Goal: Task Accomplishment & Management: Manage account settings

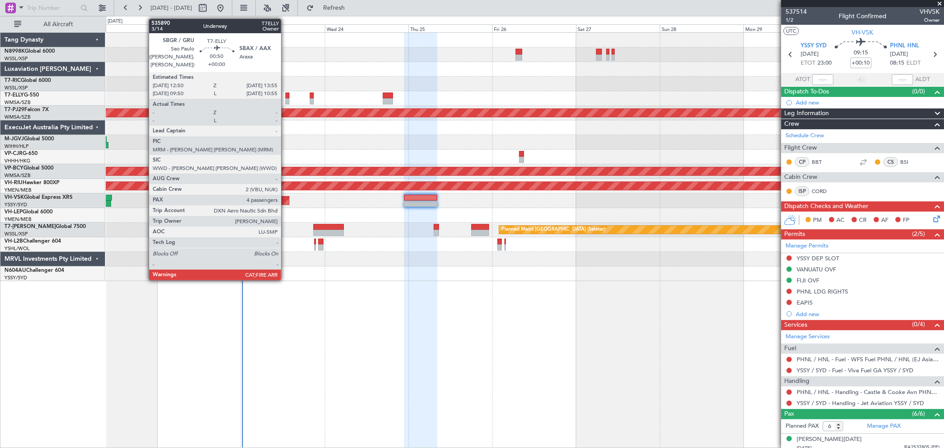
click at [285, 102] on div at bounding box center [287, 101] width 4 height 6
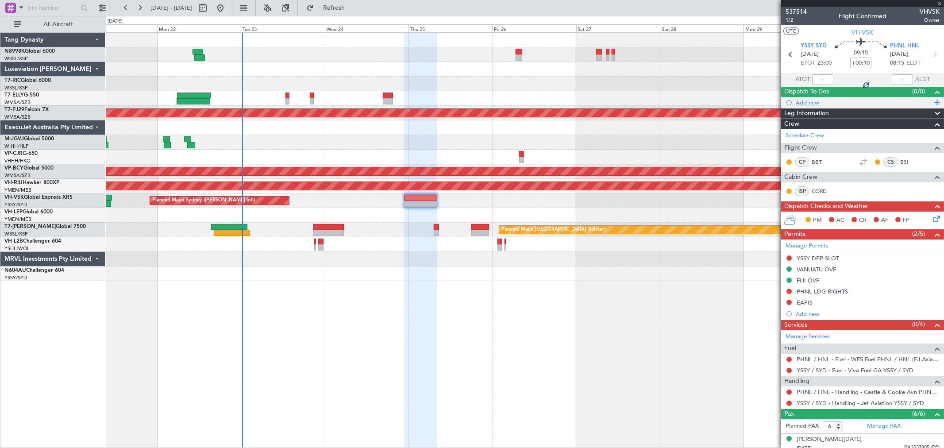
type input "4"
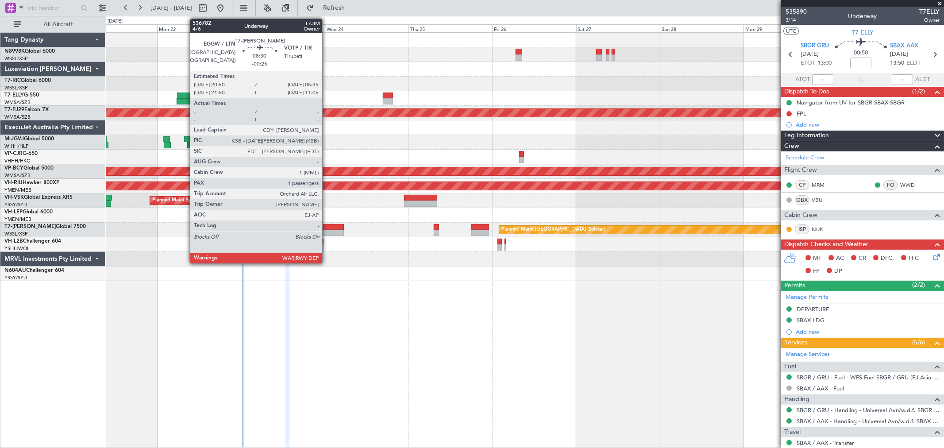
click at [327, 226] on div at bounding box center [328, 227] width 31 height 6
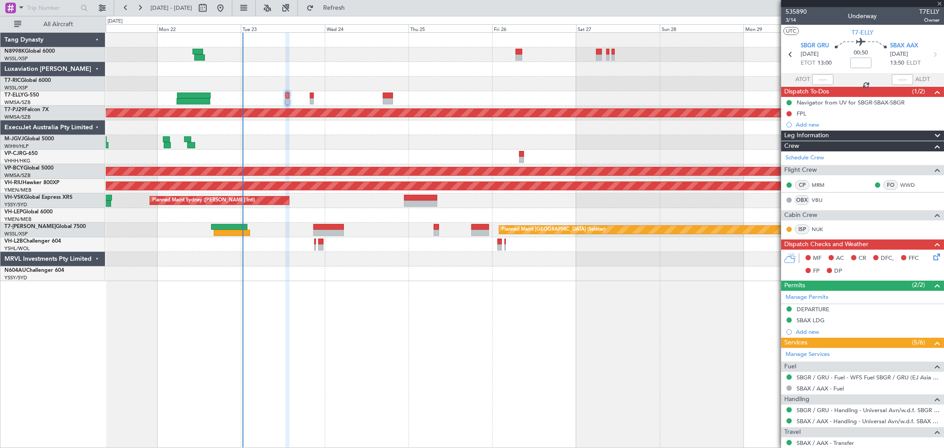
type input "-00:25"
type input "1"
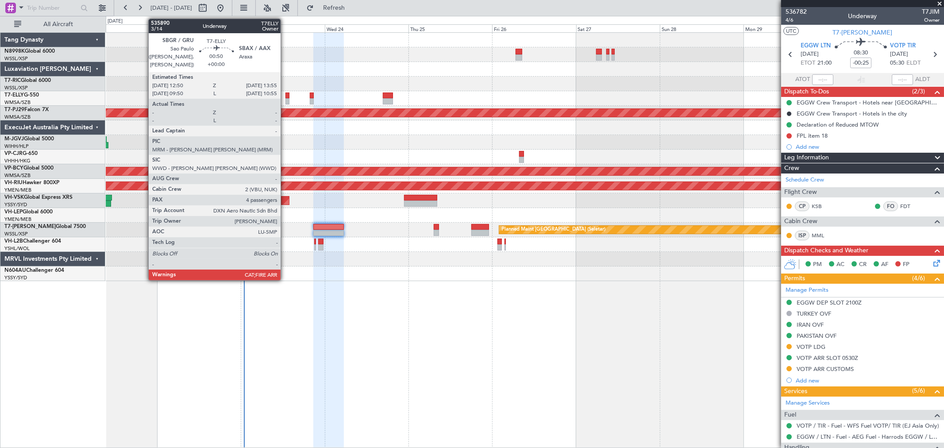
click at [285, 96] on div at bounding box center [287, 96] width 4 height 6
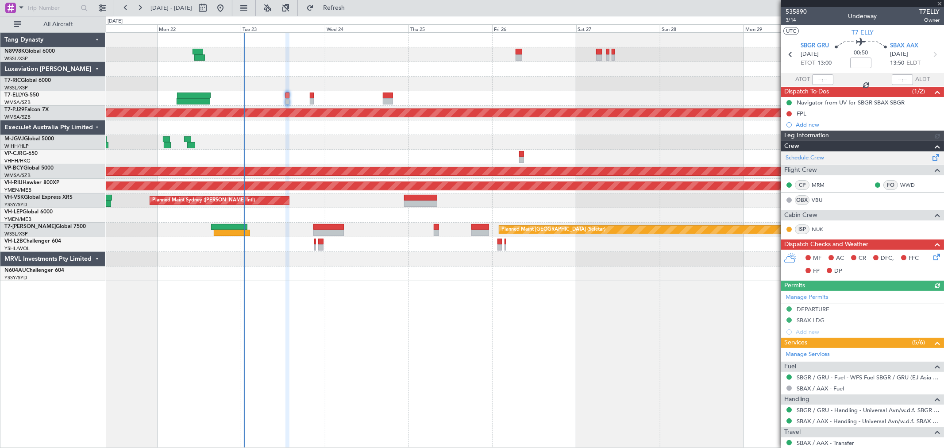
scroll to position [138, 0]
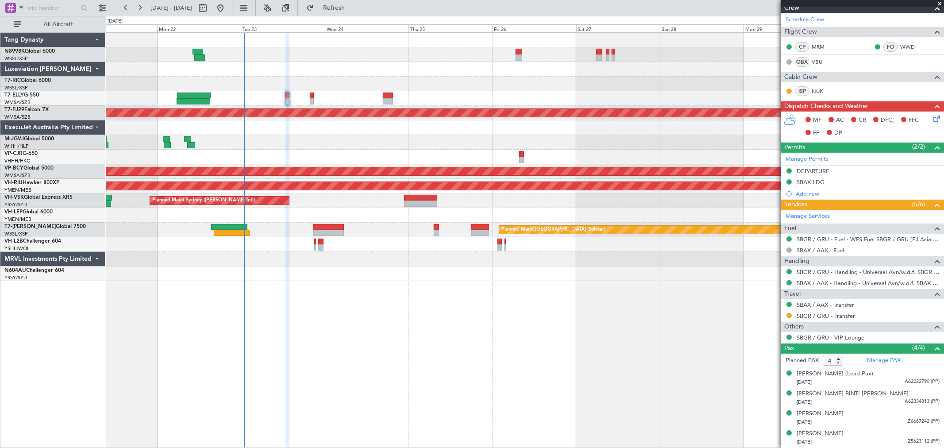
click at [370, 143] on div "[PERSON_NAME][GEOGRAPHIC_DATA] ([PERSON_NAME] Intl) [PERSON_NAME] ([PERSON_NAME…" at bounding box center [525, 142] width 838 height 15
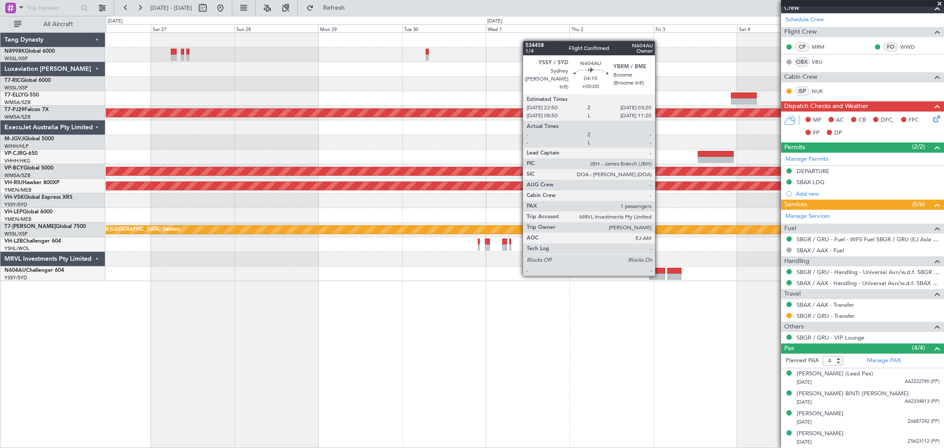
click at [659, 275] on div at bounding box center [657, 277] width 16 height 6
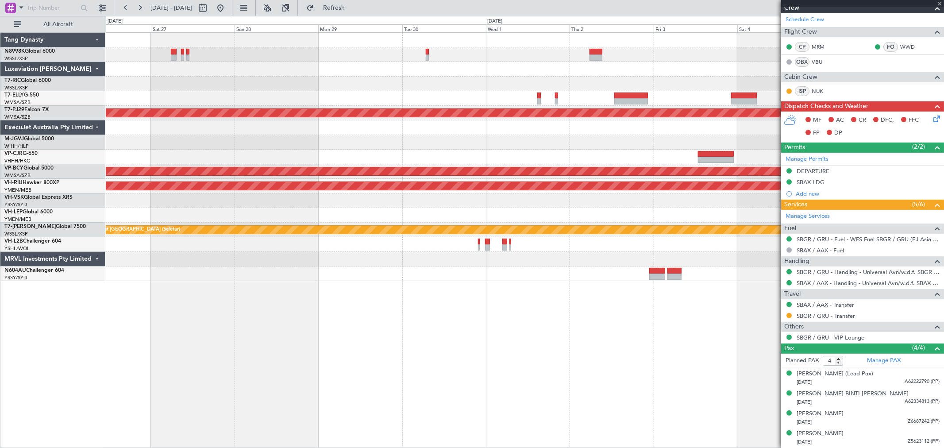
type input "1"
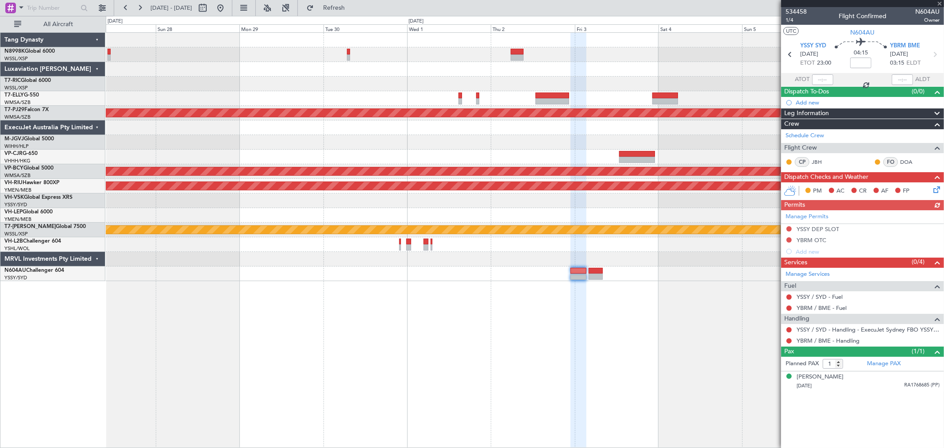
click at [534, 272] on div at bounding box center [525, 273] width 838 height 15
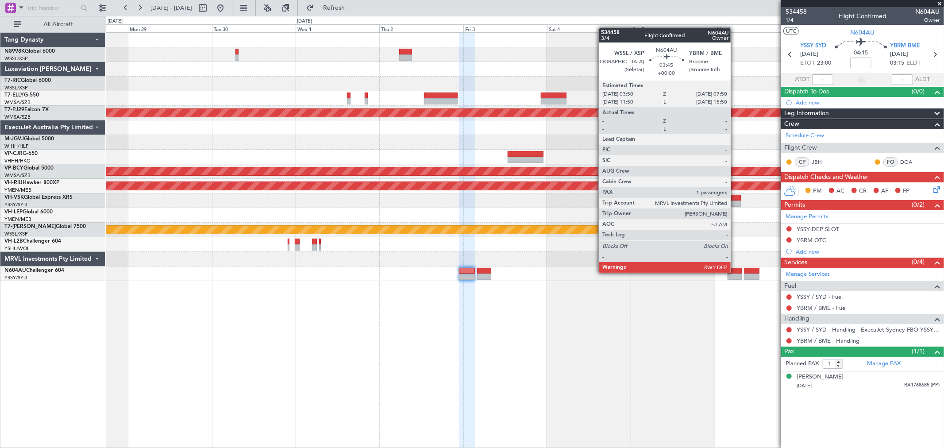
click at [735, 272] on div at bounding box center [735, 271] width 14 height 6
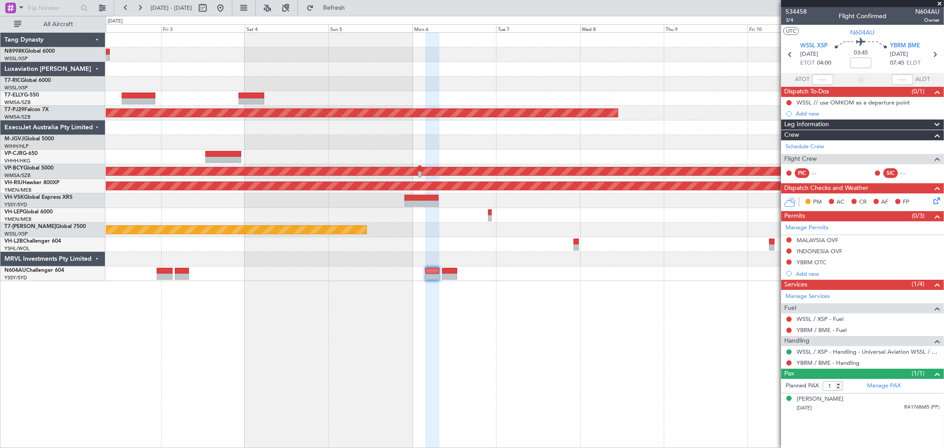
click at [351, 275] on div at bounding box center [525, 273] width 838 height 15
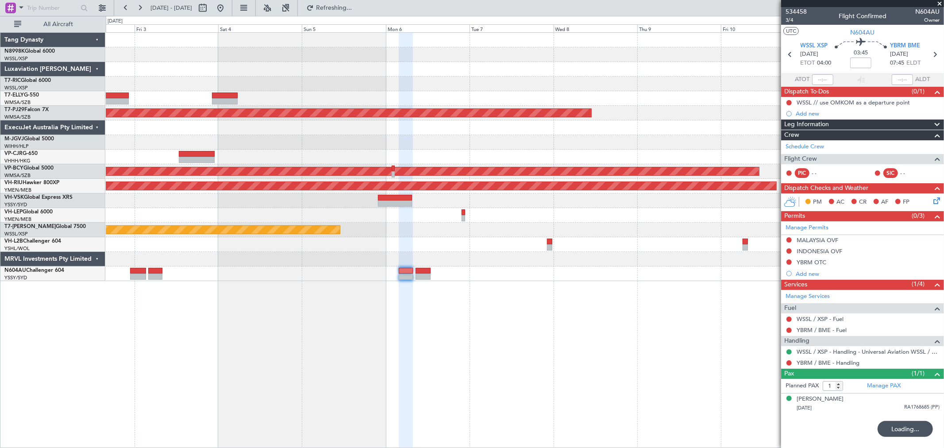
click at [330, 274] on div at bounding box center [525, 273] width 838 height 15
click at [527, 270] on div "Planned Maint [GEOGRAPHIC_DATA] (Sultan [PERSON_NAME]) Unplanned Maint [GEOGRAP…" at bounding box center [525, 157] width 838 height 248
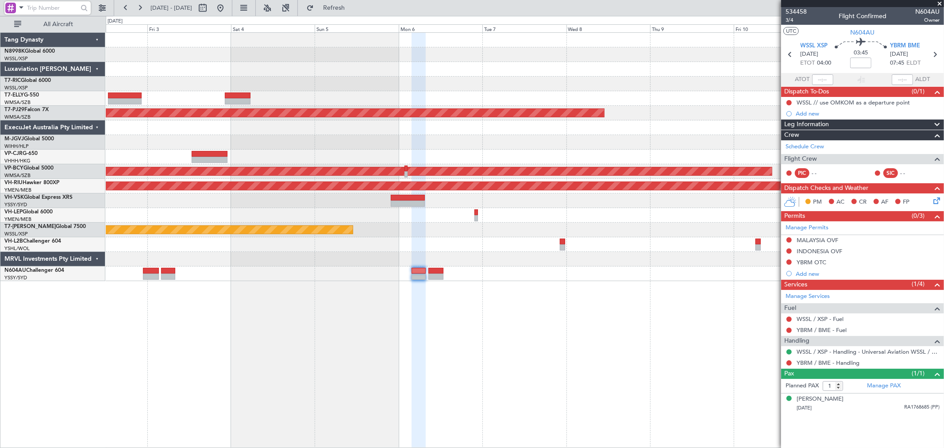
click at [47, 10] on input "text" at bounding box center [52, 7] width 51 height 13
click at [46, 6] on input "text" at bounding box center [52, 7] width 51 height 13
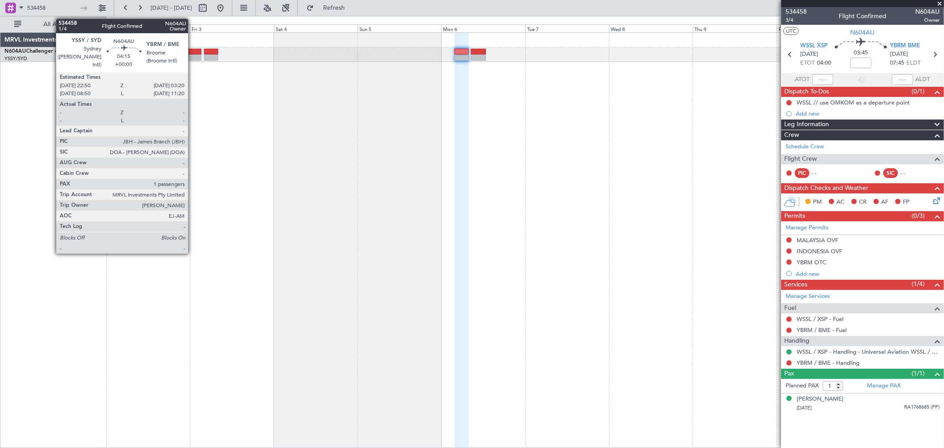
click at [194, 56] on div at bounding box center [193, 57] width 16 height 6
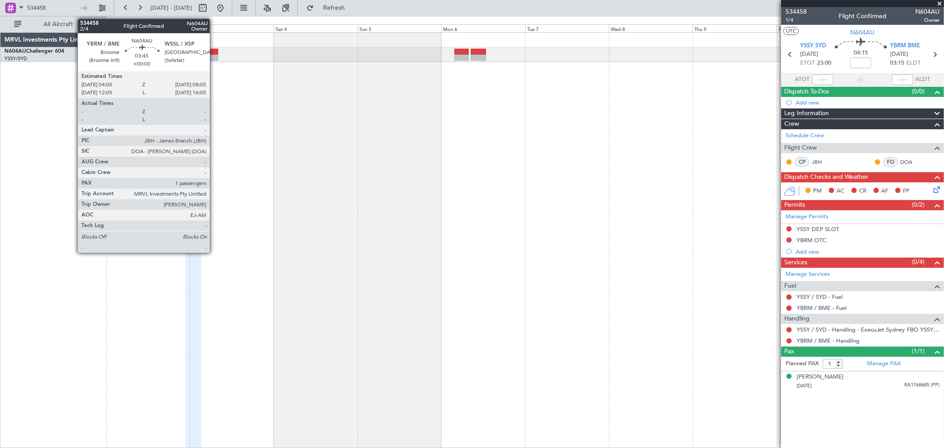
click at [214, 54] on div at bounding box center [211, 52] width 14 height 6
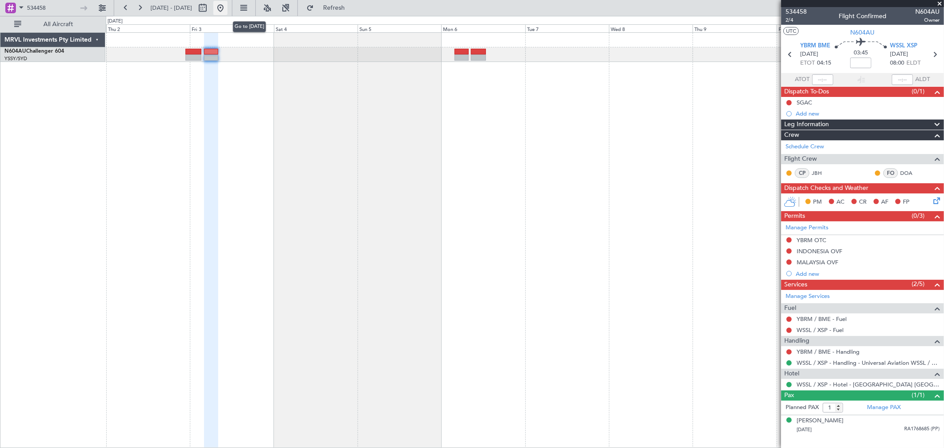
click at [227, 7] on button at bounding box center [220, 8] width 14 height 14
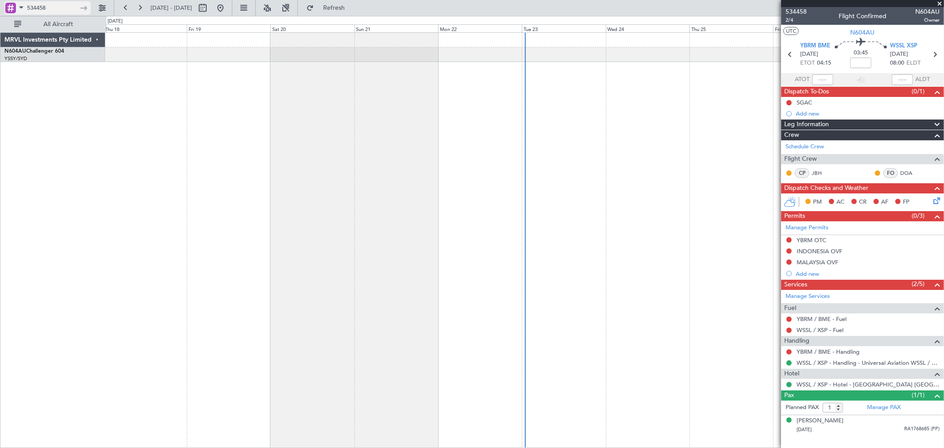
click at [67, 5] on input "534458" at bounding box center [52, 7] width 51 height 13
type input "5"
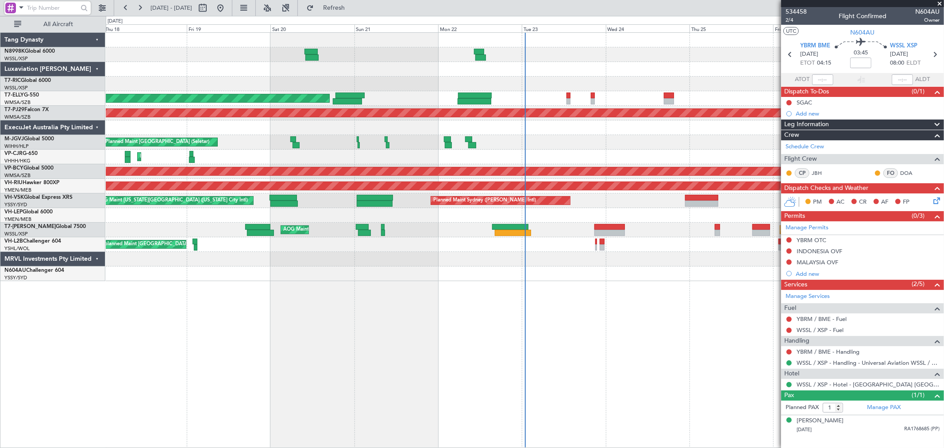
click at [586, 85] on div at bounding box center [525, 84] width 838 height 15
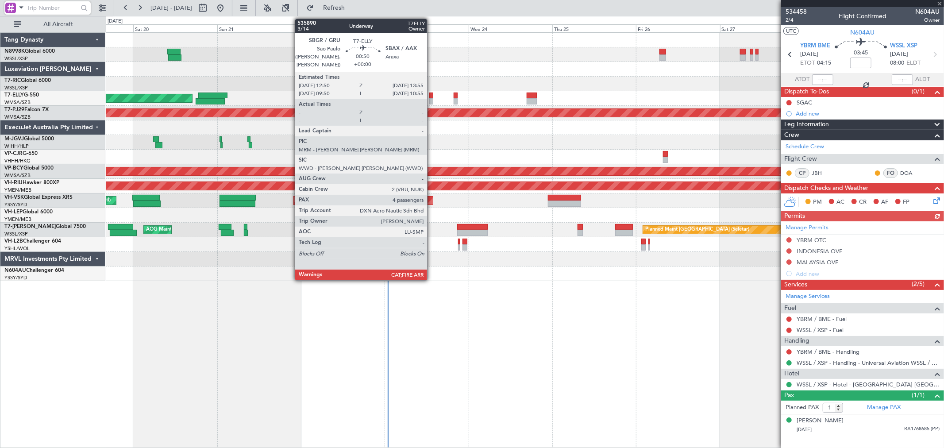
click at [432, 98] on div at bounding box center [431, 101] width 4 height 6
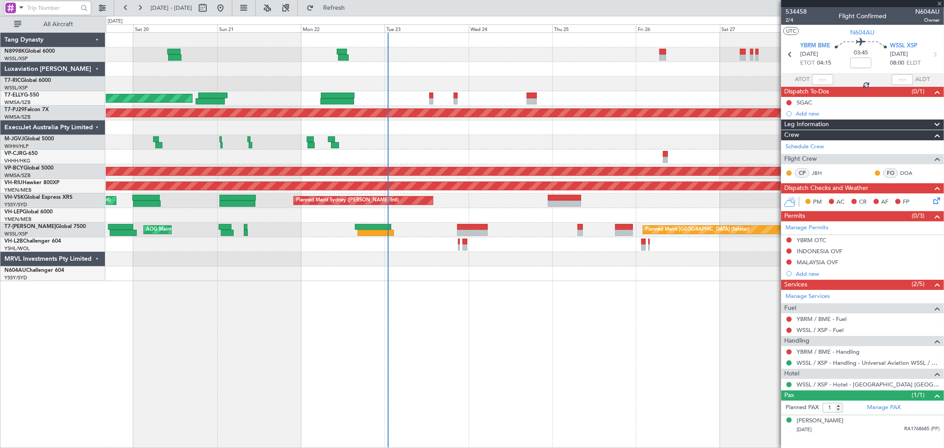
type input "4"
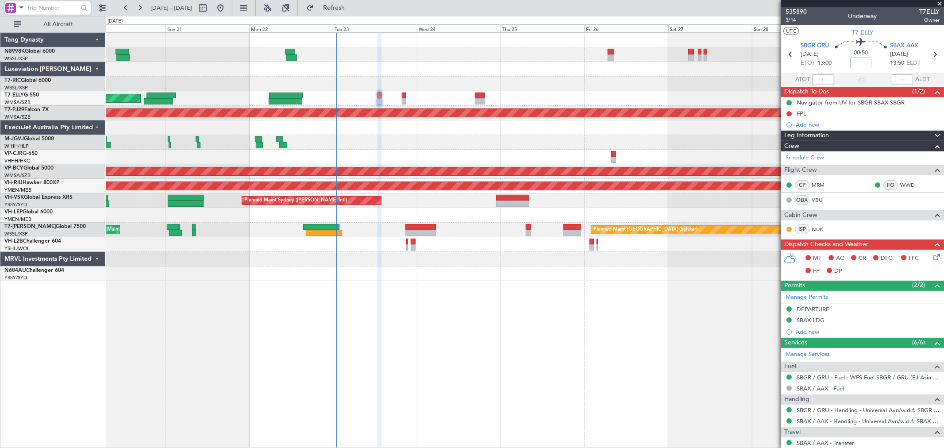
click at [572, 103] on div "Planned Maint [GEOGRAPHIC_DATA] ([GEOGRAPHIC_DATA] Intl) [PERSON_NAME][GEOGRAPH…" at bounding box center [525, 157] width 838 height 248
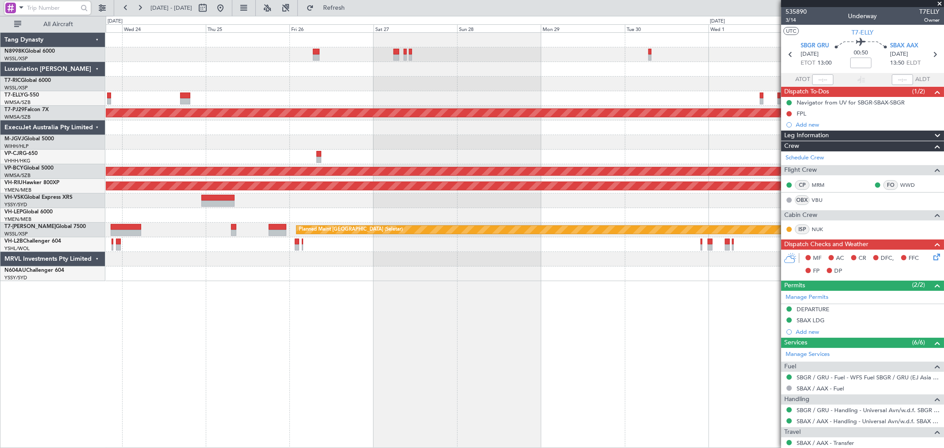
click at [397, 51] on div at bounding box center [525, 54] width 838 height 15
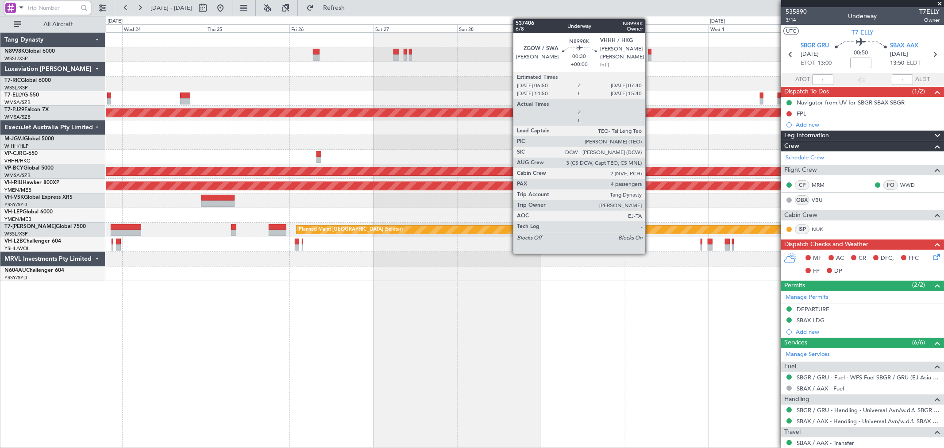
click at [650, 52] on div at bounding box center [649, 52] width 3 height 6
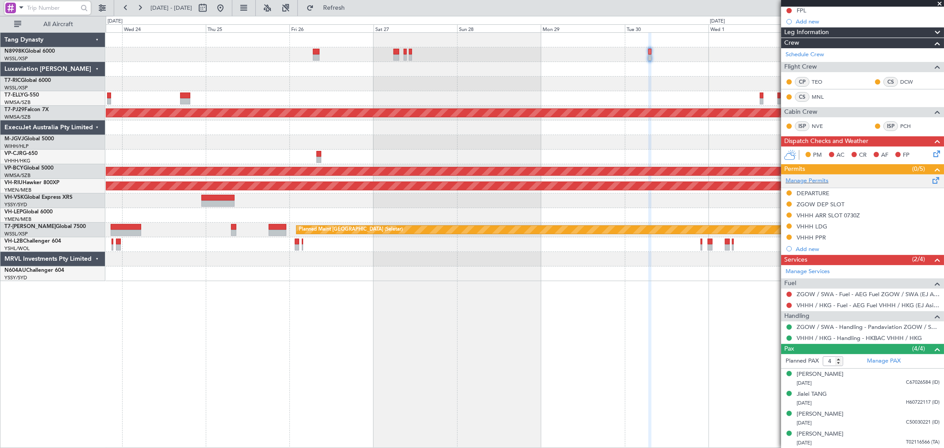
scroll to position [148, 0]
click at [829, 436] on div "[PERSON_NAME]" at bounding box center [820, 433] width 47 height 9
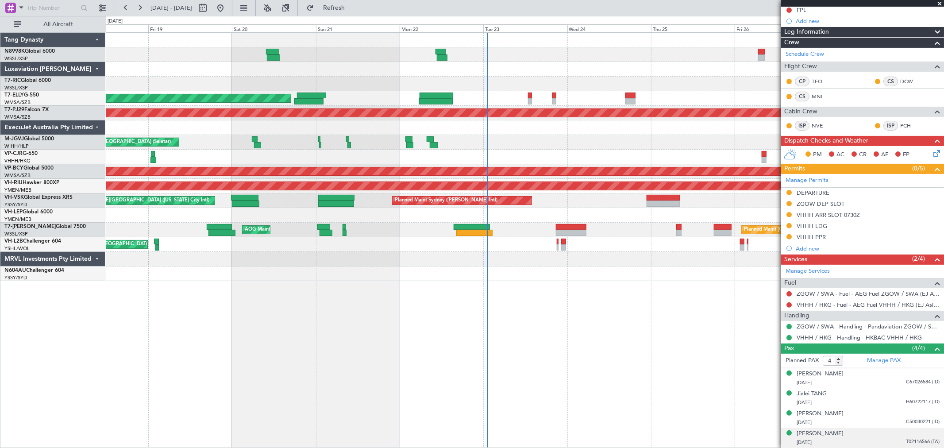
click at [701, 209] on div "Planned Maint [GEOGRAPHIC_DATA] ([GEOGRAPHIC_DATA] Intl) [PERSON_NAME][GEOGRAPH…" at bounding box center [525, 157] width 838 height 248
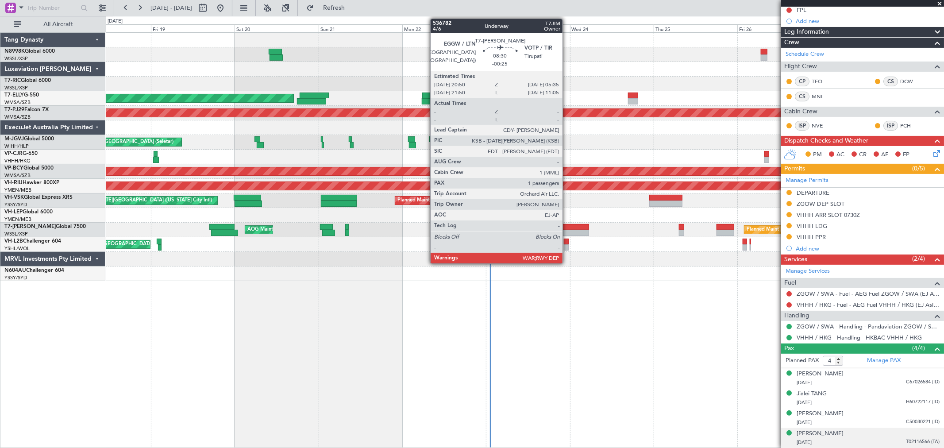
click at [567, 228] on div at bounding box center [574, 227] width 31 height 6
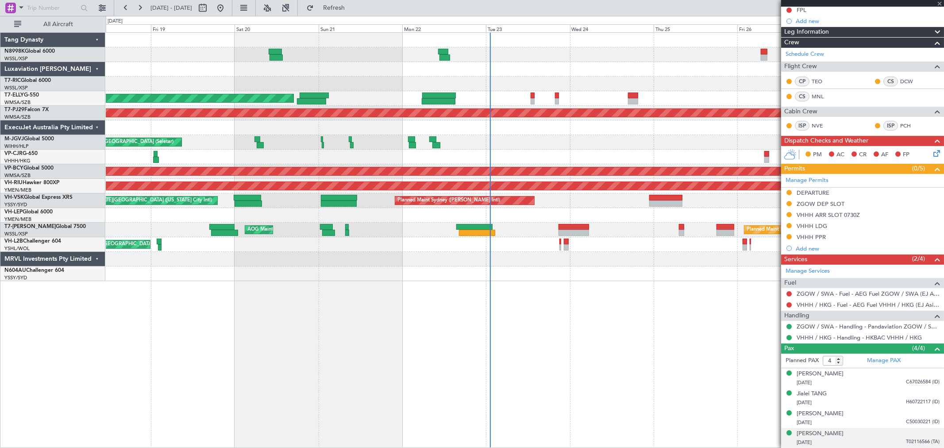
type input "-00:25"
type input "1"
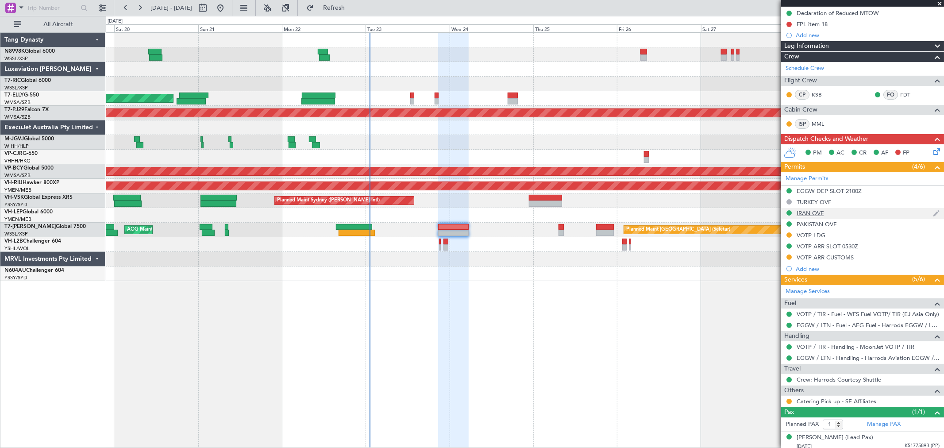
scroll to position [116, 0]
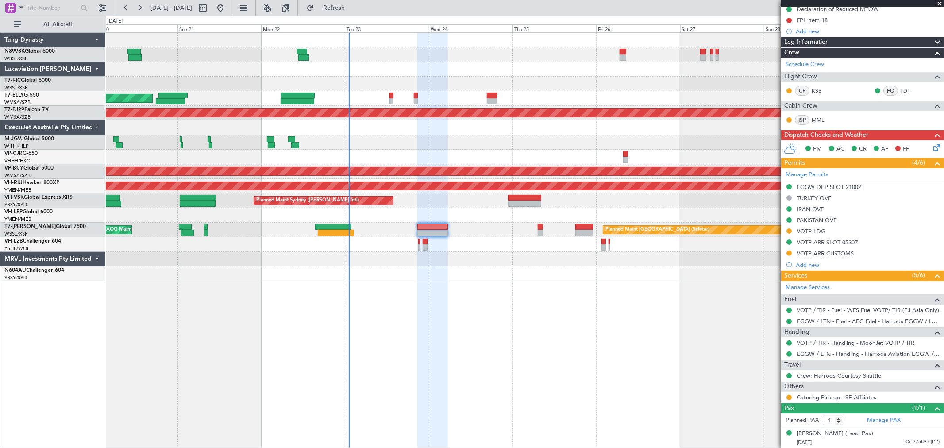
click at [490, 228] on div "Planned Maint [GEOGRAPHIC_DATA] (Seletar) AOG Maint Singapore (Seletar)" at bounding box center [525, 230] width 838 height 15
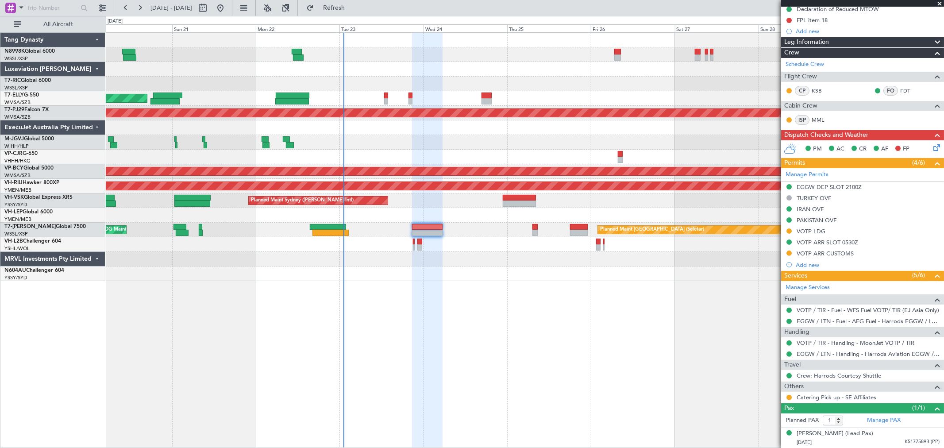
click at [572, 253] on div at bounding box center [525, 259] width 838 height 15
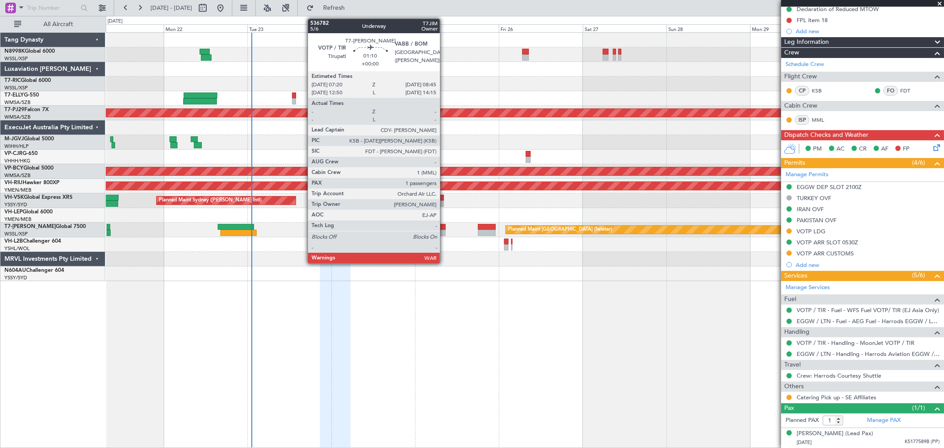
click at [444, 234] on div at bounding box center [442, 233] width 5 height 6
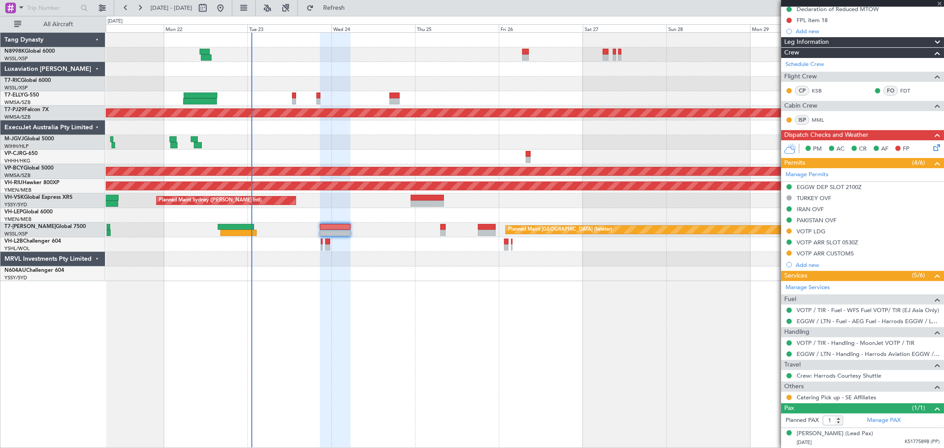
scroll to position [0, 0]
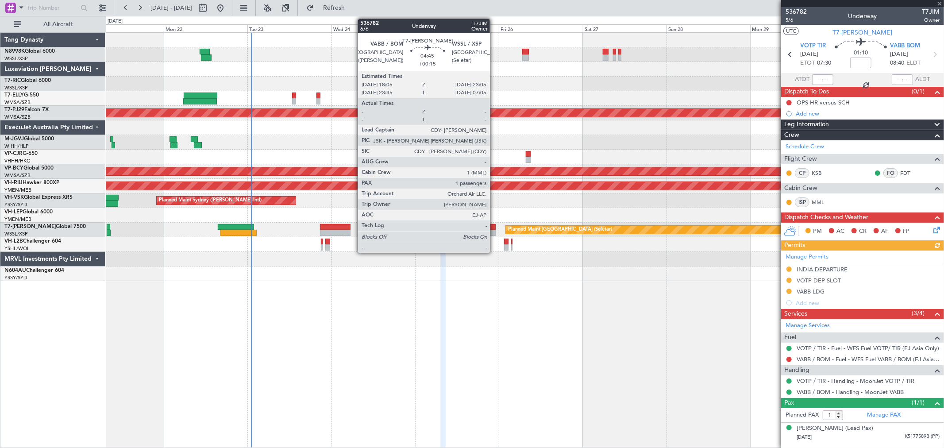
click at [494, 227] on div at bounding box center [487, 227] width 18 height 6
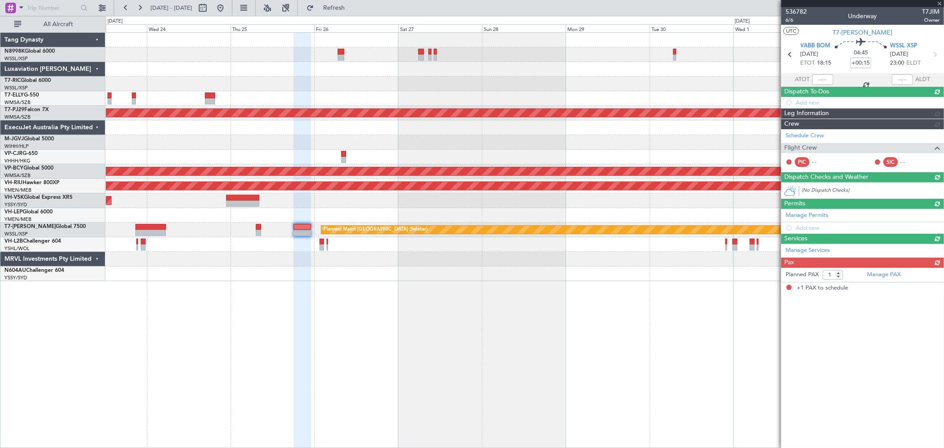
click at [524, 268] on div at bounding box center [525, 273] width 838 height 15
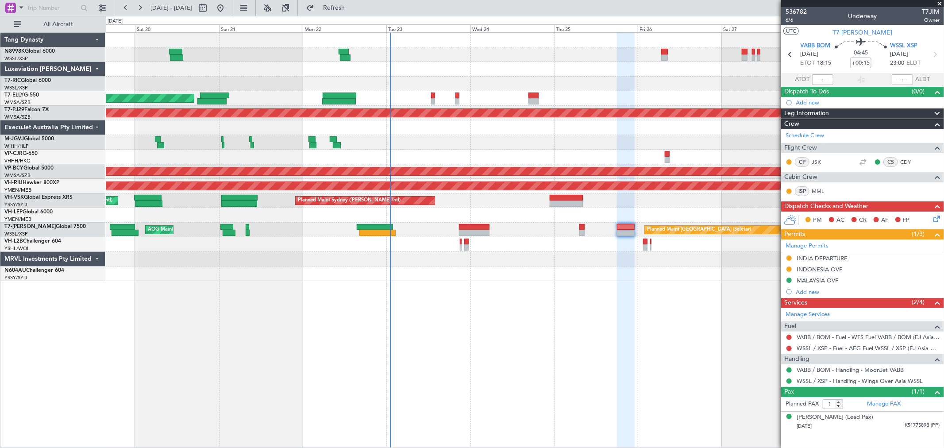
click at [578, 123] on div "[PERSON_NAME][GEOGRAPHIC_DATA] (Dubai Intl) Planned Maint [GEOGRAPHIC_DATA] ([G…" at bounding box center [525, 157] width 838 height 248
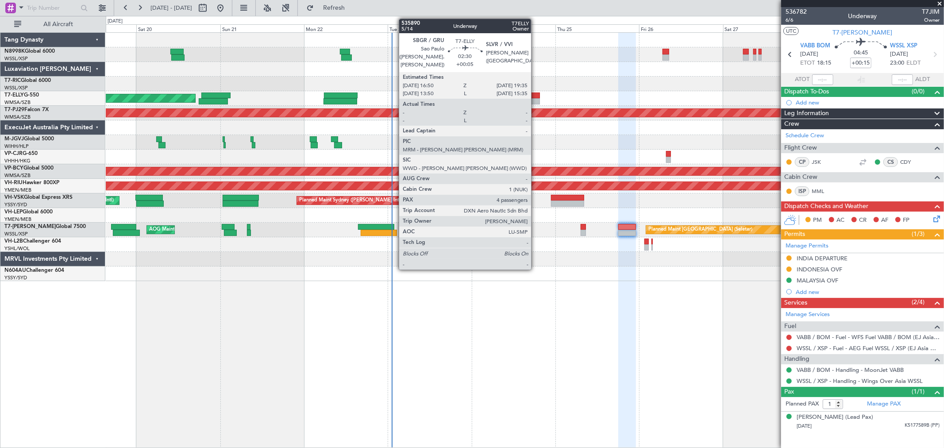
click at [536, 97] on div at bounding box center [535, 96] width 10 height 6
type input "+00:05"
type input "4"
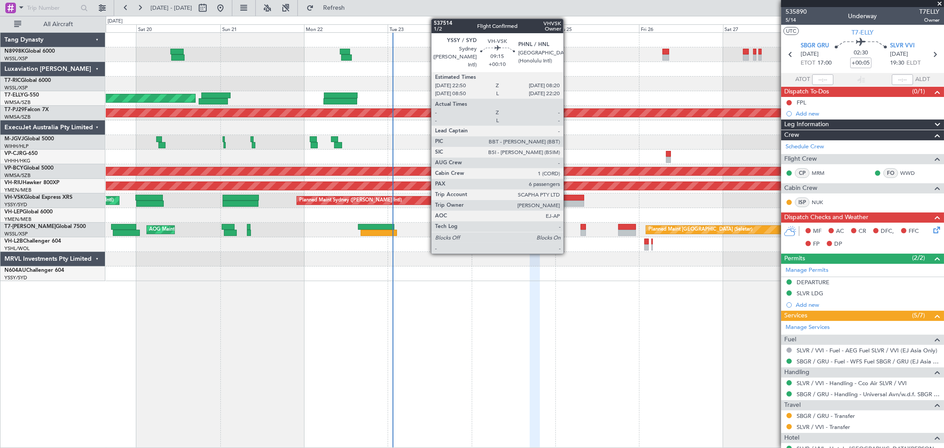
click at [568, 203] on div at bounding box center [567, 203] width 33 height 6
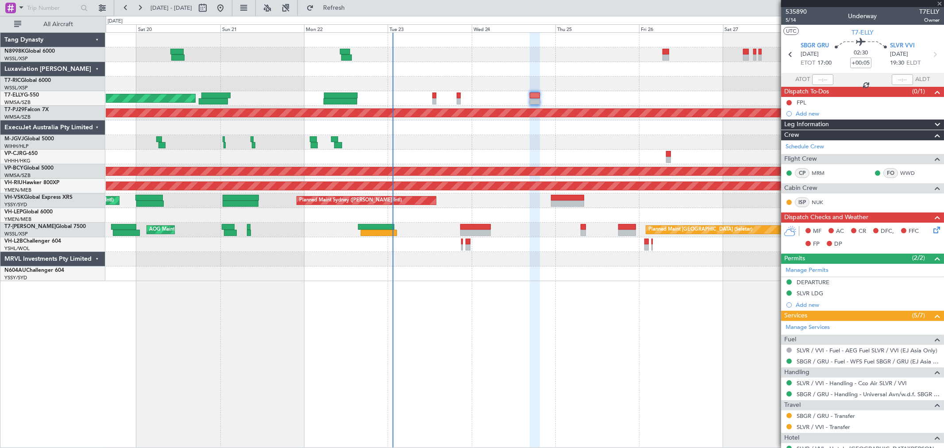
type input "+00:10"
type input "6"
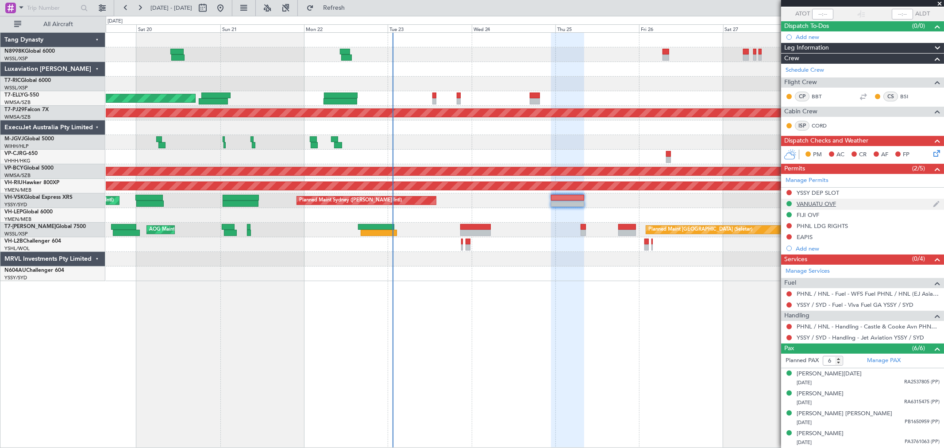
scroll to position [105, 0]
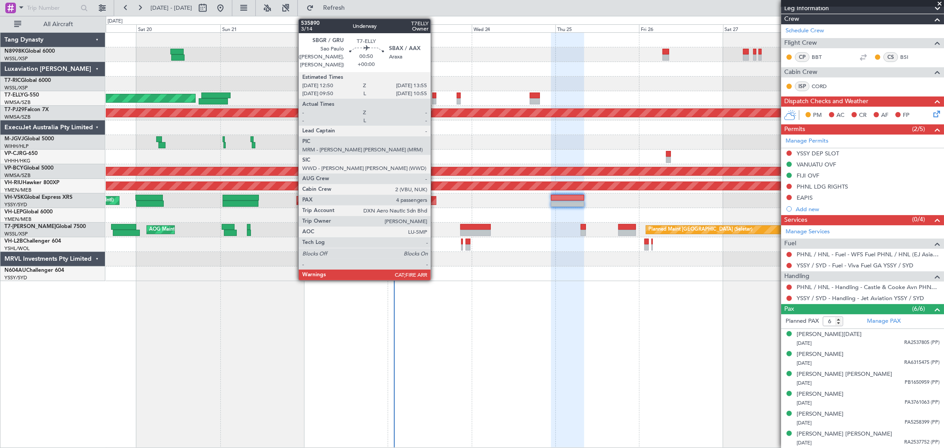
click at [435, 93] on div at bounding box center [434, 96] width 4 height 6
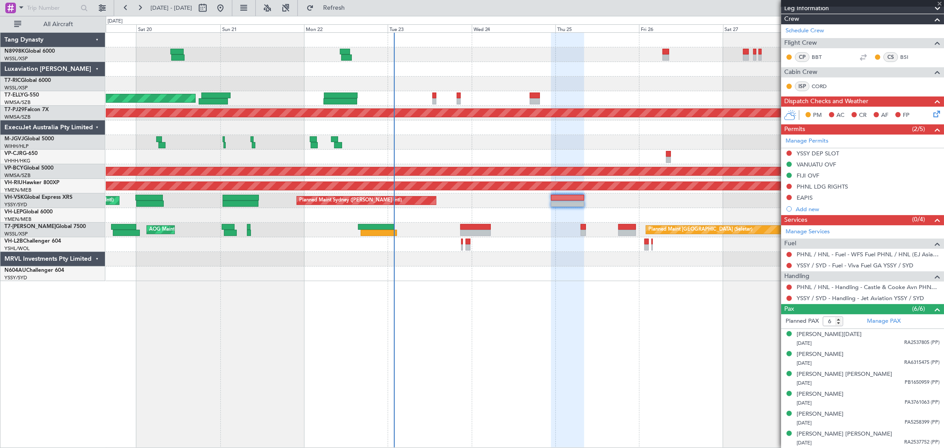
type input "4"
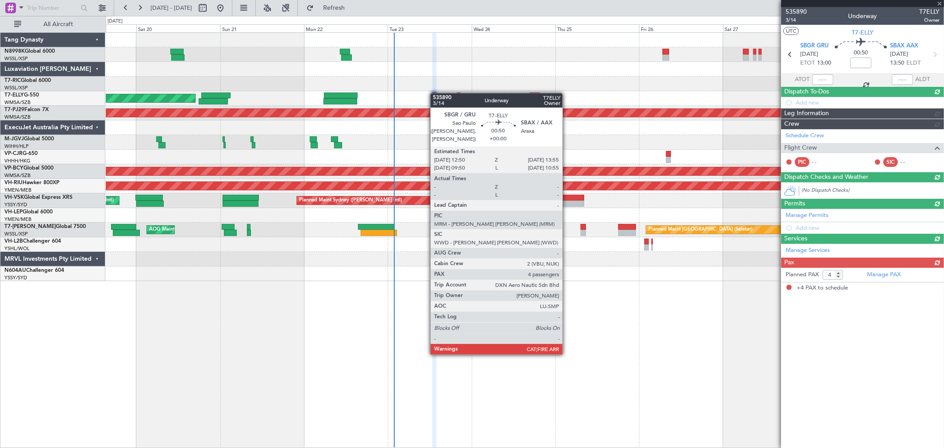
scroll to position [0, 0]
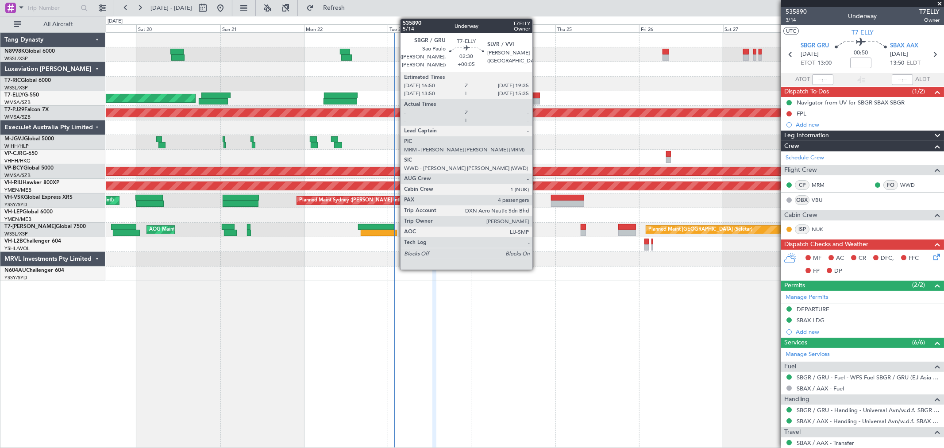
click at [537, 96] on div at bounding box center [535, 96] width 10 height 6
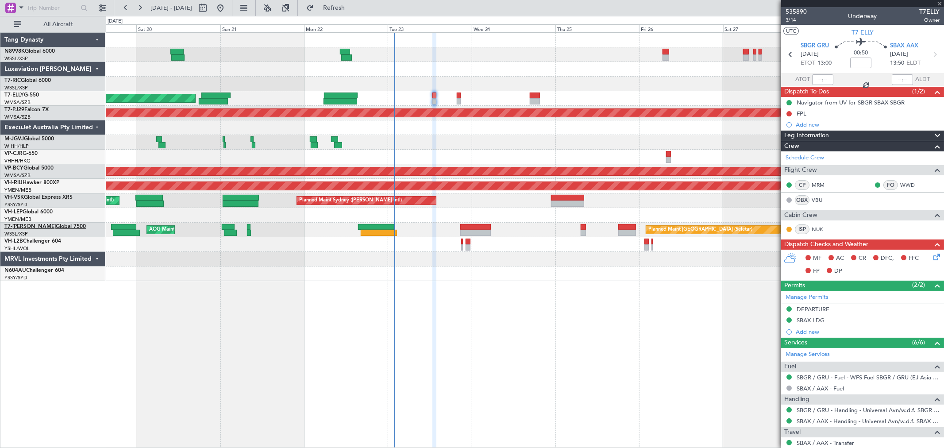
type input "+00:05"
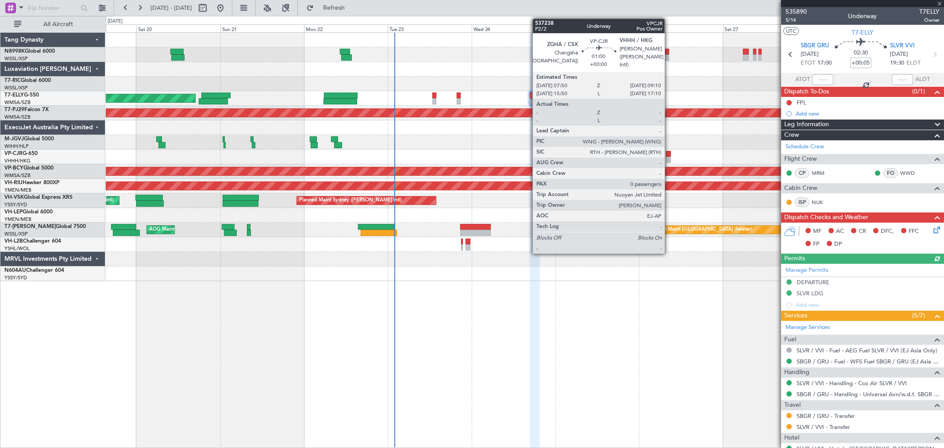
click at [669, 153] on div at bounding box center [668, 154] width 5 height 6
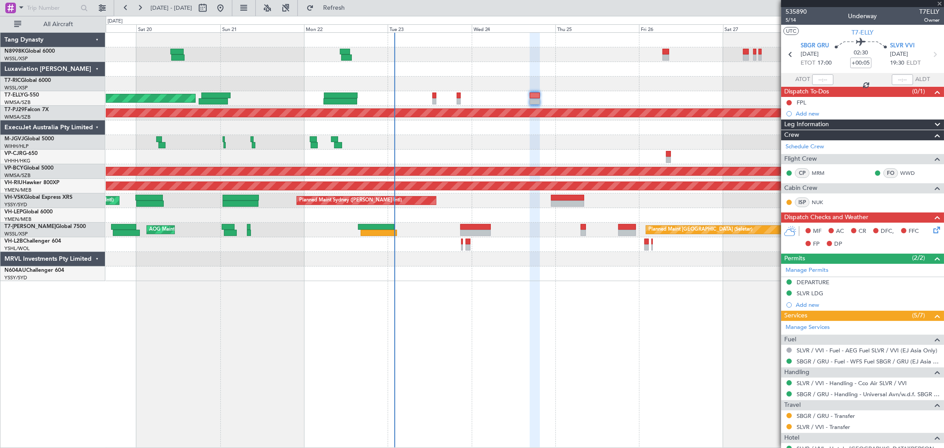
type input "0"
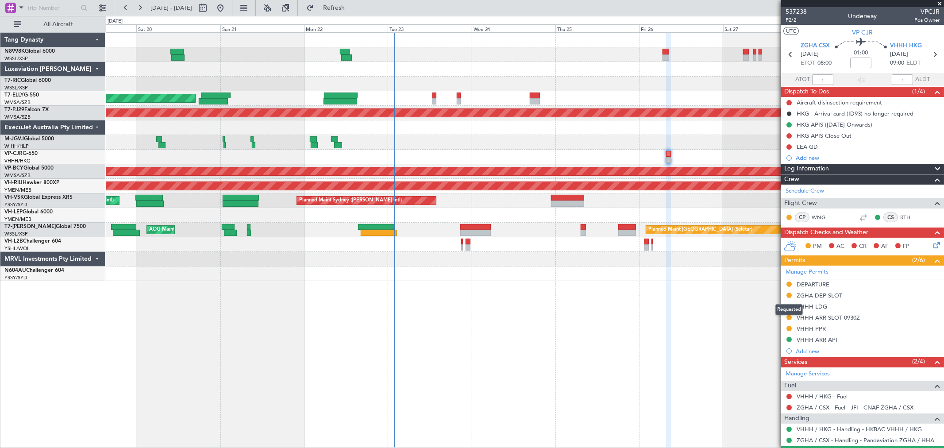
click at [787, 316] on mat-tooltip-component "Requested" at bounding box center [789, 309] width 40 height 23
click at [711, 323] on div "[PERSON_NAME][GEOGRAPHIC_DATA] (Dubai Intl) Planned Maint [GEOGRAPHIC_DATA] ([G…" at bounding box center [525, 240] width 838 height 416
click at [787, 317] on button at bounding box center [788, 317] width 5 height 5
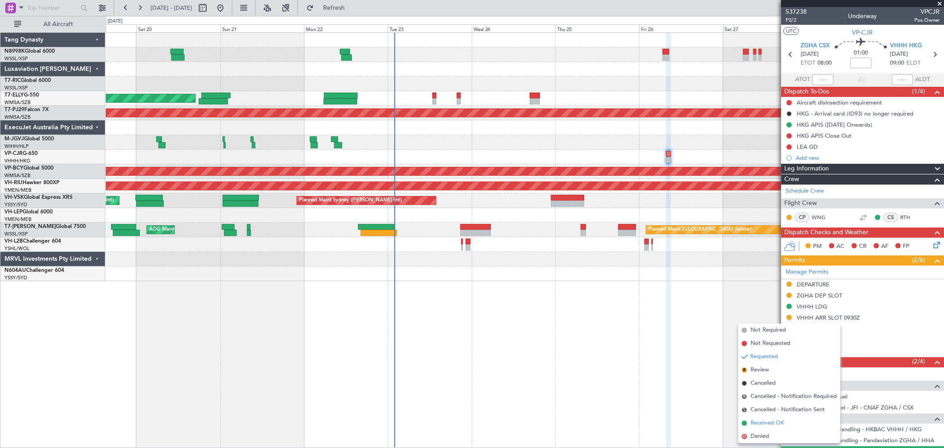
click at [748, 419] on li "Received OK" at bounding box center [789, 422] width 102 height 13
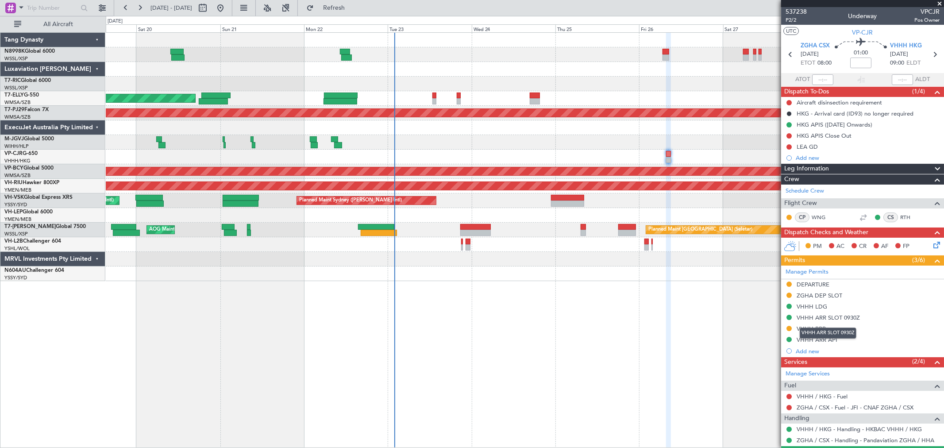
click at [822, 319] on div "VHHH ARR SLOT 0930Z" at bounding box center [828, 318] width 63 height 8
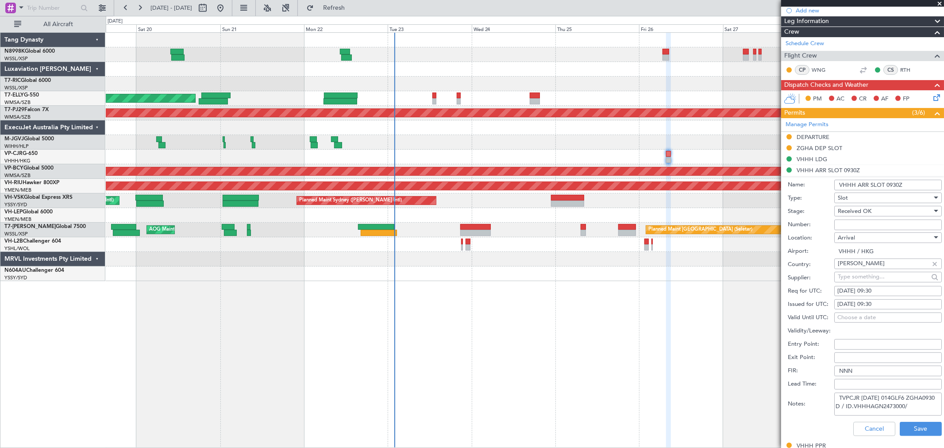
scroll to position [5, 0]
drag, startPoint x: 839, startPoint y: 396, endPoint x: 903, endPoint y: 428, distance: 71.7
click at [903, 428] on form "Name: VHHH ARR SLOT 0930Z Type: Slot Stage: Received OK Number: Location: [GEOG…" at bounding box center [862, 308] width 163 height 264
paste textarea "GCR /REG VHHH KVPCJR [DATE] 014GLF6 ZGHA0930 D / RE.VPCJR IDA.VHHHAGN2473000/"
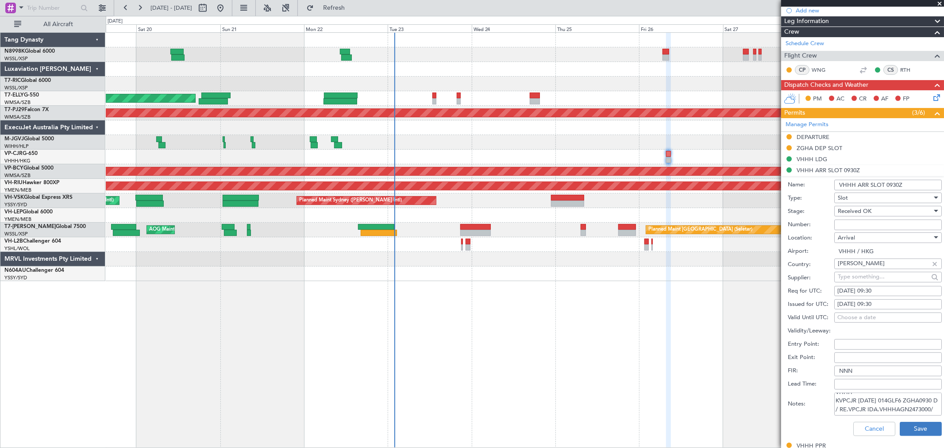
type textarea "GCR /REG VHHH KVPCJR [DATE] 014GLF6 ZGHA0930 D / RE.VPCJR IDA.VHHHAGN2473000/"
click at [905, 422] on button "Save" at bounding box center [921, 429] width 42 height 14
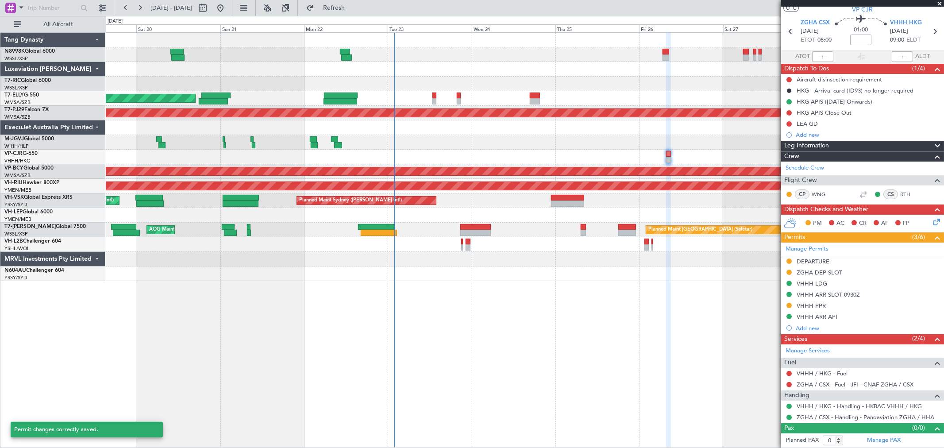
scroll to position [23, 0]
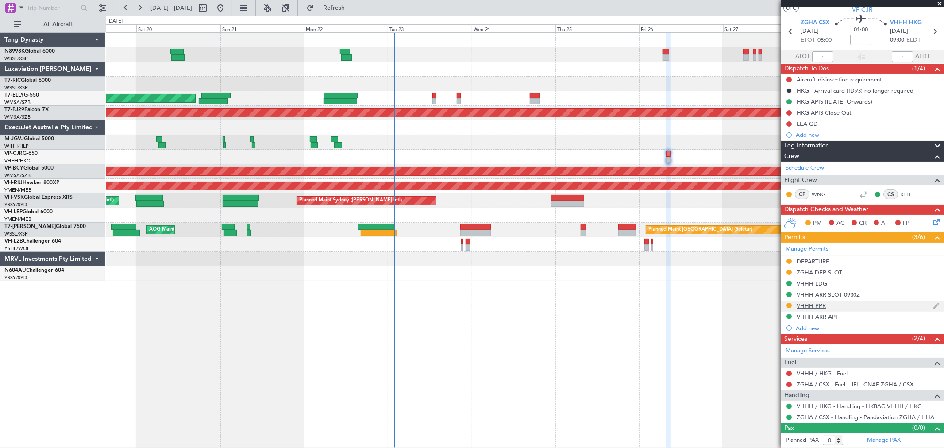
click at [809, 306] on div "VHHH PPR" at bounding box center [811, 306] width 29 height 8
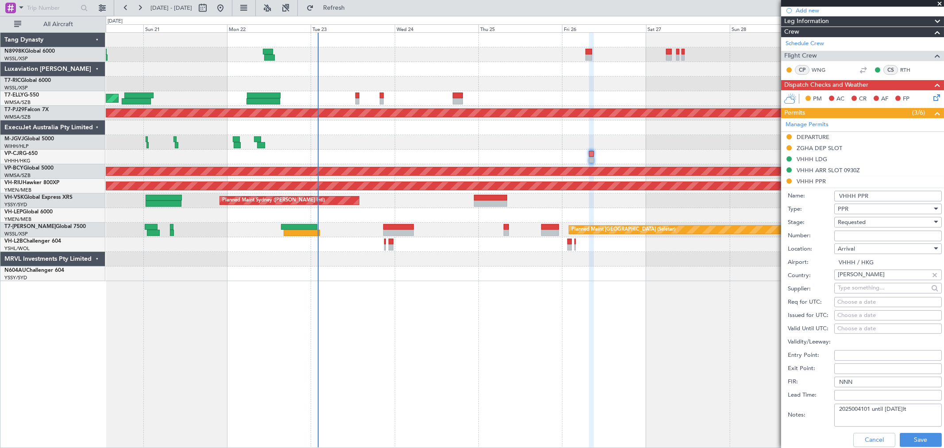
click at [621, 134] on div "[PERSON_NAME][GEOGRAPHIC_DATA] (Dubai Intl) Planned Maint [GEOGRAPHIC_DATA] ([G…" at bounding box center [525, 157] width 838 height 248
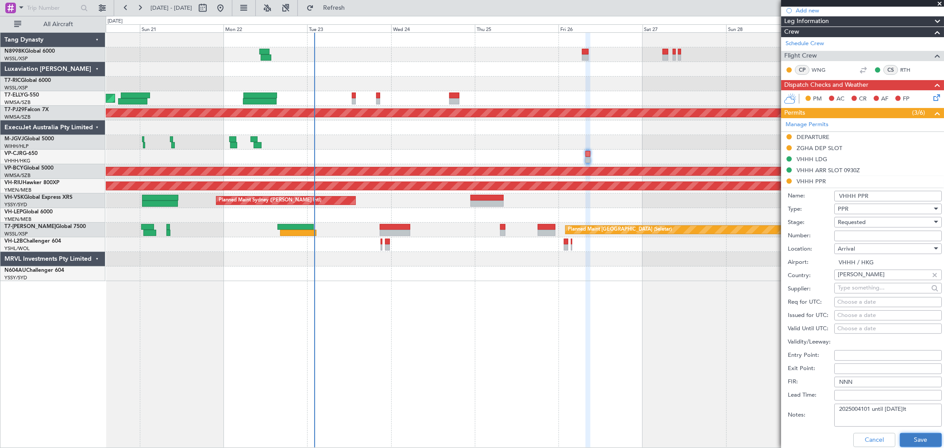
click at [905, 440] on button "Save" at bounding box center [921, 440] width 42 height 14
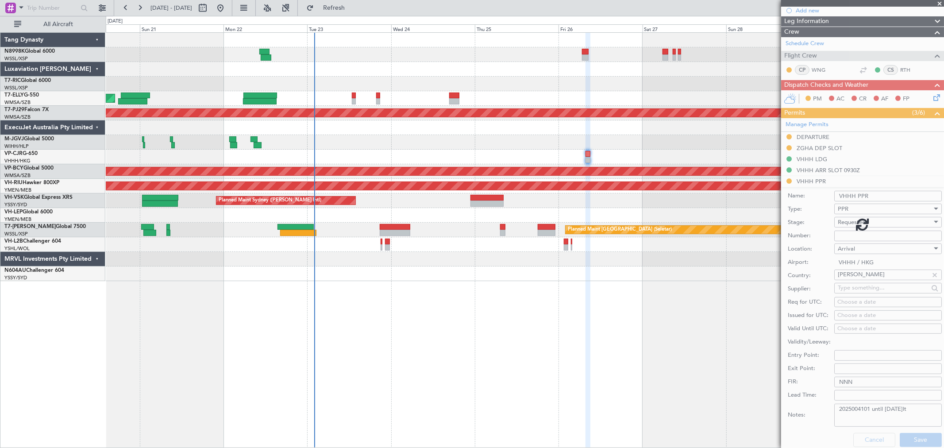
scroll to position [23, 0]
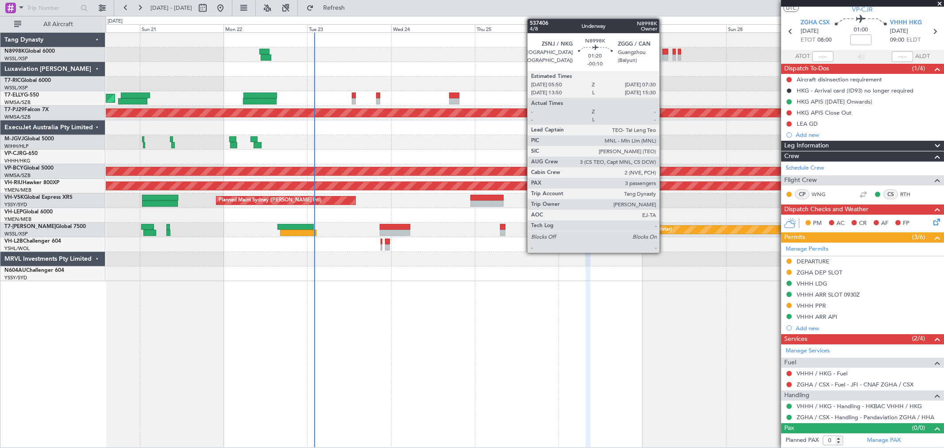
click at [664, 54] on div at bounding box center [666, 57] width 6 height 6
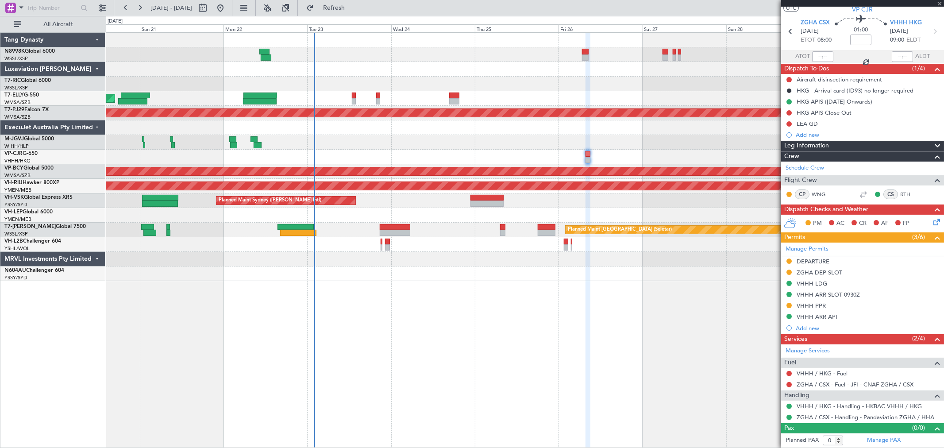
type input "-00:10"
type input "3"
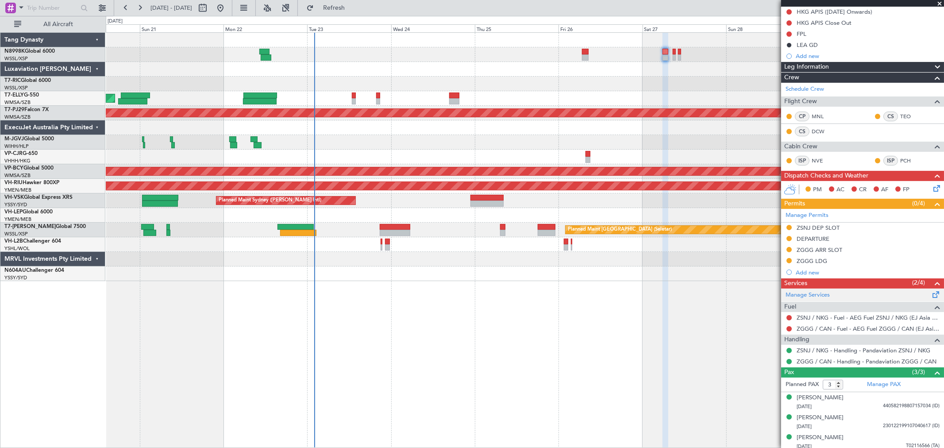
scroll to position [127, 0]
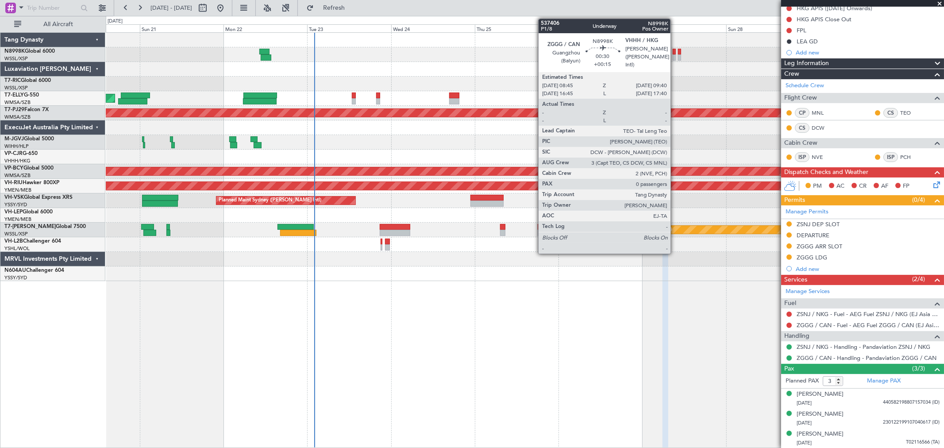
click at [675, 56] on div at bounding box center [675, 57] width 4 height 6
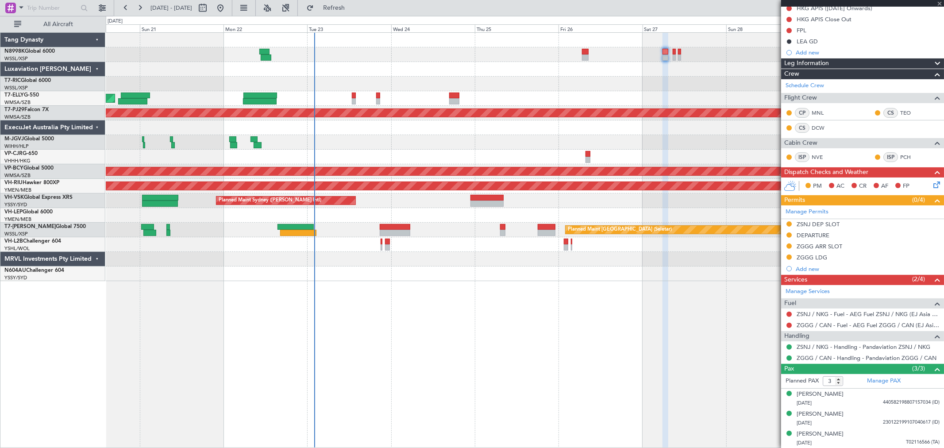
type input "+00:15"
type input "0"
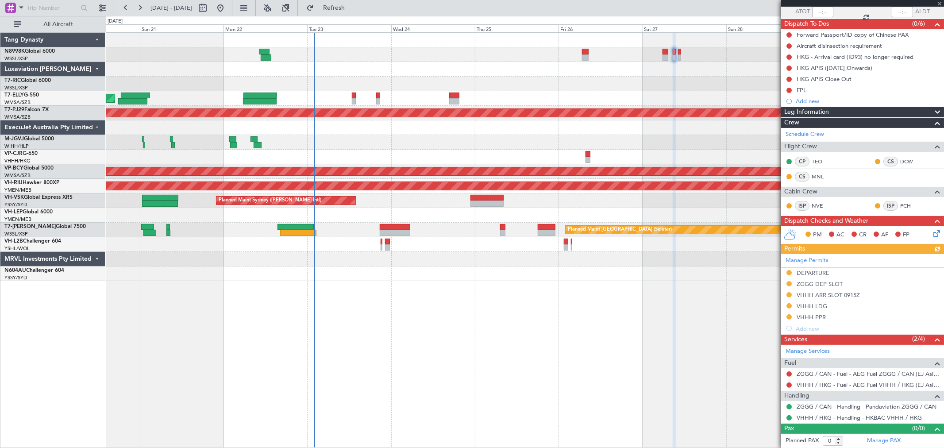
scroll to position [68, 0]
click at [789, 293] on button at bounding box center [788, 294] width 5 height 5
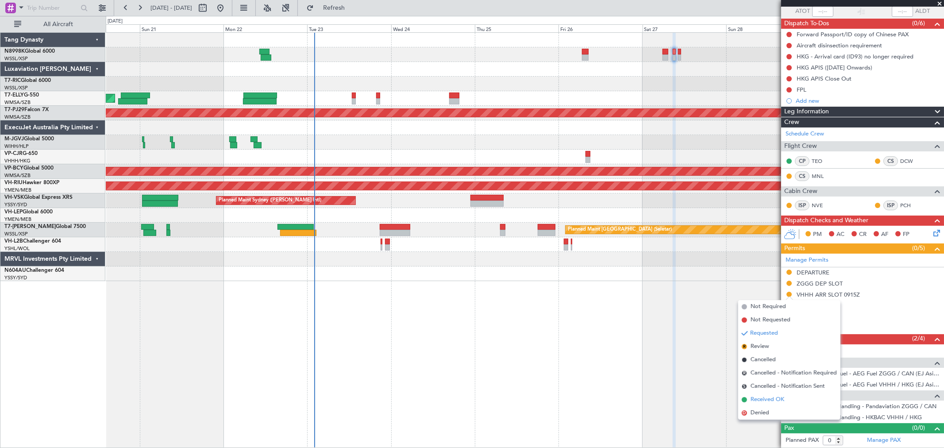
click at [764, 400] on span "Received OK" at bounding box center [768, 399] width 34 height 9
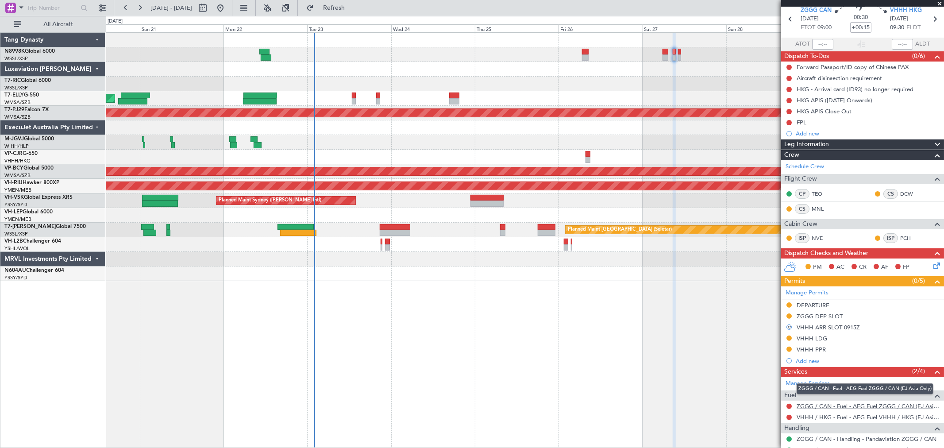
scroll to position [0, 0]
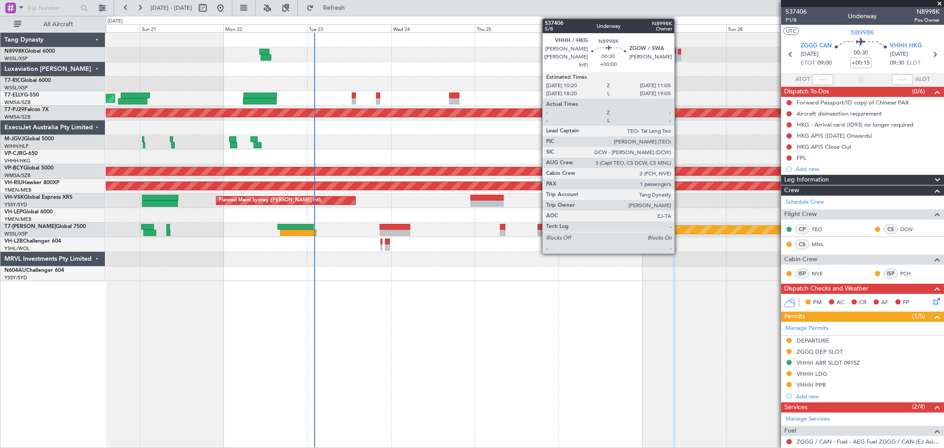
click at [679, 58] on div at bounding box center [679, 57] width 3 height 6
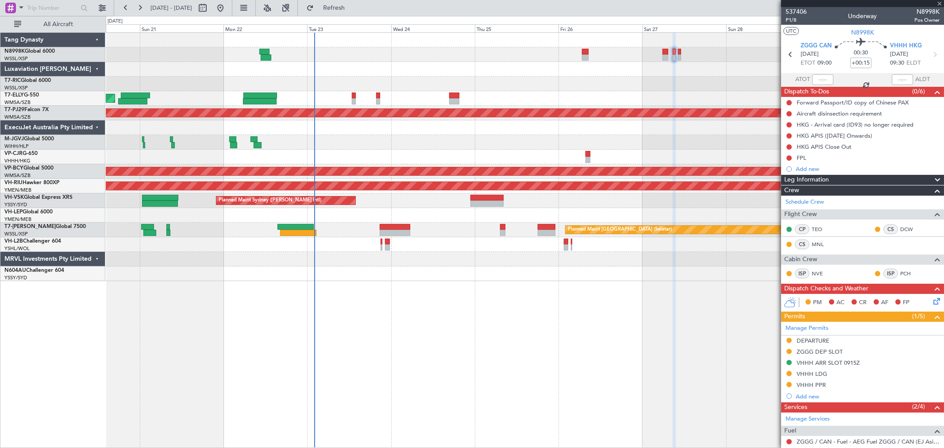
type input "1"
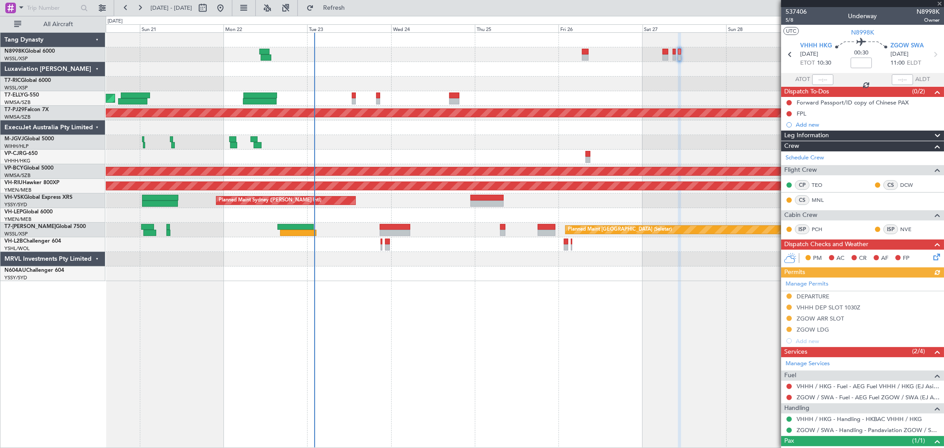
click at [789, 316] on div "Manage Permits DEPARTURE VHHH DEP SLOT 1030Z ZGOW ARR SLOT ZGOW LDG Add new" at bounding box center [862, 312] width 163 height 69
click at [789, 319] on div "Manage Permits DEPARTURE VHHH DEP SLOT 1030Z ZGOW ARR SLOT ZGOW LDG Add new" at bounding box center [862, 312] width 163 height 69
click at [790, 319] on button at bounding box center [788, 318] width 5 height 5
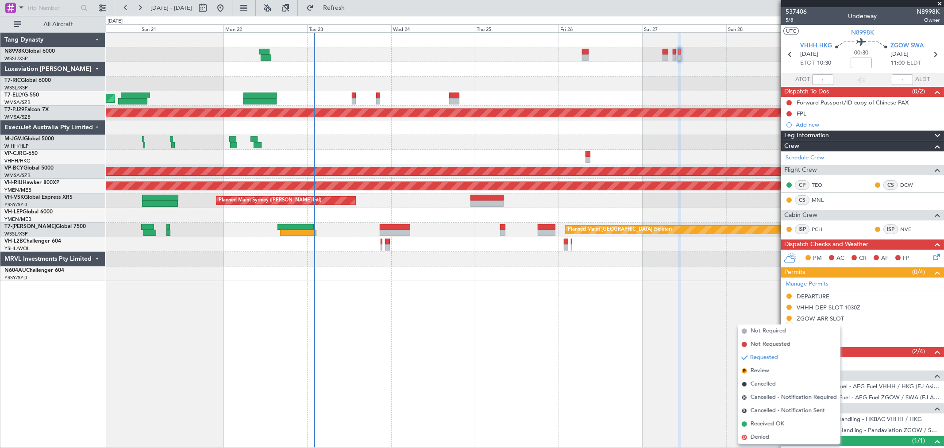
click at [767, 424] on span "Received OK" at bounding box center [768, 424] width 34 height 9
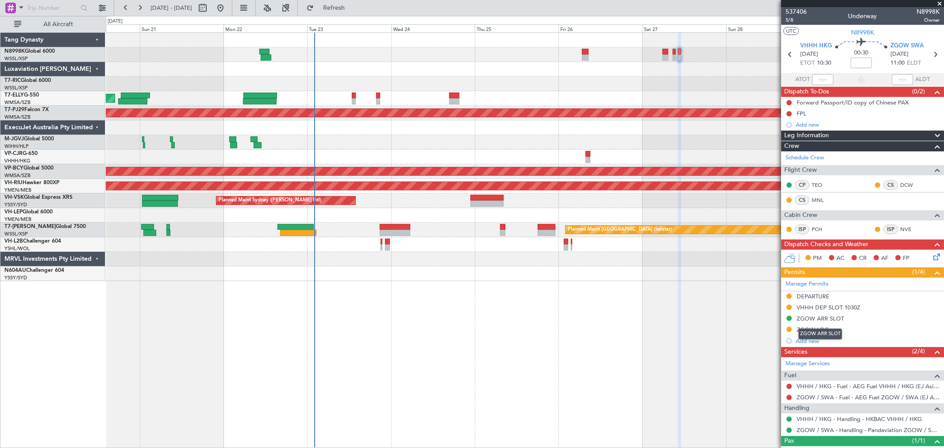
click at [826, 320] on div "ZGOW ARR SLOT" at bounding box center [820, 319] width 47 height 8
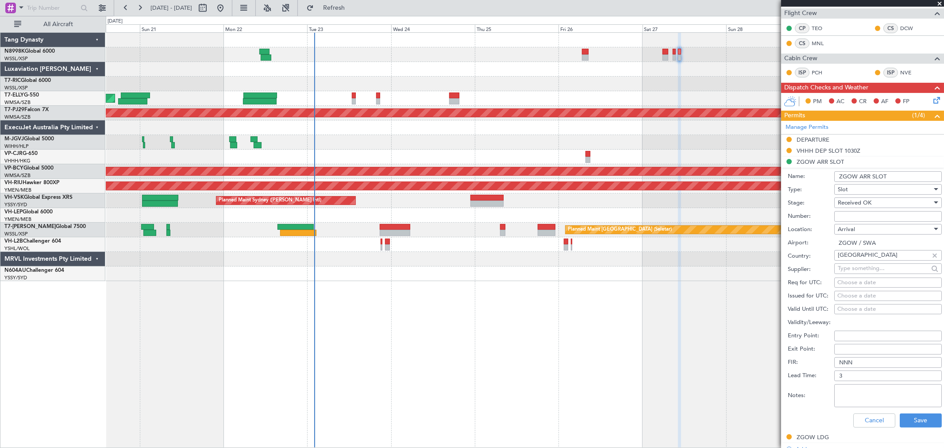
scroll to position [246, 0]
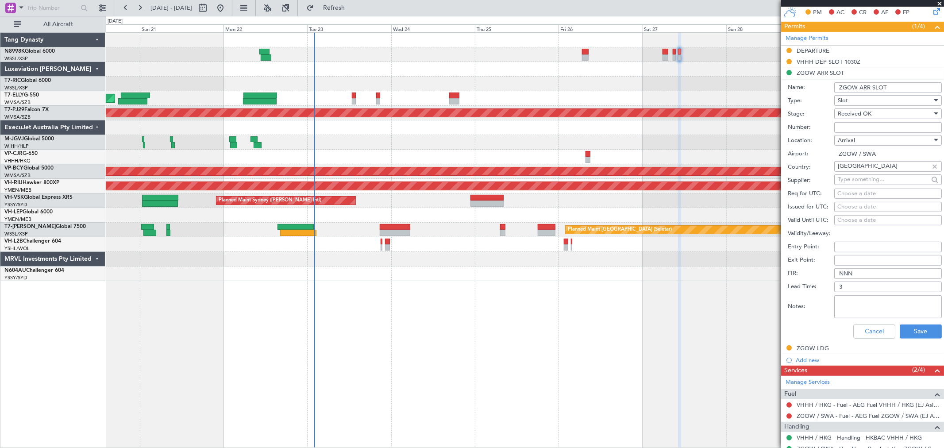
click at [843, 303] on textarea "Notes:" at bounding box center [888, 306] width 108 height 23
paste textarea "GCR /REG VHHH K N8998K [DATE] 014GLEX 1030ZGOW D / RE.N8998K IDD.VHHHDGN2505000/"
type textarea "GCR /REG VHHH K N8998K [DATE] 014GLEX 1030ZGOW D / RE.N8998K IDD.VHHHDGN2505000/"
click at [845, 206] on div "Choose a date" at bounding box center [887, 207] width 101 height 9
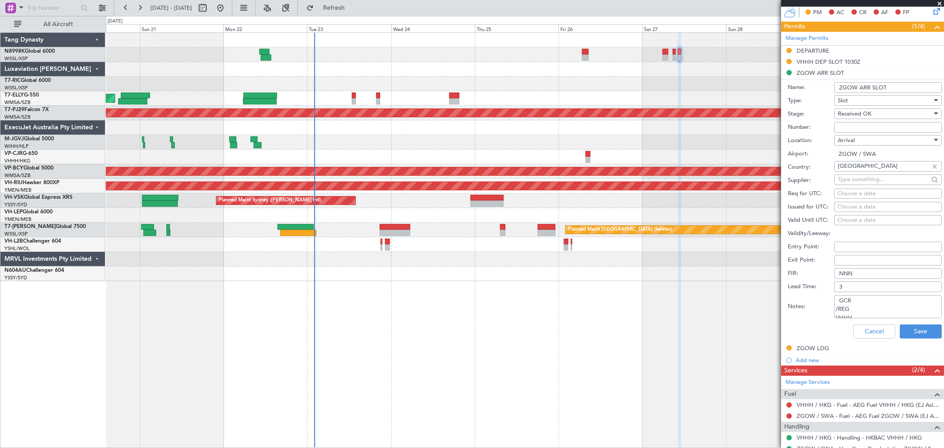
select select "9"
select select "2025"
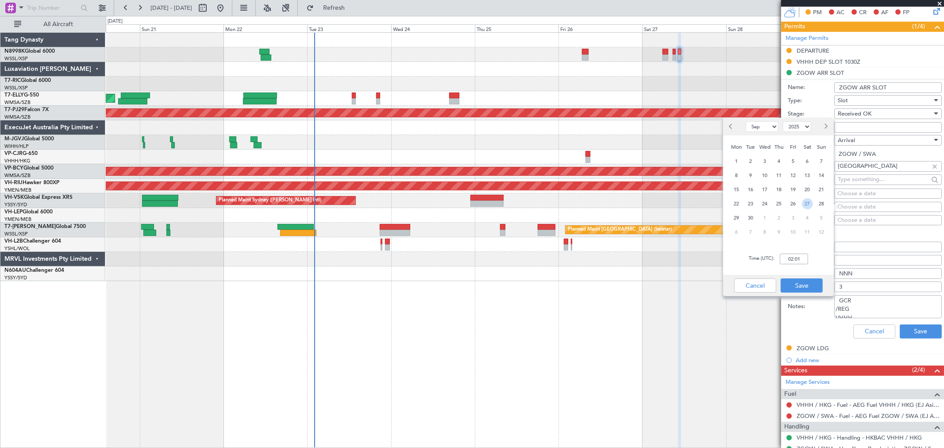
click at [807, 200] on span "27" at bounding box center [807, 203] width 11 height 11
click at [803, 260] on input "00:00" at bounding box center [794, 259] width 28 height 11
type input "10:30"
click at [800, 282] on button "Save" at bounding box center [802, 285] width 42 height 14
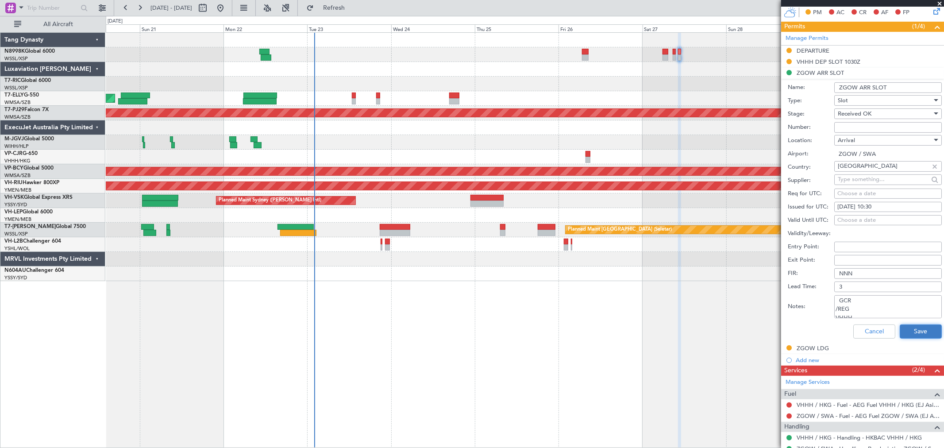
click at [908, 331] on button "Save" at bounding box center [921, 331] width 42 height 14
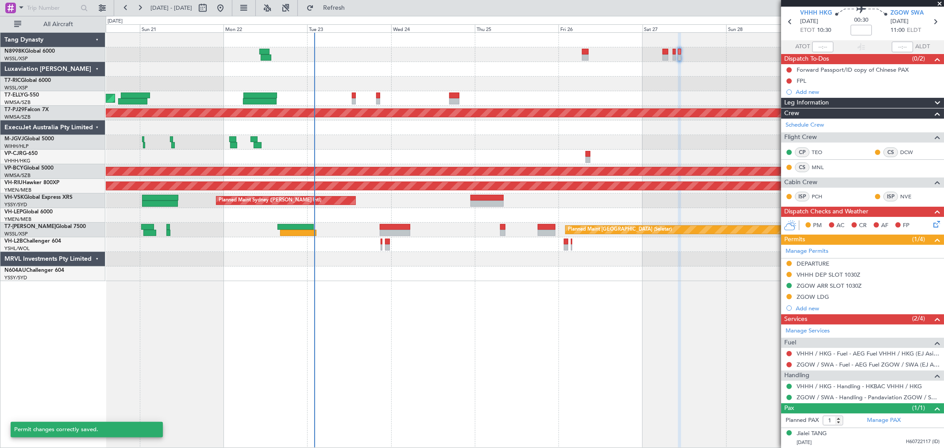
scroll to position [33, 0]
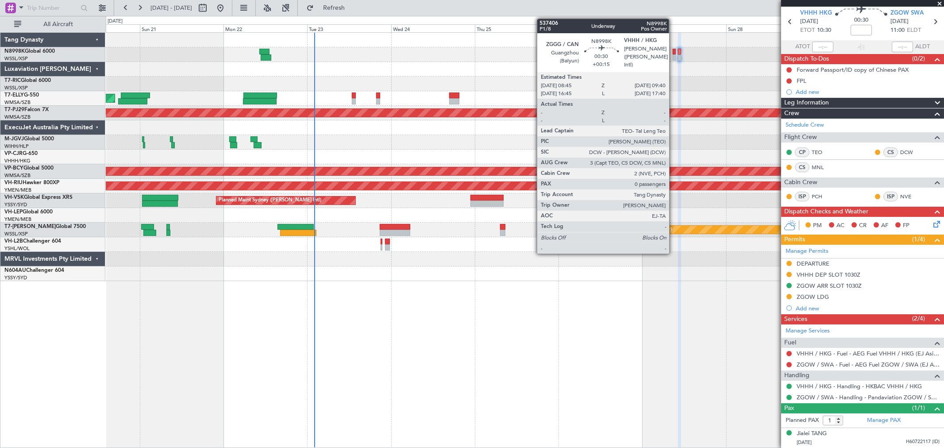
click at [674, 52] on div at bounding box center [675, 52] width 4 height 6
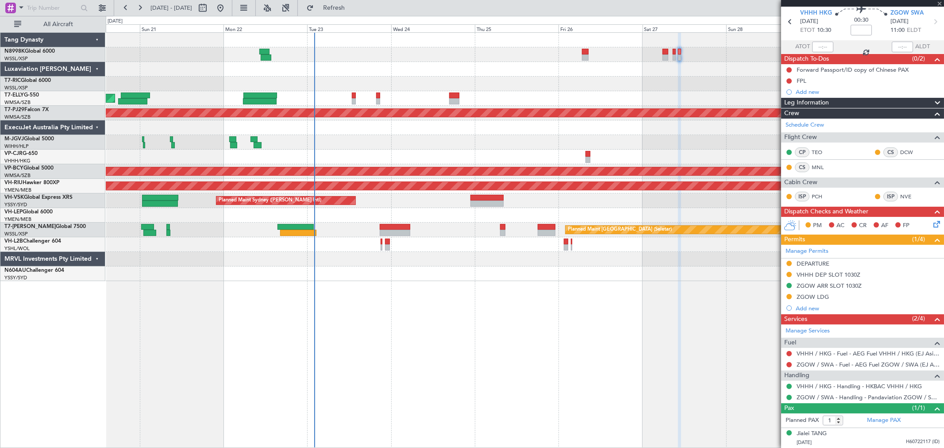
type input "+00:15"
type input "0"
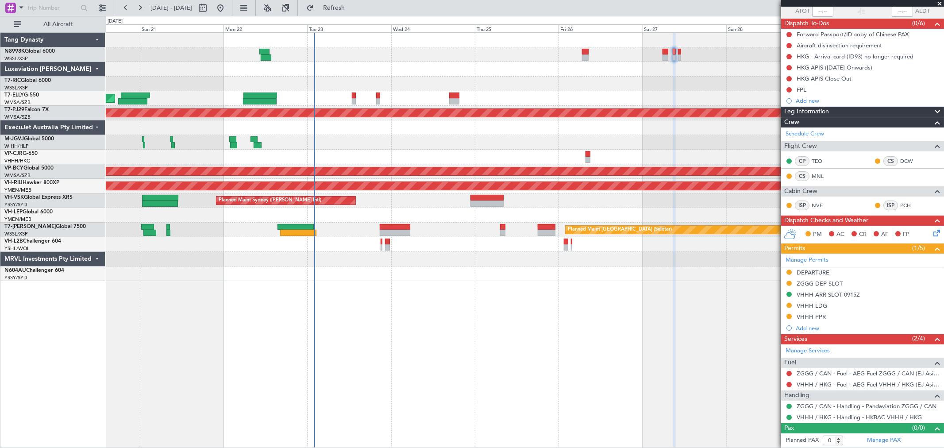
scroll to position [0, 0]
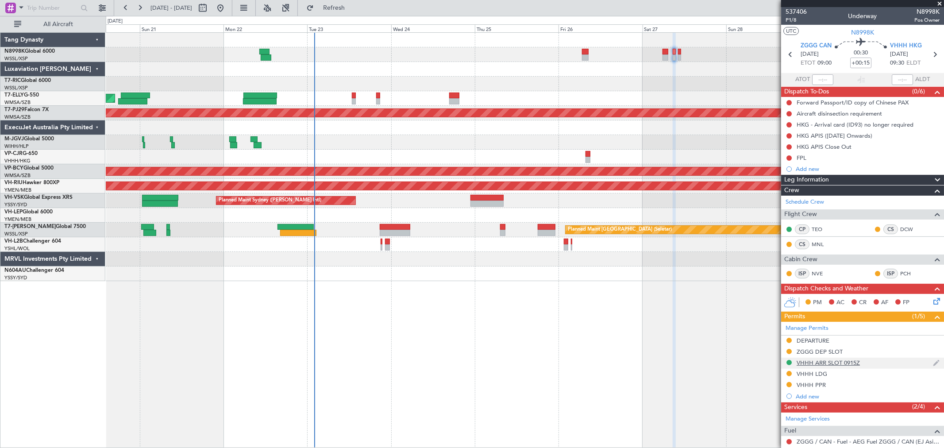
click at [817, 361] on div "VHHH ARR SLOT 0915Z" at bounding box center [828, 363] width 63 height 8
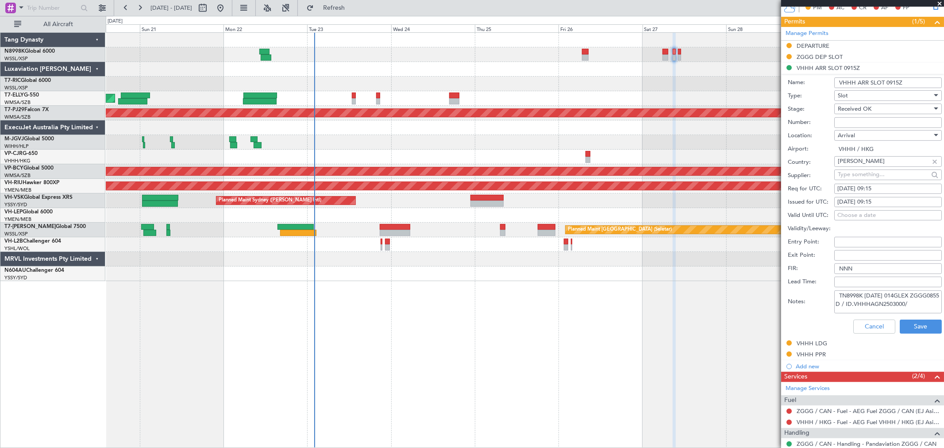
scroll to position [5, 0]
drag, startPoint x: 837, startPoint y: 295, endPoint x: 939, endPoint y: 333, distance: 109.3
click at [939, 333] on article "537406 P1/8 Underway N8998K Pos Owner UTC N8998K ZGGG CAN [DATE] ETOT 09:00 00:…" at bounding box center [862, 227] width 163 height 441
paste textarea "GCR /REG VHHH KN8998K [DATE] 014GLEX ZGGG0855 D / RE.N8998K IDA.VHHHAGN2503000/"
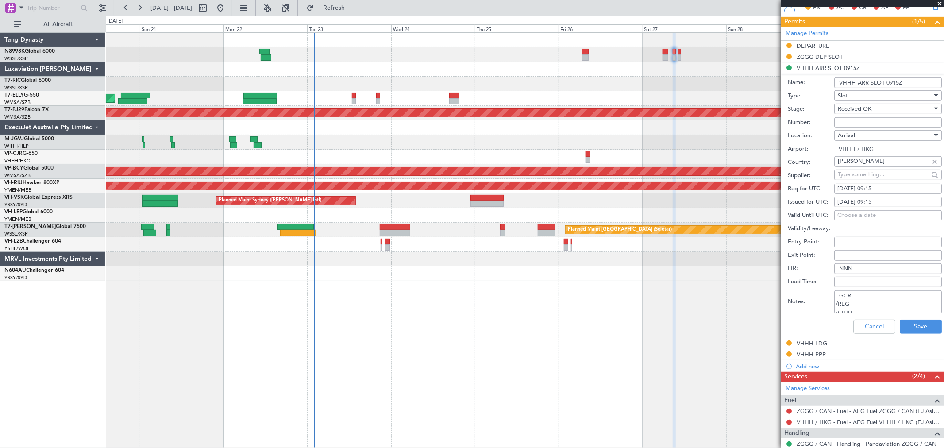
scroll to position [39, 0]
type textarea "GCR /REG VHHH KN8998K [DATE] 014GLEX ZGGG0855 D / RE.N8998K IDA.VHHHAGN2503000/"
click at [852, 202] on div "[DATE] 09:15" at bounding box center [887, 202] width 101 height 9
select select "9"
select select "2025"
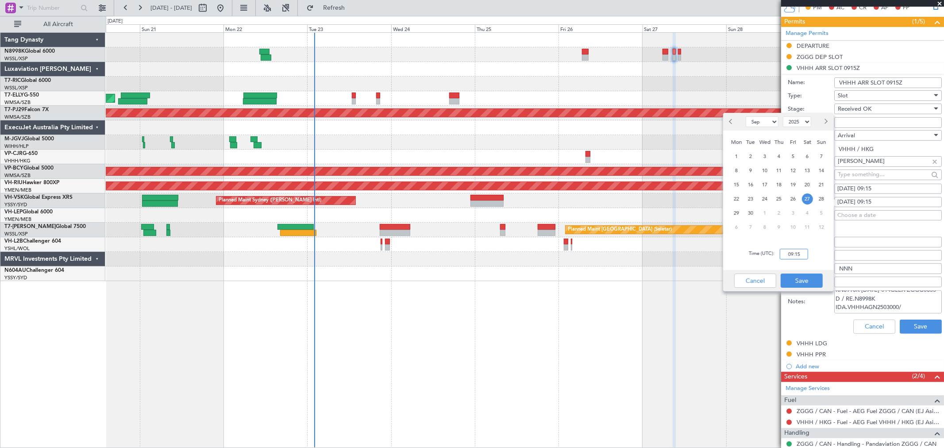
click at [803, 255] on input "09:15" at bounding box center [794, 254] width 28 height 11
type input "08:55"
click at [794, 279] on button "Save" at bounding box center [802, 281] width 42 height 14
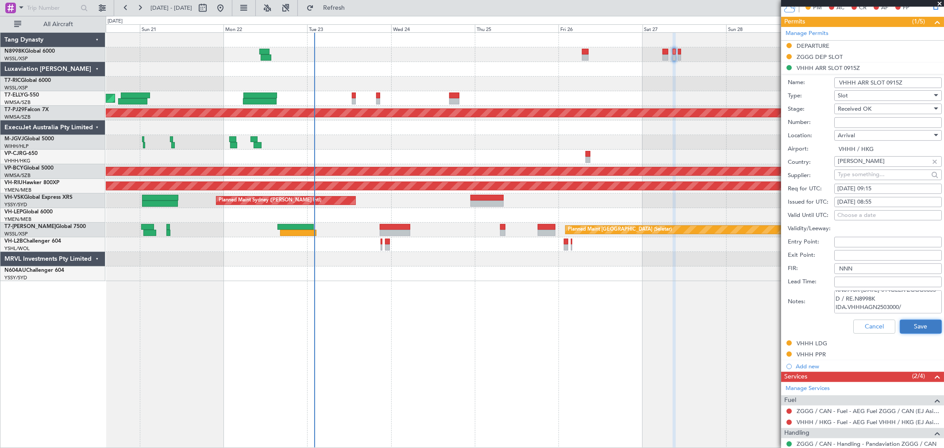
click at [903, 327] on button "Save" at bounding box center [921, 327] width 42 height 14
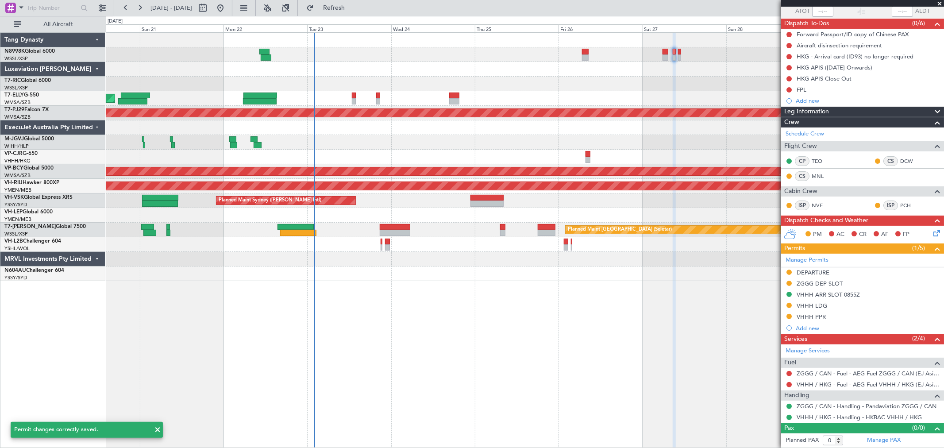
scroll to position [68, 0]
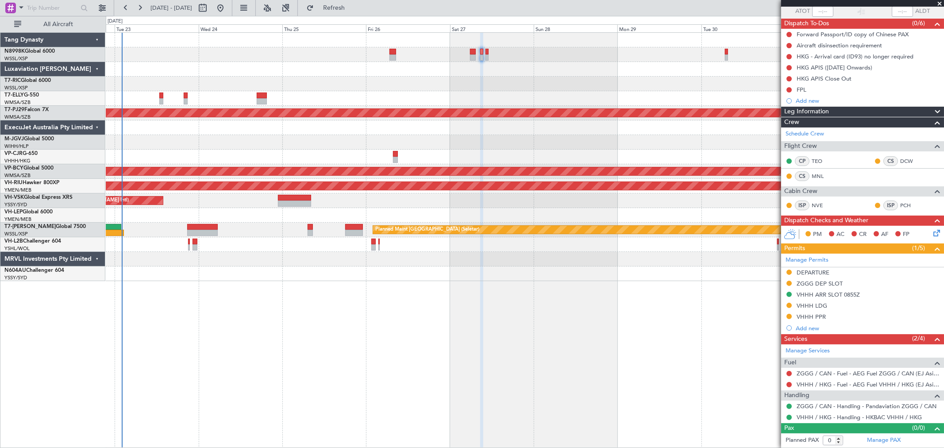
click at [524, 148] on div "Planned Maint [GEOGRAPHIC_DATA] ([GEOGRAPHIC_DATA] Intl) [PERSON_NAME][GEOGRAPH…" at bounding box center [525, 157] width 838 height 248
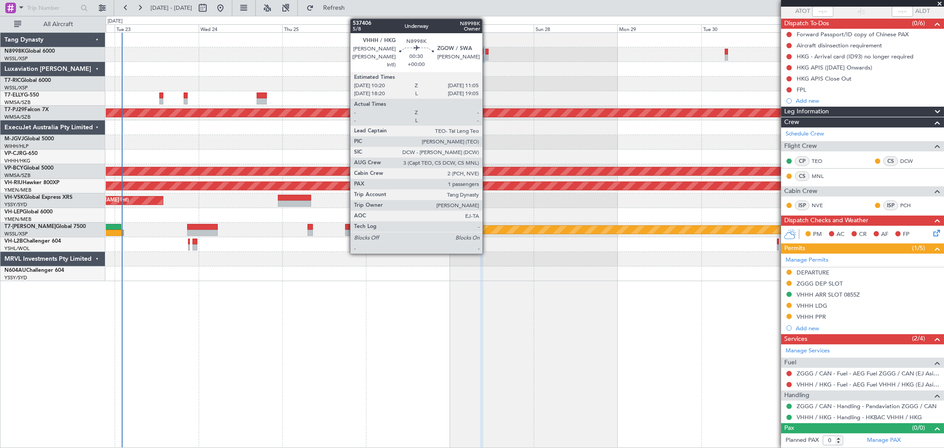
click at [487, 57] on div at bounding box center [487, 57] width 3 height 6
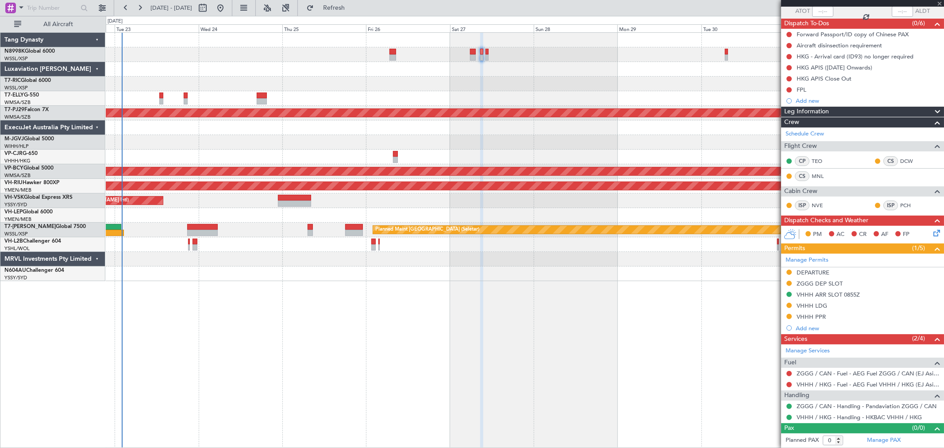
type input "1"
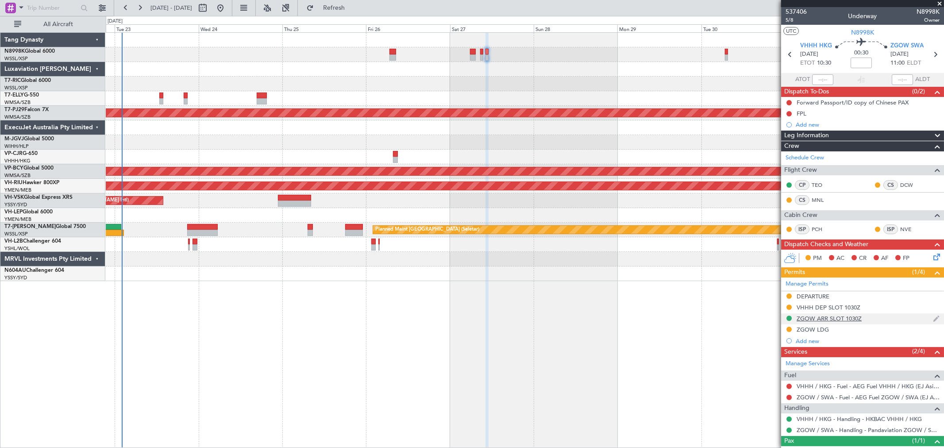
click at [823, 321] on div "ZGOW ARR SLOT 1030Z" at bounding box center [829, 319] width 65 height 8
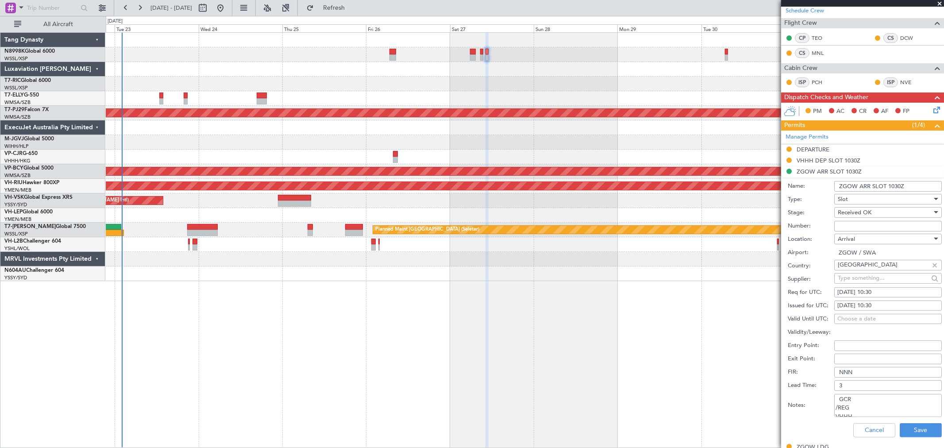
scroll to position [147, 0]
click at [884, 304] on div "[DATE] 10:30" at bounding box center [887, 305] width 101 height 9
select select "9"
select select "2025"
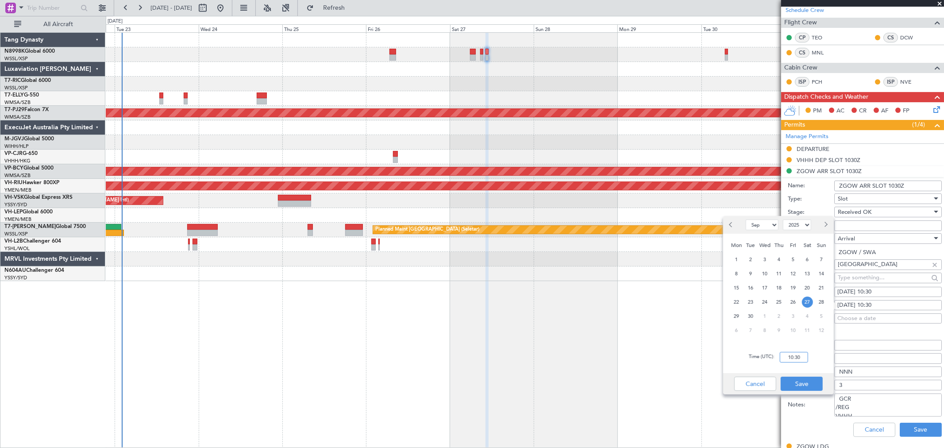
click at [798, 356] on input "10:30" at bounding box center [794, 357] width 28 height 11
type input "1100"
click at [794, 386] on button "Save" at bounding box center [802, 384] width 42 height 14
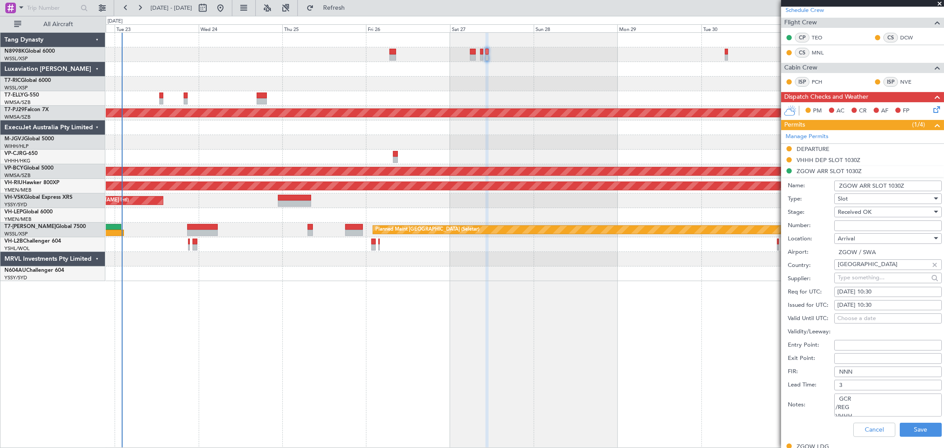
click at [848, 304] on div "[DATE] 10:30" at bounding box center [887, 305] width 101 height 9
select select "9"
select select "2025"
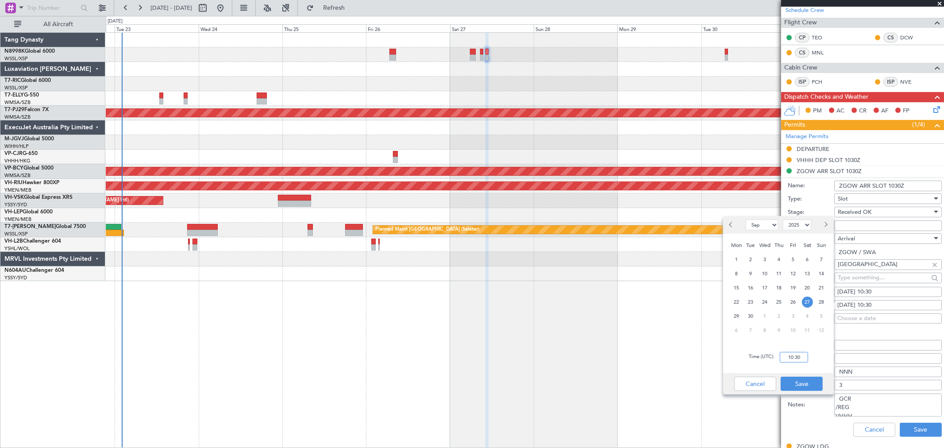
click at [802, 360] on input "10:30" at bounding box center [794, 357] width 28 height 11
type input "11:00"
click at [805, 388] on button "Save" at bounding box center [802, 384] width 42 height 14
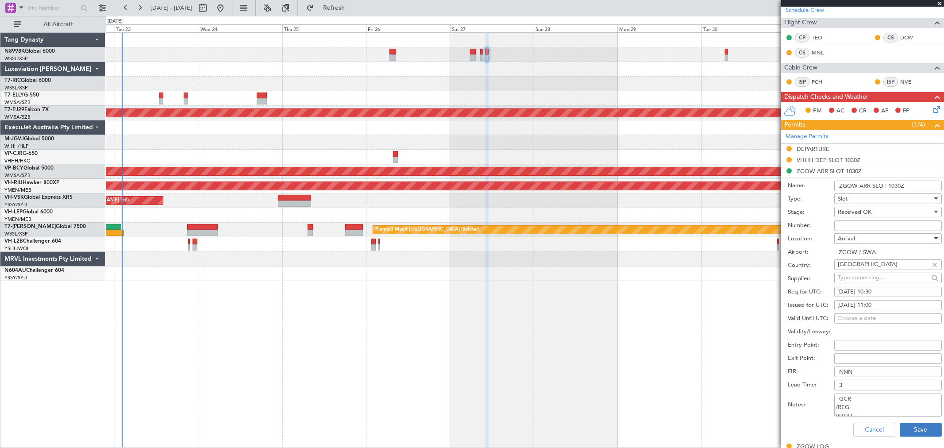
scroll to position [31, 0]
drag, startPoint x: 838, startPoint y: 397, endPoint x: 900, endPoint y: 428, distance: 68.9
click at [900, 428] on form "Name: ZGOW ARR SLOT 1030Z Type: Slot Stage: Received OK Number: Location: Arriv…" at bounding box center [862, 309] width 163 height 264
type textarea "/"
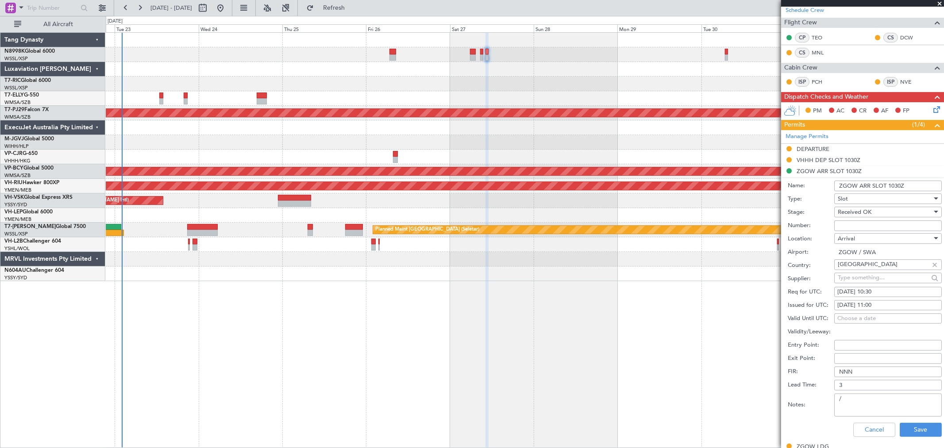
click at [866, 208] on span "Received OK" at bounding box center [855, 212] width 34 height 8
click at [848, 229] on span "Not Requested" at bounding box center [884, 229] width 92 height 13
click at [850, 211] on span "Not Requested" at bounding box center [858, 212] width 40 height 8
click at [841, 266] on span "Requested" at bounding box center [884, 269] width 92 height 13
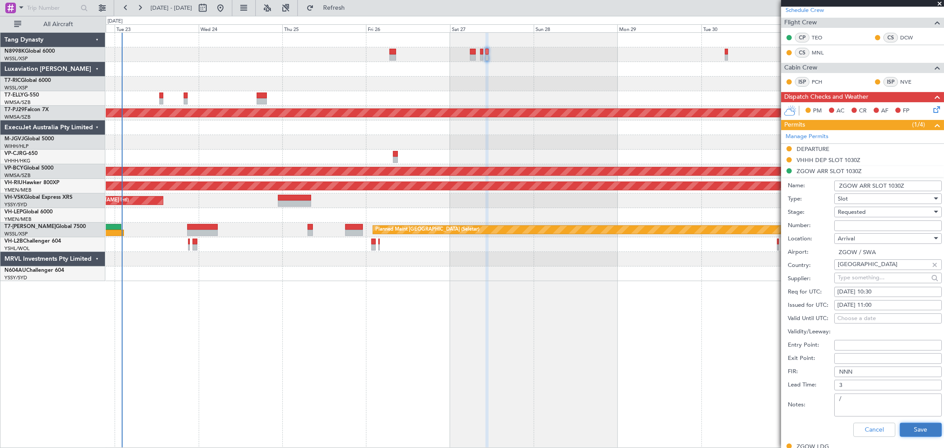
click at [921, 425] on button "Save" at bounding box center [921, 430] width 42 height 14
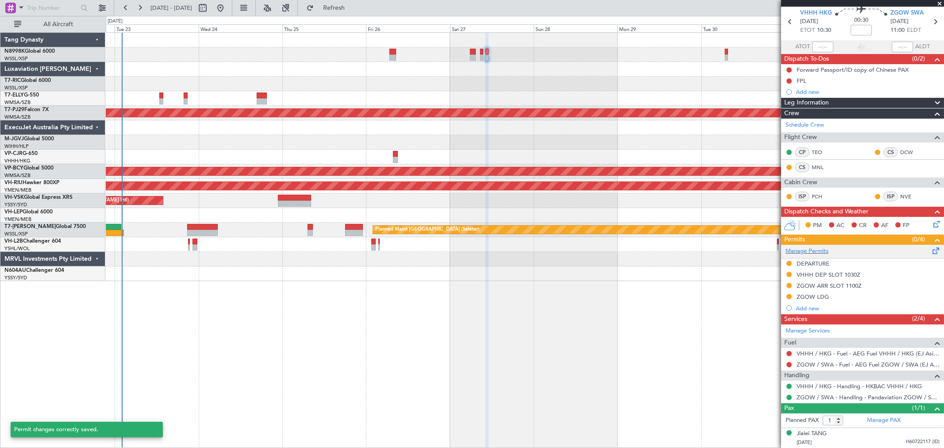
scroll to position [33, 0]
click at [804, 273] on div "VHHH DEP SLOT 1030Z" at bounding box center [829, 275] width 64 height 8
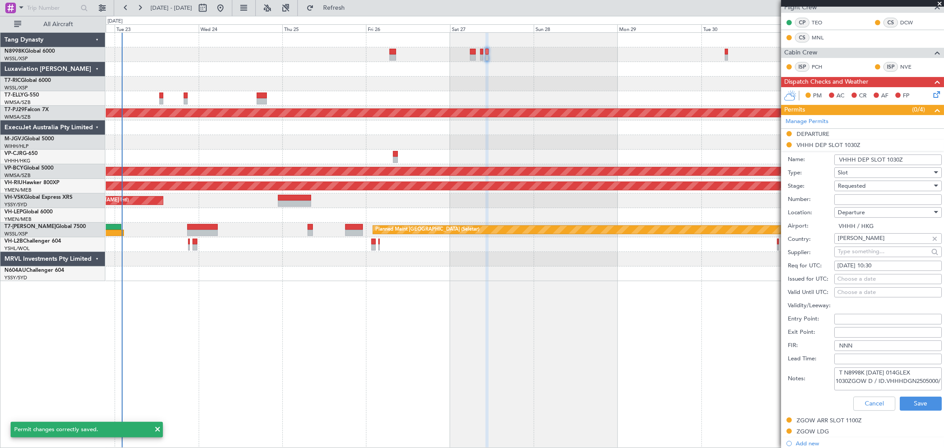
scroll to position [175, 0]
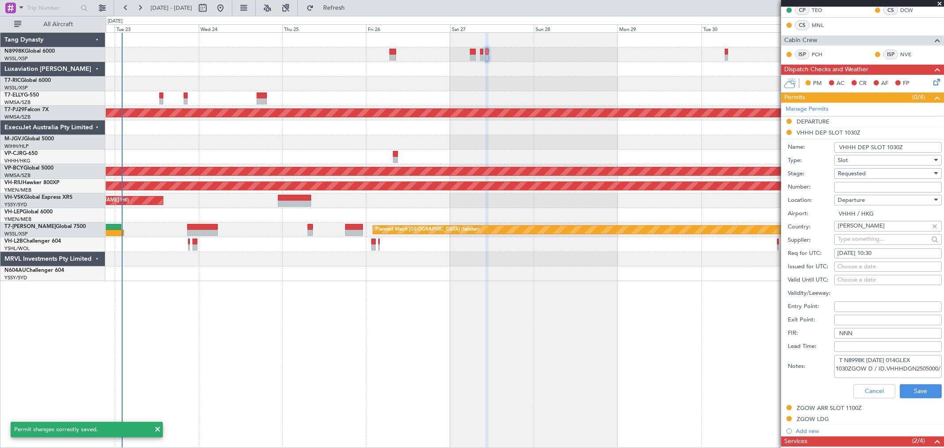
drag, startPoint x: 837, startPoint y: 387, endPoint x: 945, endPoint y: 440, distance: 120.3
click at [944, 440] on html "[DATE] - [DATE] Refresh Quick Links All Aircraft Planned Maint [GEOGRAPHIC_DATA…" at bounding box center [472, 224] width 944 height 448
paste textarea "GCR /REG VHHH K N8998K [DATE] 014GLEX 1030ZGOW D / RE.N8998K IDD.VHHHDGN2505000"
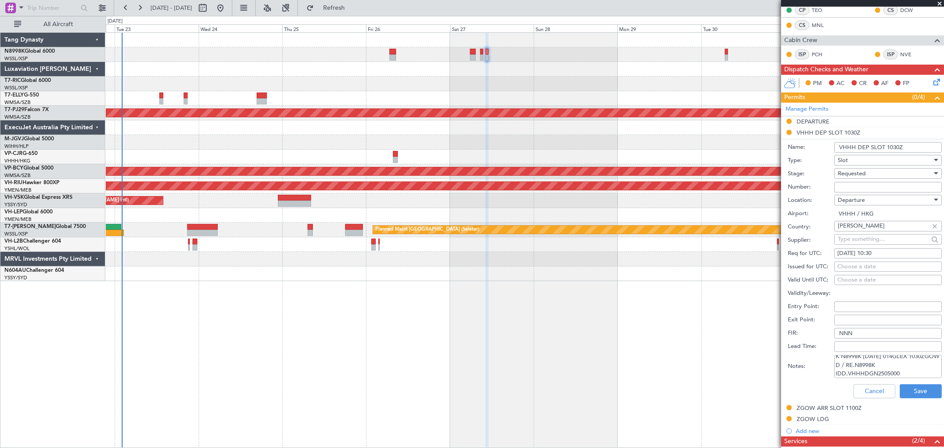
scroll to position [126, 0]
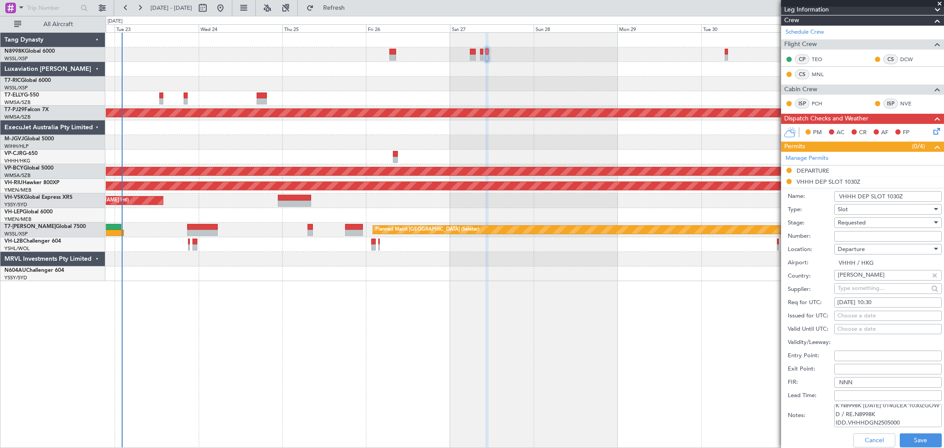
type textarea "GCR /REG VHHH K N8998K [DATE] 014GLEX 1030ZGOW D / RE.N8998K IDD.VHHHDGN2505000"
click at [851, 312] on div "Choose a date" at bounding box center [887, 316] width 101 height 9
select select "9"
select select "2025"
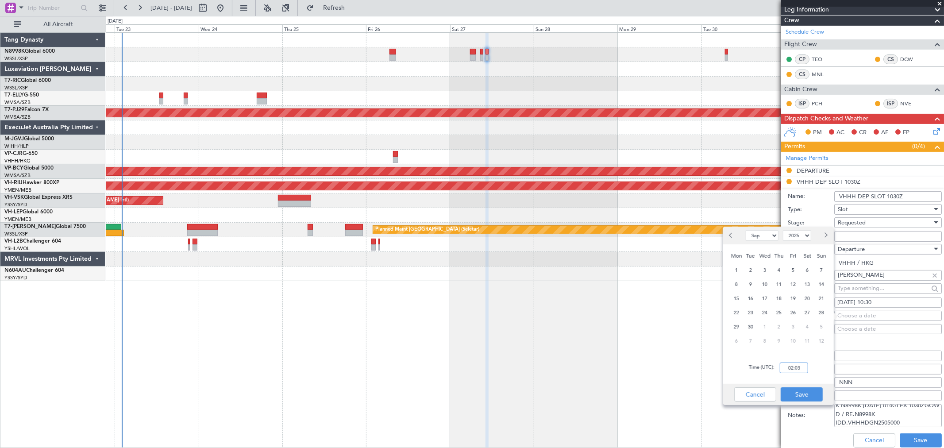
click at [800, 370] on input "02:03" at bounding box center [794, 367] width 28 height 11
click at [806, 313] on span "27" at bounding box center [807, 312] width 11 height 11
click at [799, 367] on input "00:00" at bounding box center [794, 367] width 28 height 11
type input "10:30"
click at [789, 392] on button "Save" at bounding box center [802, 394] width 42 height 14
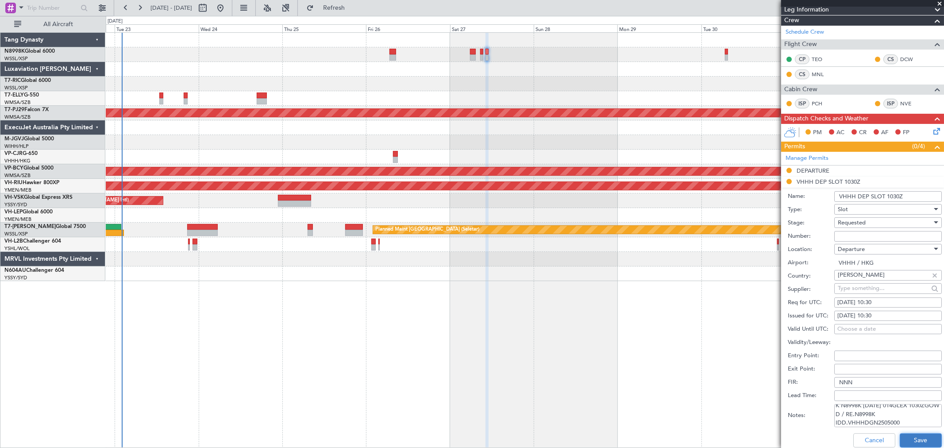
click at [900, 439] on button "Save" at bounding box center [921, 440] width 42 height 14
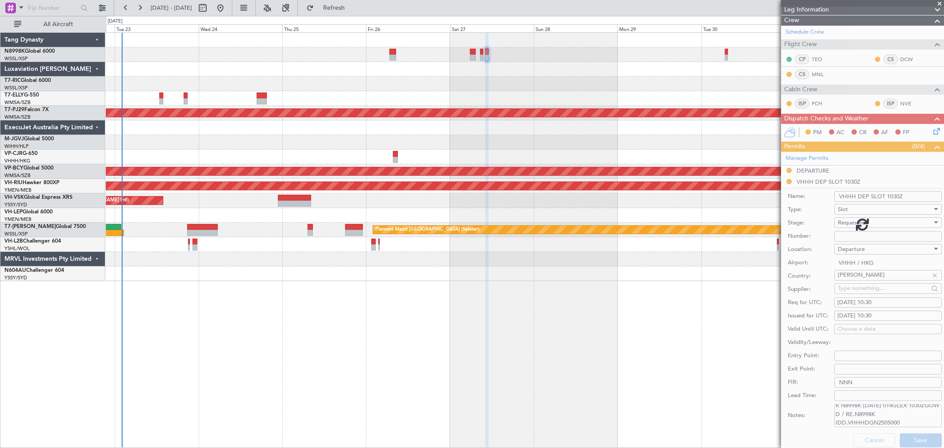
scroll to position [33, 0]
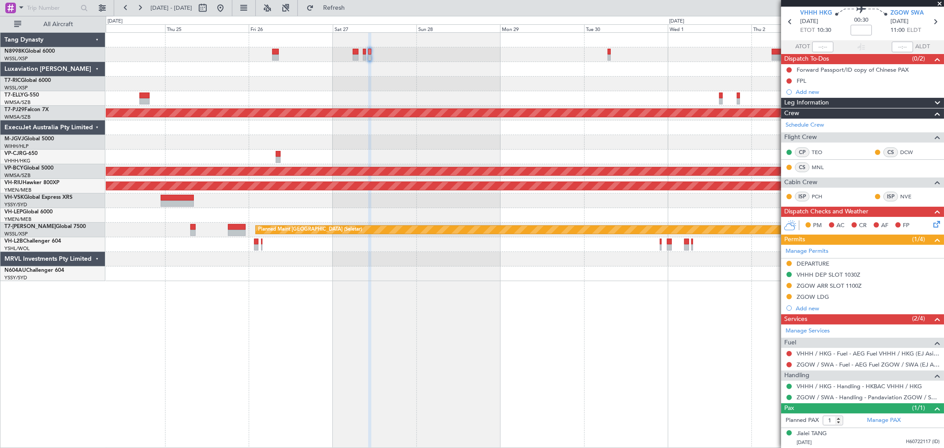
click at [573, 95] on div "Planned Maint [GEOGRAPHIC_DATA] (Sultan [PERSON_NAME]) Unplanned Maint [GEOGRAP…" at bounding box center [525, 157] width 838 height 248
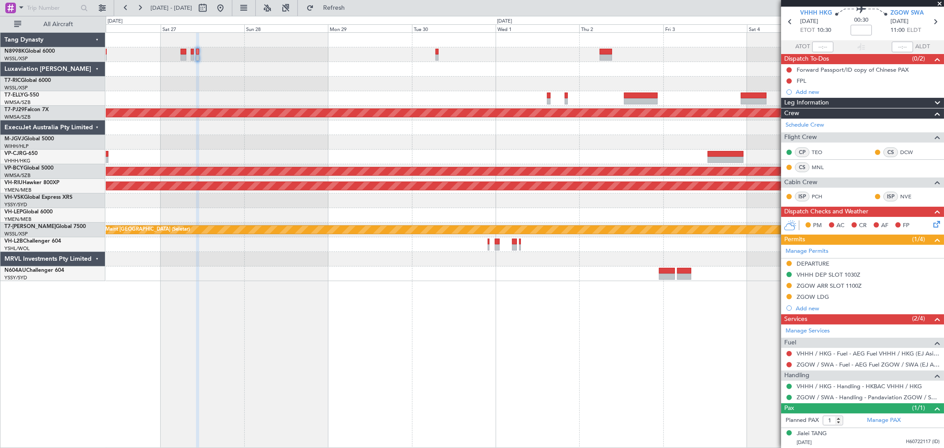
click at [506, 86] on div "Planned Maint [GEOGRAPHIC_DATA] (Sultan [PERSON_NAME]) Unplanned Maint [GEOGRAP…" at bounding box center [525, 157] width 838 height 248
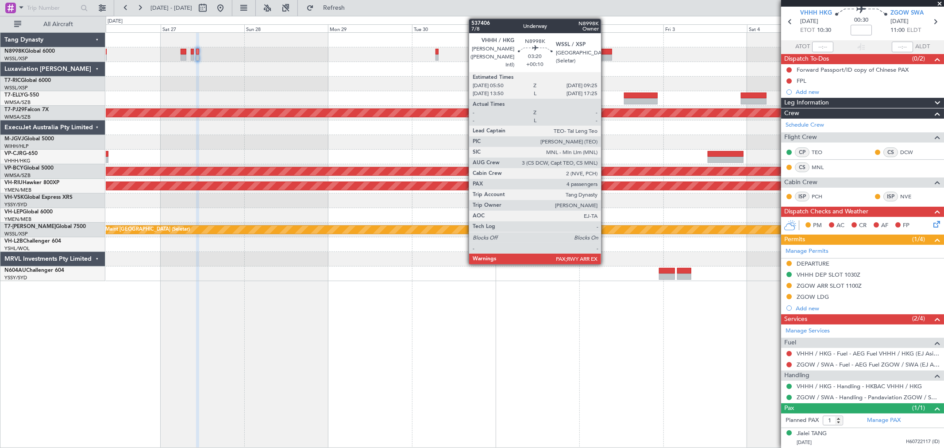
click at [605, 49] on div at bounding box center [606, 52] width 13 height 6
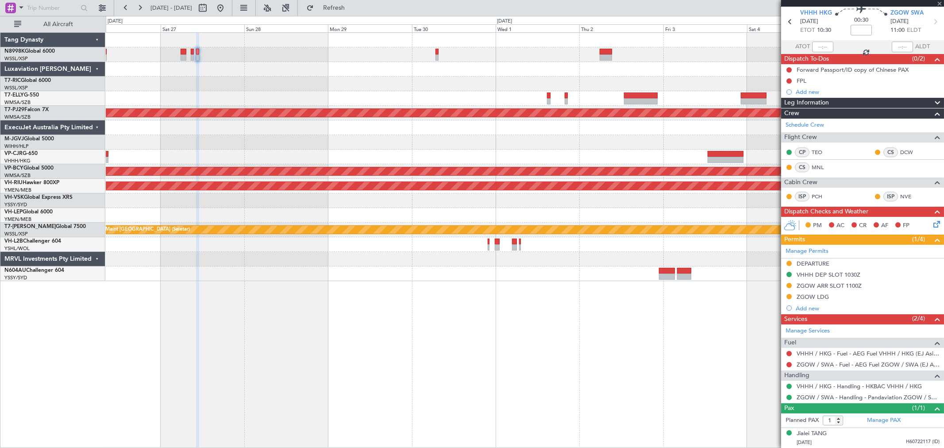
type input "+00:10"
type input "4"
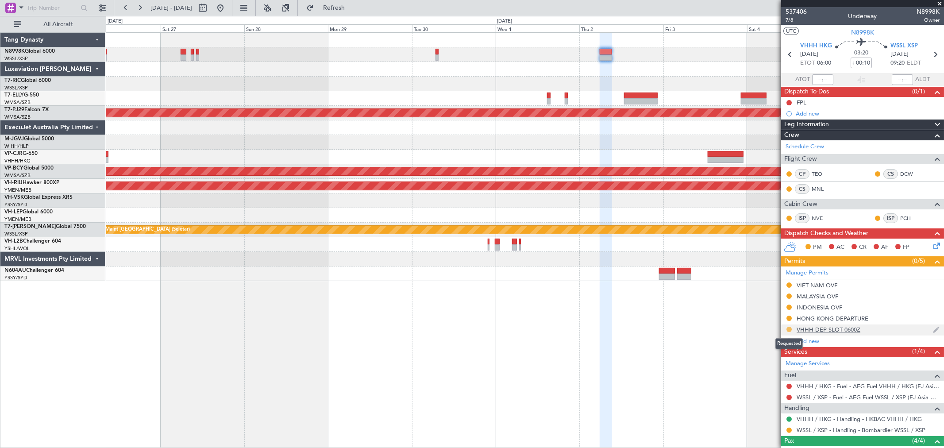
click at [788, 329] on button at bounding box center [788, 329] width 5 height 5
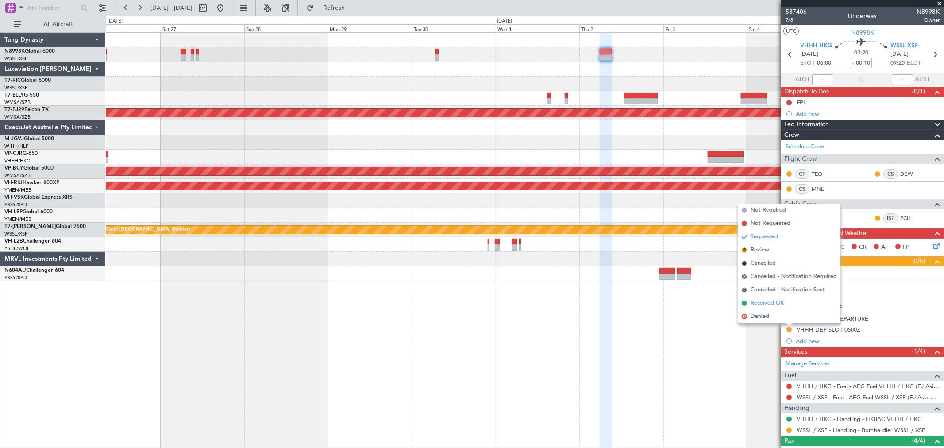
click at [780, 304] on span "Received OK" at bounding box center [768, 303] width 34 height 9
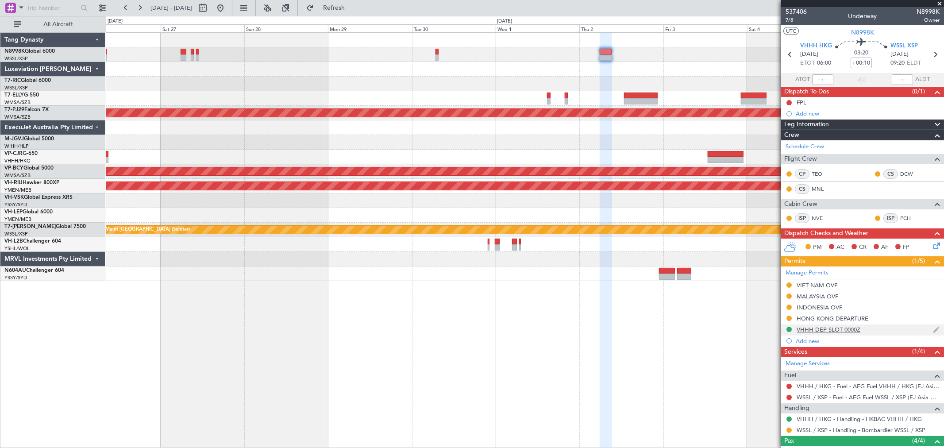
click at [839, 331] on div "VHHH DEP SLOT 0000Z" at bounding box center [829, 330] width 64 height 8
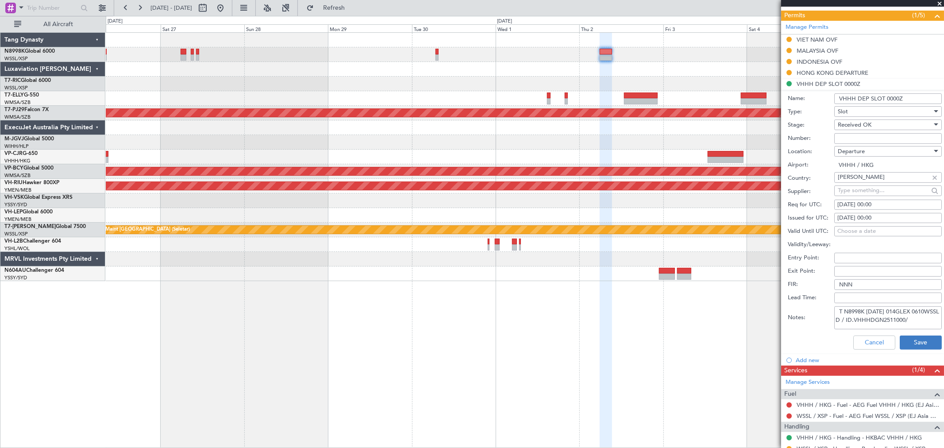
scroll to position [5, 0]
drag, startPoint x: 839, startPoint y: 310, endPoint x: 917, endPoint y: 351, distance: 88.5
click at [917, 351] on form "Name: VHHH DEP SLOT 0000Z Type: Slot Stage: Received OK Number: Location: Depar…" at bounding box center [862, 222] width 163 height 264
paste textarea "GCR /REG VHHH K N8998K [DATE] 014GLEX 0610WSSL D / RE.N8998K IDD.VHHHDGN2511000/"
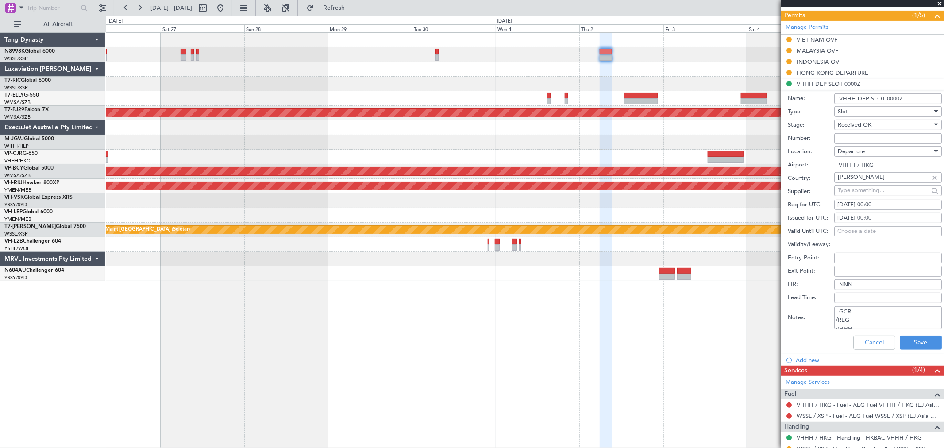
scroll to position [39, 0]
type textarea "GCR /REG VHHH K N8998K [DATE] 014GLEX 0610WSSL D / RE.N8998K IDD.VHHHDGN2511000/"
click at [874, 217] on div "[DATE] 00:00" at bounding box center [887, 218] width 101 height 9
select select "10"
select select "2025"
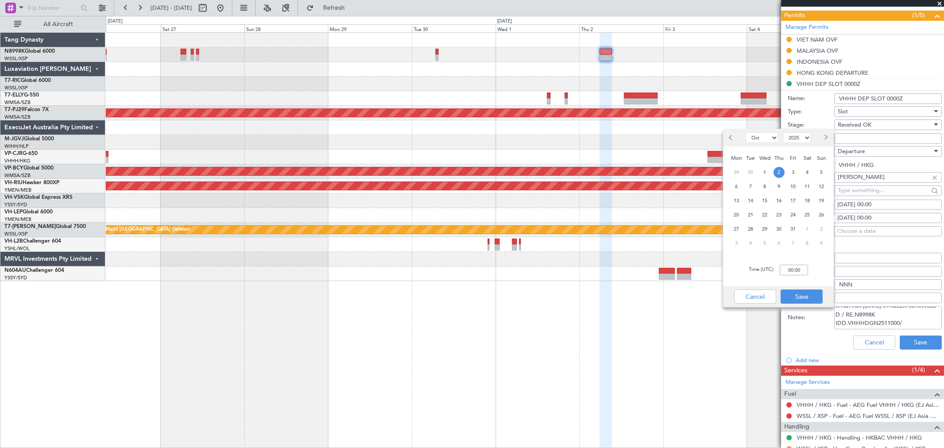
click at [777, 169] on span "2" at bounding box center [779, 172] width 11 height 11
click at [803, 268] on input "00:00" at bounding box center [794, 270] width 28 height 11
type input "06:10"
click at [797, 304] on div "Cancel Save" at bounding box center [778, 296] width 111 height 21
click at [802, 298] on button "Save" at bounding box center [802, 296] width 42 height 14
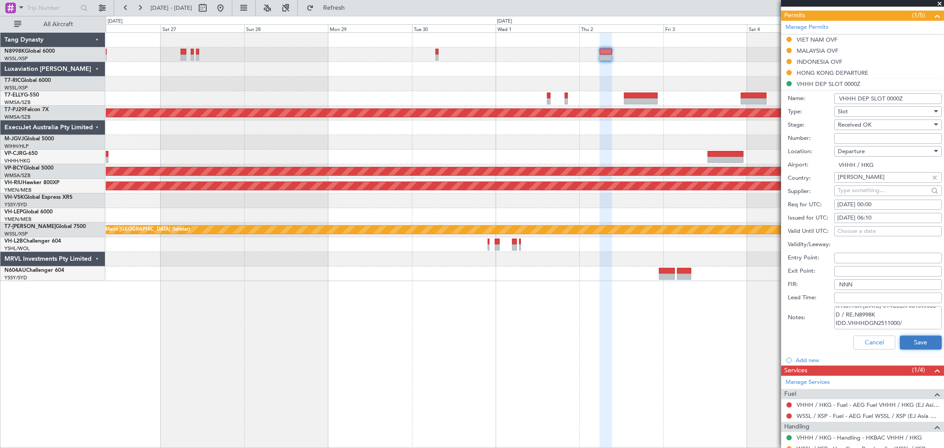
click at [909, 348] on button "Save" at bounding box center [921, 342] width 42 height 14
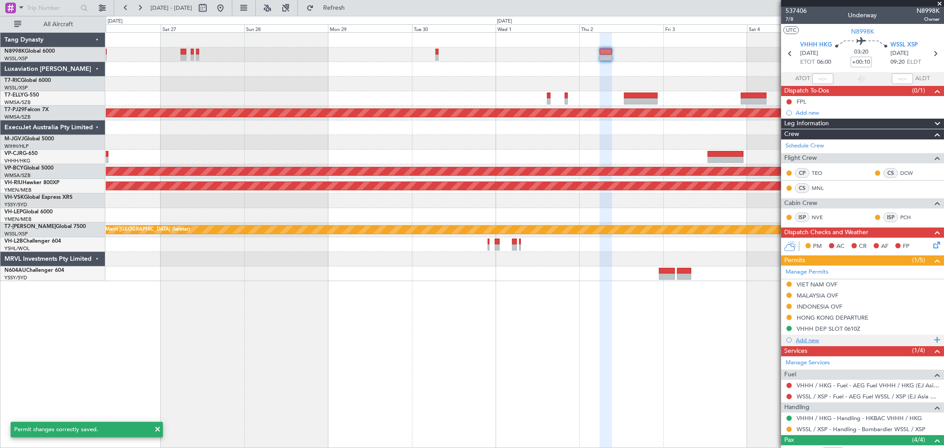
scroll to position [0, 0]
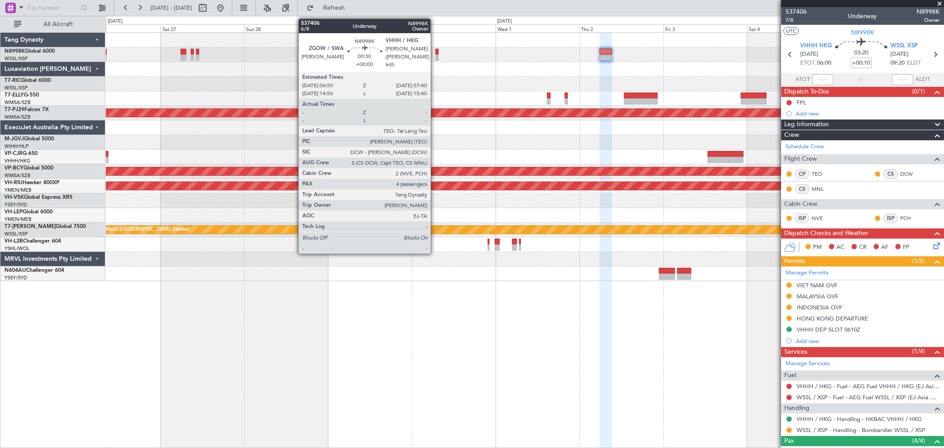
click at [436, 58] on div at bounding box center [437, 57] width 3 height 6
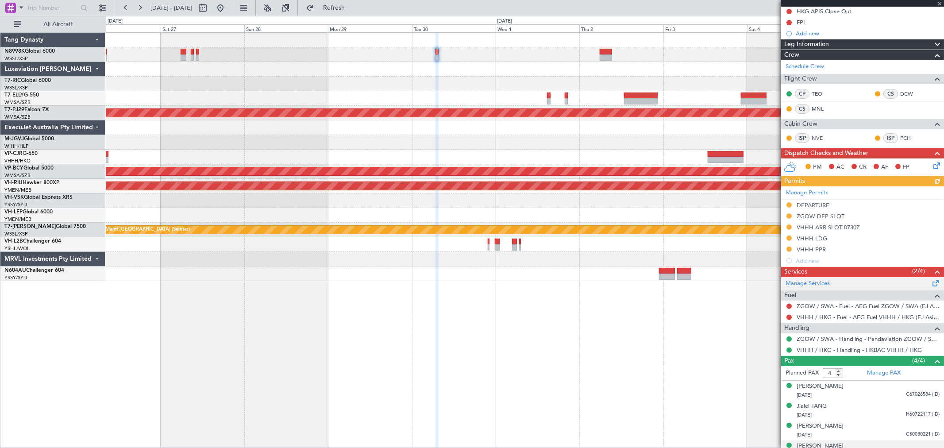
scroll to position [147, 0]
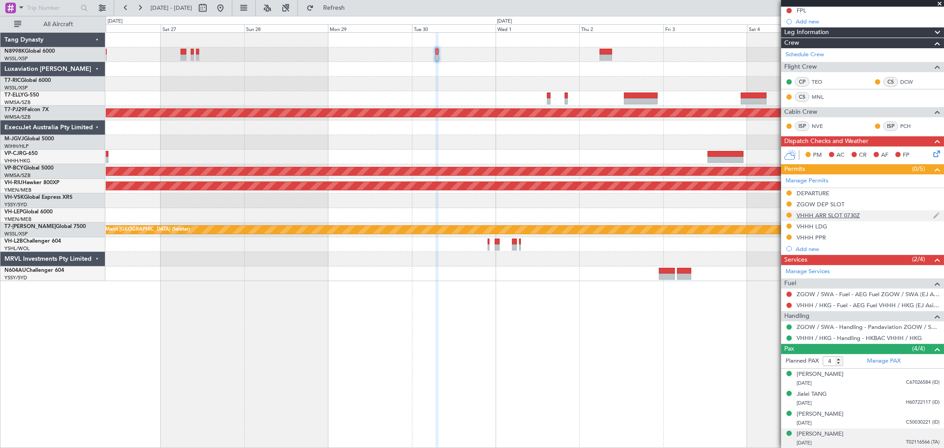
click at [811, 216] on div "VHHH ARR SLOT 0730Z" at bounding box center [828, 216] width 63 height 8
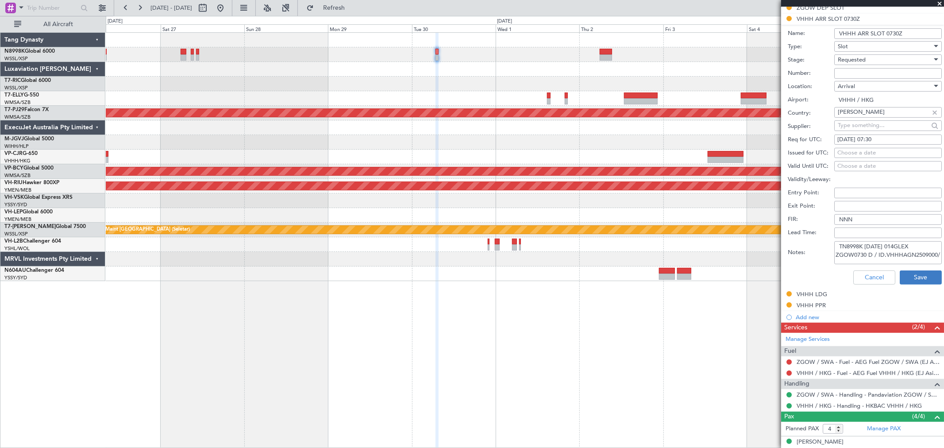
scroll to position [5, 0]
drag, startPoint x: 838, startPoint y: 244, endPoint x: 921, endPoint y: 282, distance: 91.1
click at [922, 277] on form "Name: VHHH ARR SLOT 0730Z Type: Slot Stage: Requested Number: Location: [GEOGRA…" at bounding box center [862, 157] width 163 height 264
paste textarea "GCR /REG VHHH KN8998K [DATE] 014GLEX ZGOW0730 D / RE.N8998K IDA.VHHHAGN2509000/"
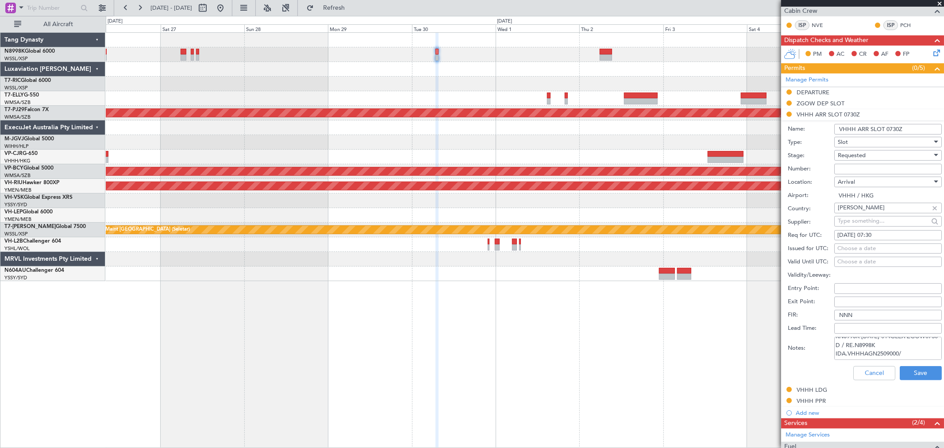
scroll to position [246, 0]
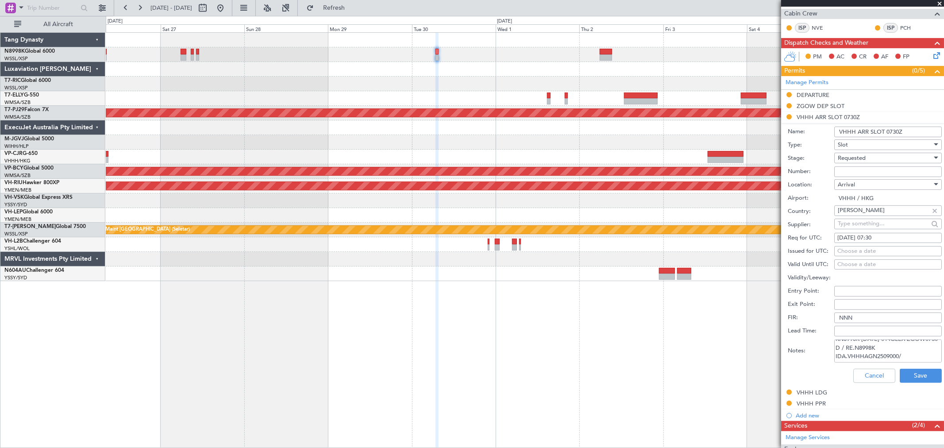
type textarea "GCR /REG VHHH KN8998K [DATE] 014GLEX ZGOW0730 D / RE.N8998K IDA.VHHHAGN2509000/"
click at [837, 250] on div "Choose a date" at bounding box center [887, 251] width 101 height 9
select select "9"
select select "2025"
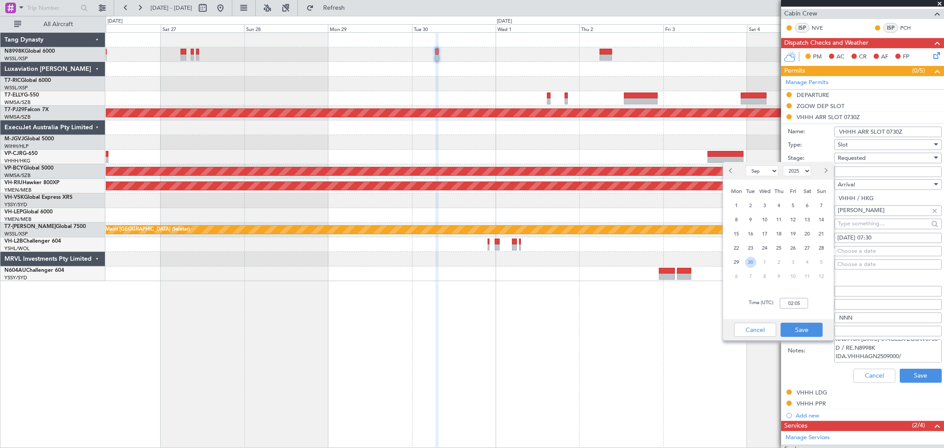
click at [750, 258] on span "30" at bounding box center [750, 262] width 11 height 11
click at [798, 302] on input "00:00" at bounding box center [794, 303] width 28 height 11
type input "07:30"
click at [797, 331] on button "Save" at bounding box center [802, 330] width 42 height 14
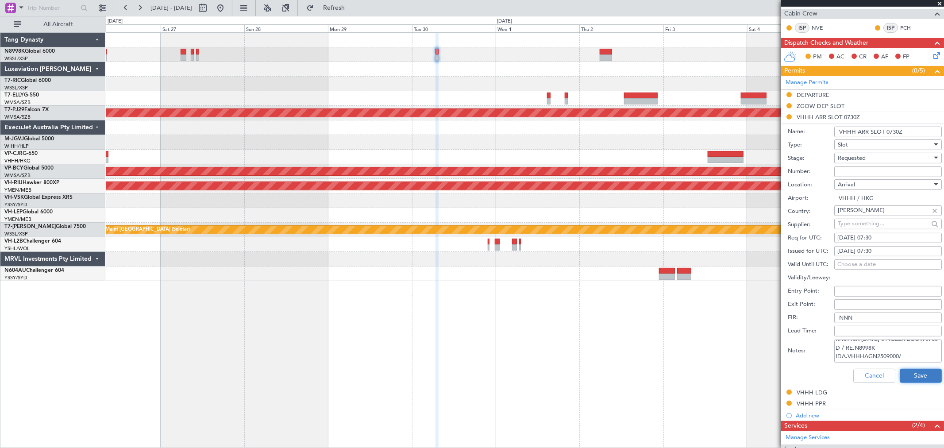
click at [912, 377] on button "Save" at bounding box center [921, 376] width 42 height 14
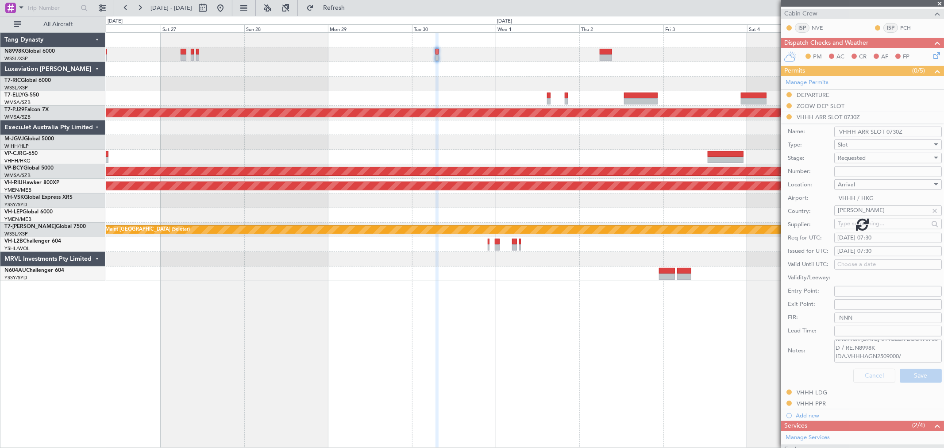
scroll to position [170, 0]
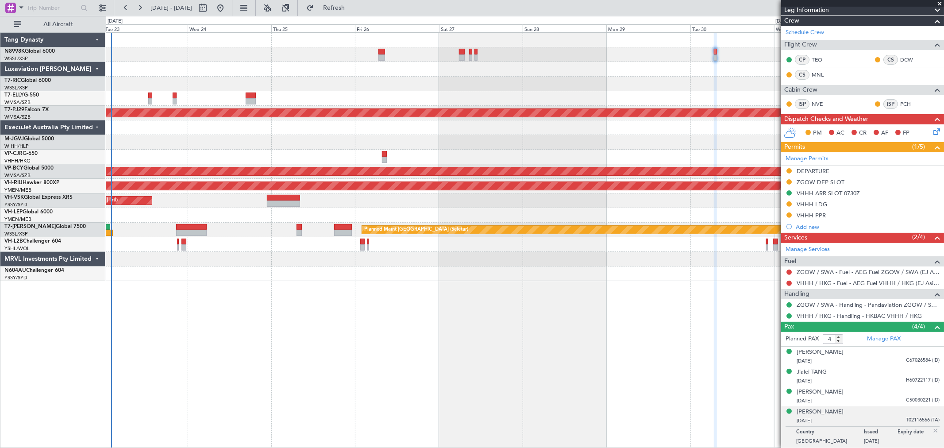
click at [502, 91] on div "Planned Maint [GEOGRAPHIC_DATA] ([GEOGRAPHIC_DATA] Intl) [PERSON_NAME][GEOGRAPH…" at bounding box center [525, 157] width 838 height 248
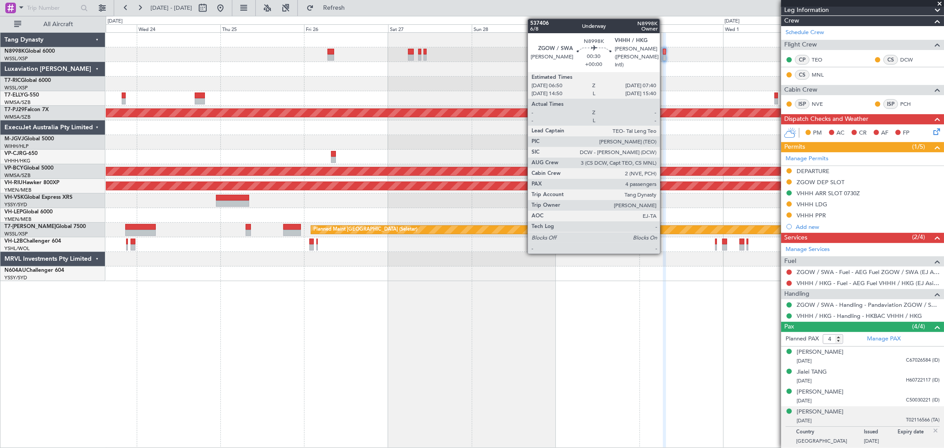
click at [662, 54] on div at bounding box center [525, 54] width 838 height 15
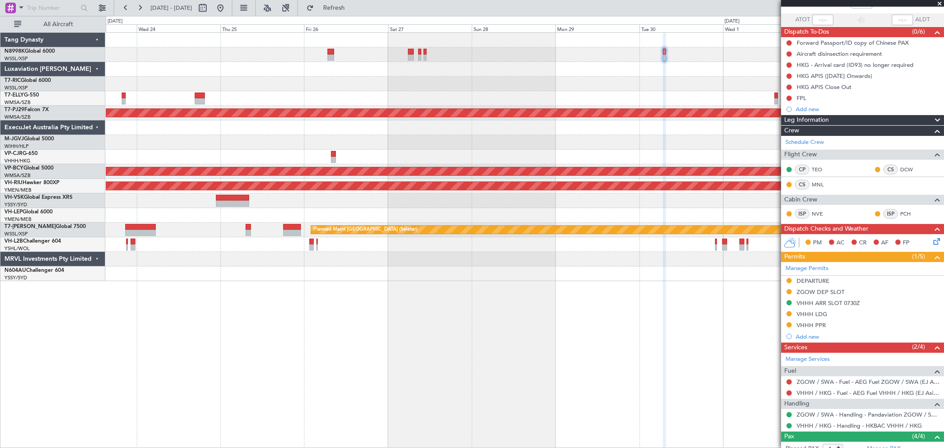
scroll to position [0, 0]
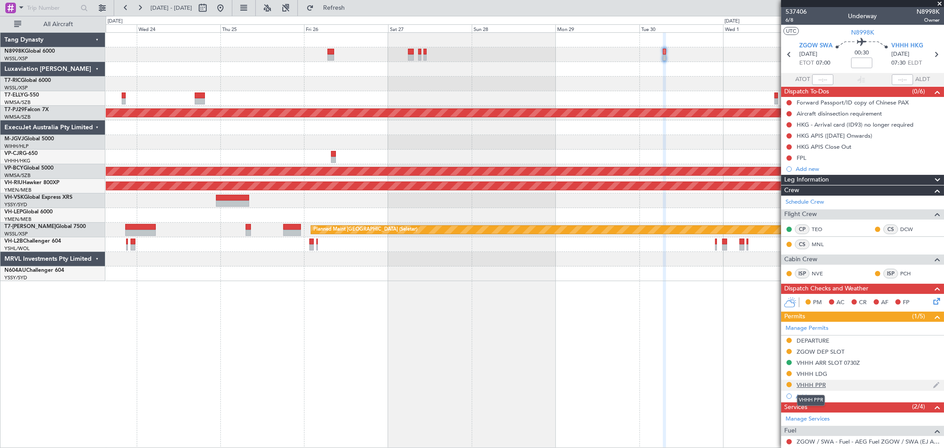
click at [801, 385] on div "VHHH PPR" at bounding box center [811, 385] width 29 height 8
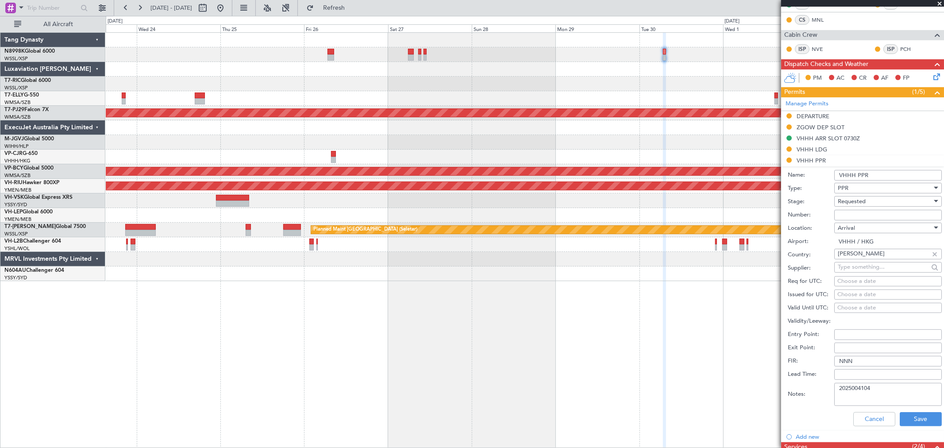
scroll to position [246, 0]
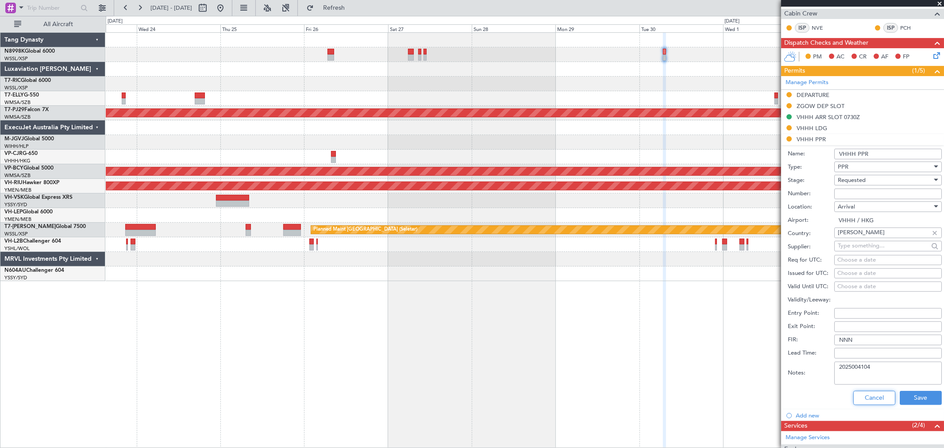
click at [872, 401] on button "Cancel" at bounding box center [874, 398] width 42 height 14
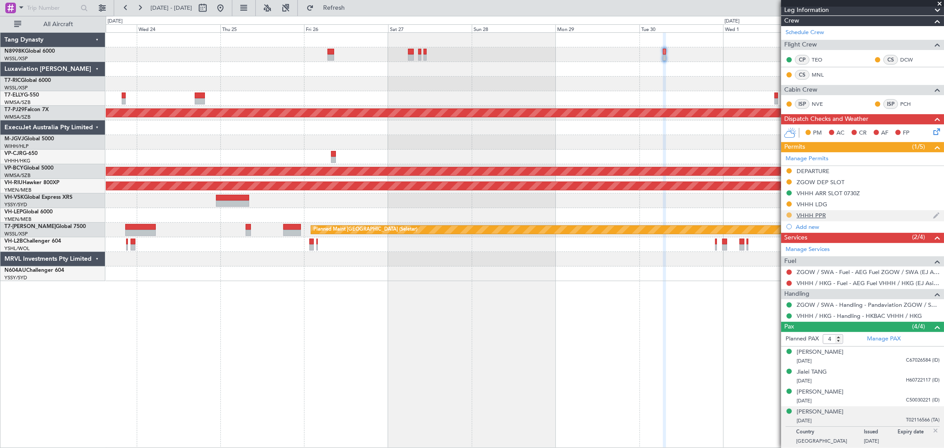
click at [787, 215] on button at bounding box center [788, 214] width 5 height 5
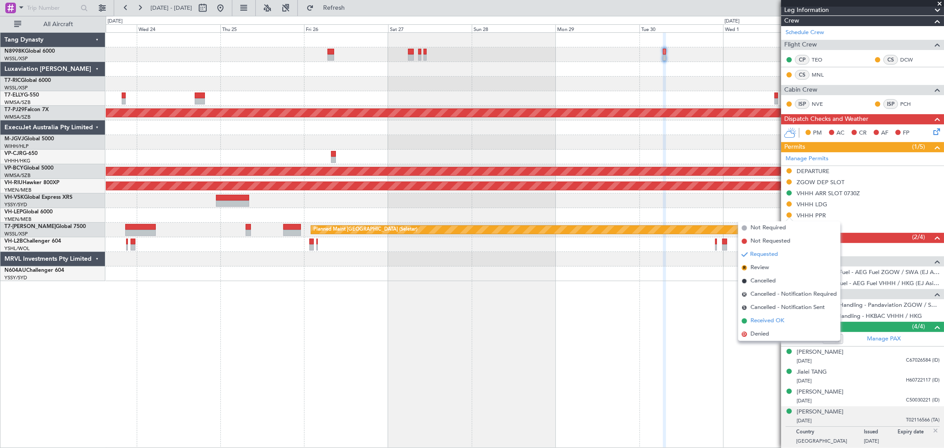
click at [748, 320] on li "Received OK" at bounding box center [789, 320] width 102 height 13
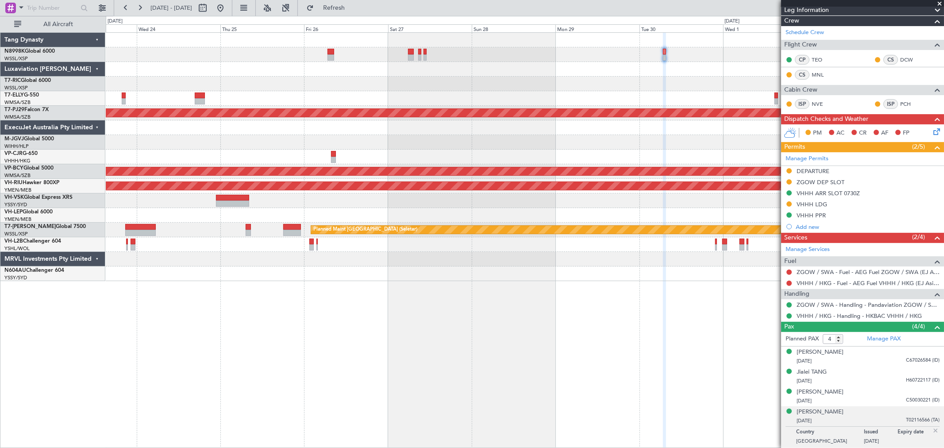
click at [698, 58] on div at bounding box center [525, 54] width 838 height 15
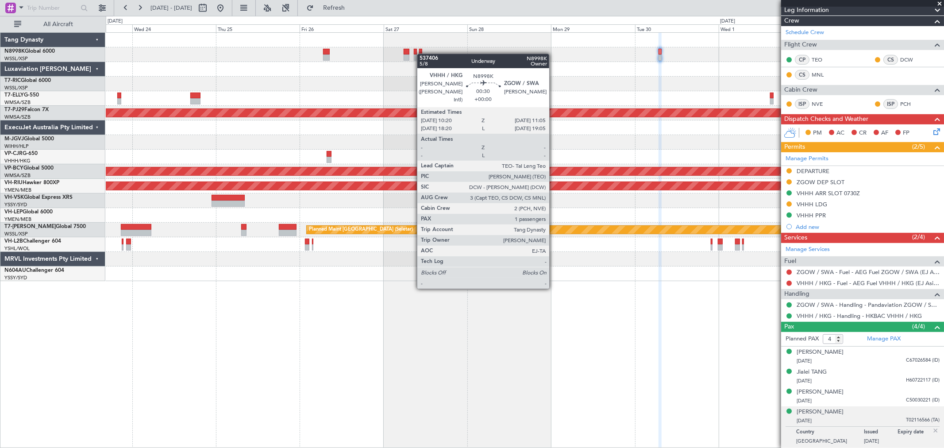
click at [419, 52] on div at bounding box center [420, 52] width 3 height 6
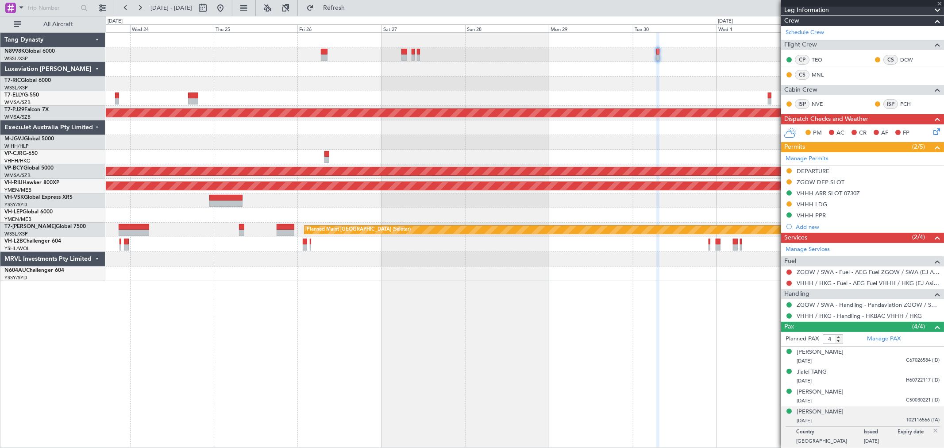
click at [419, 52] on div at bounding box center [418, 52] width 3 height 6
type input "1"
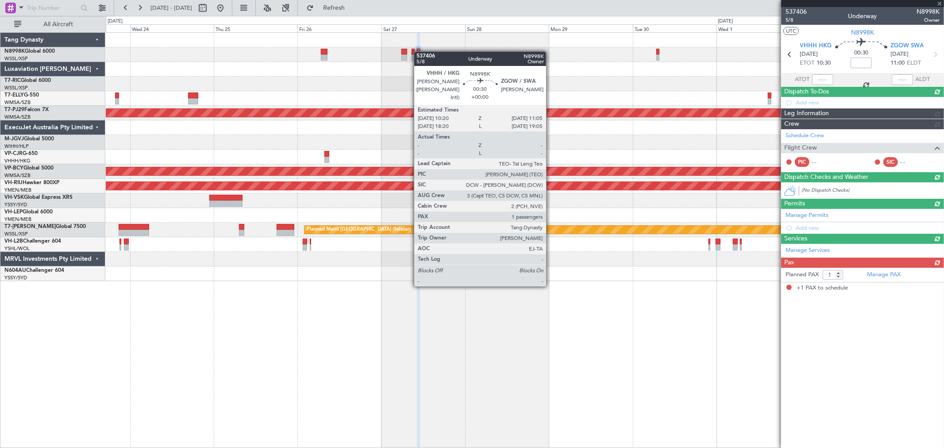
click at [419, 52] on div at bounding box center [418, 52] width 3 height 6
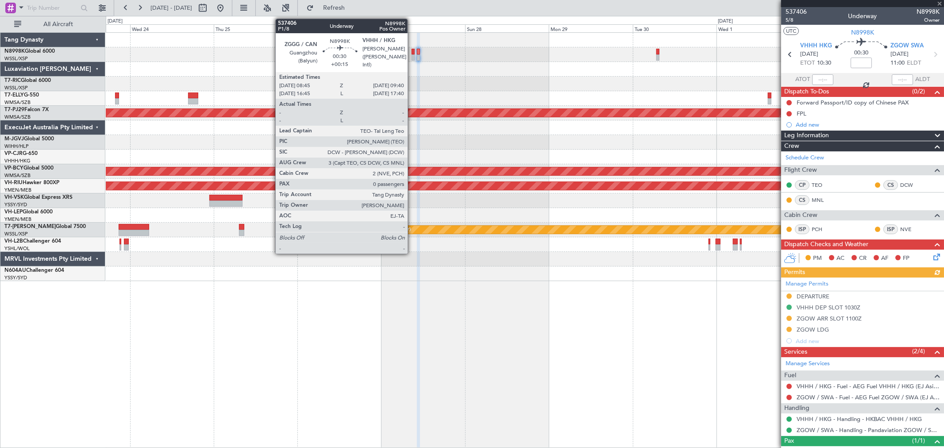
click at [412, 54] on div at bounding box center [414, 52] width 4 height 6
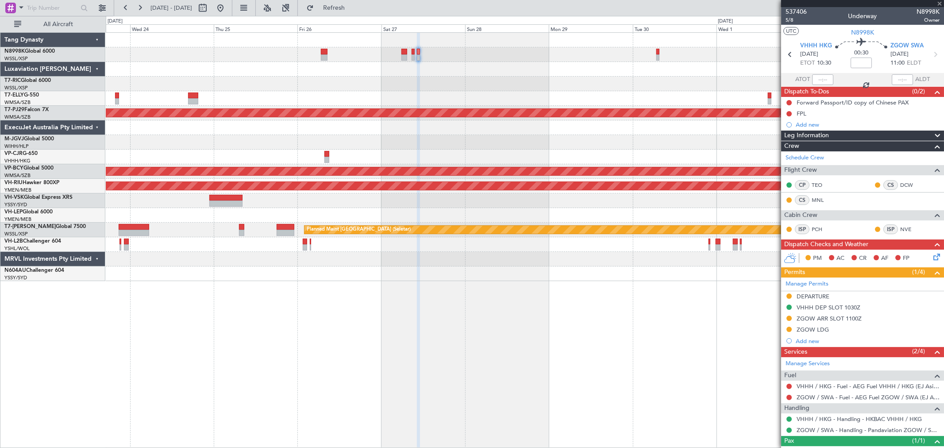
type input "+00:15"
type input "0"
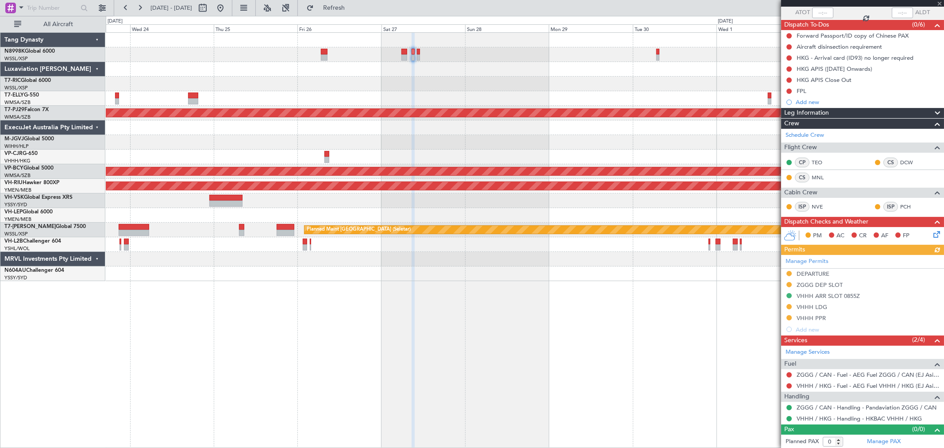
scroll to position [68, 0]
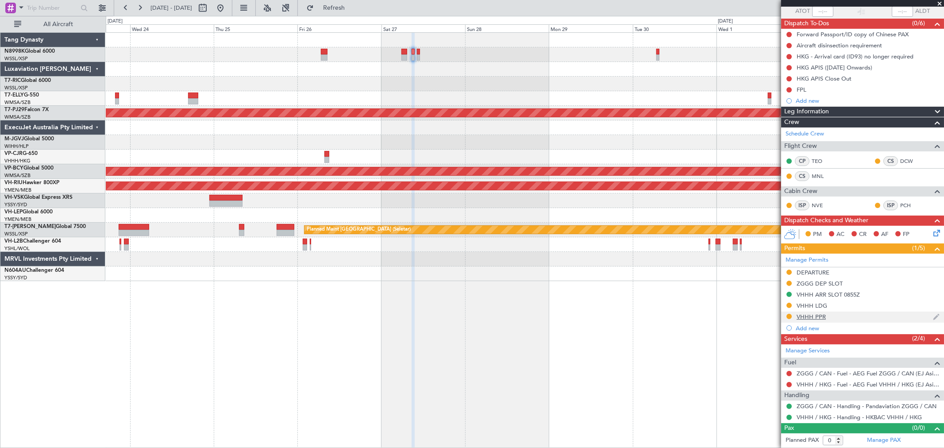
click at [811, 316] on div "VHHH PPR" at bounding box center [811, 317] width 29 height 8
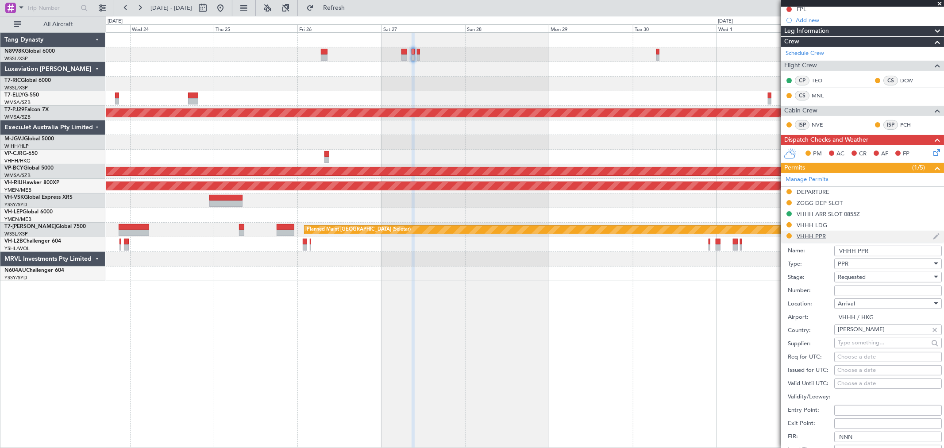
scroll to position [216, 0]
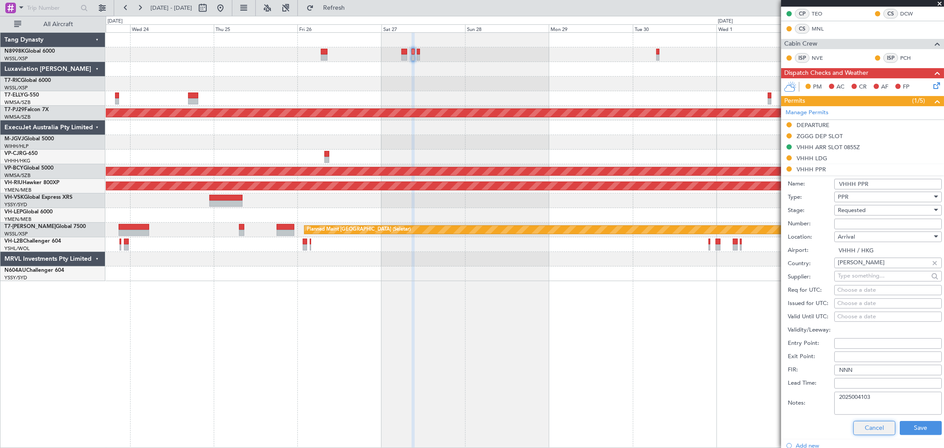
click at [880, 425] on button "Cancel" at bounding box center [874, 428] width 42 height 14
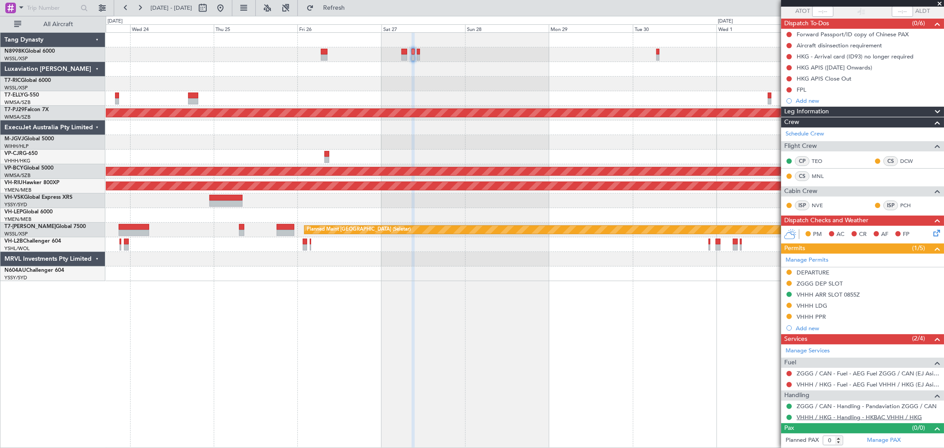
scroll to position [68, 0]
click at [790, 314] on button at bounding box center [788, 316] width 5 height 5
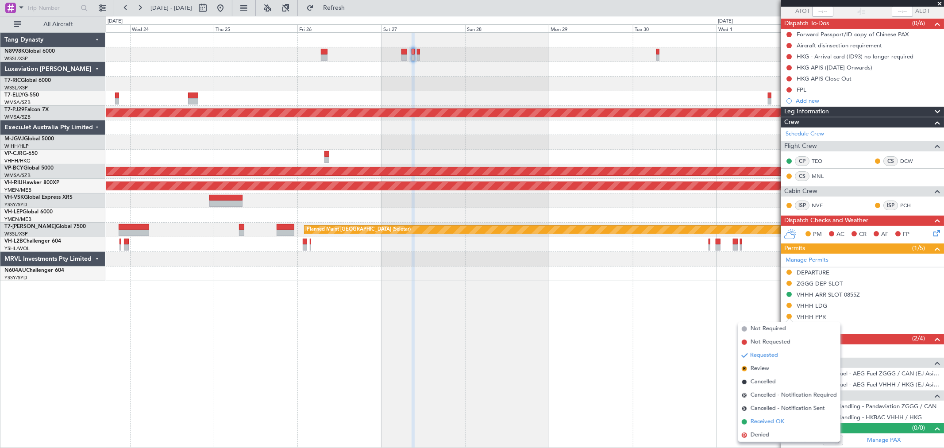
click at [757, 422] on span "Received OK" at bounding box center [768, 421] width 34 height 9
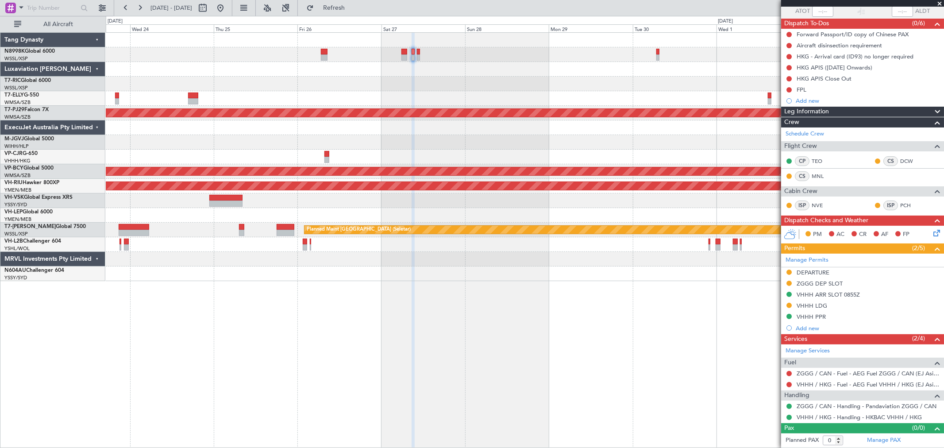
click at [499, 204] on div "Planned Maint Sydney ([PERSON_NAME] Intl)" at bounding box center [525, 200] width 838 height 15
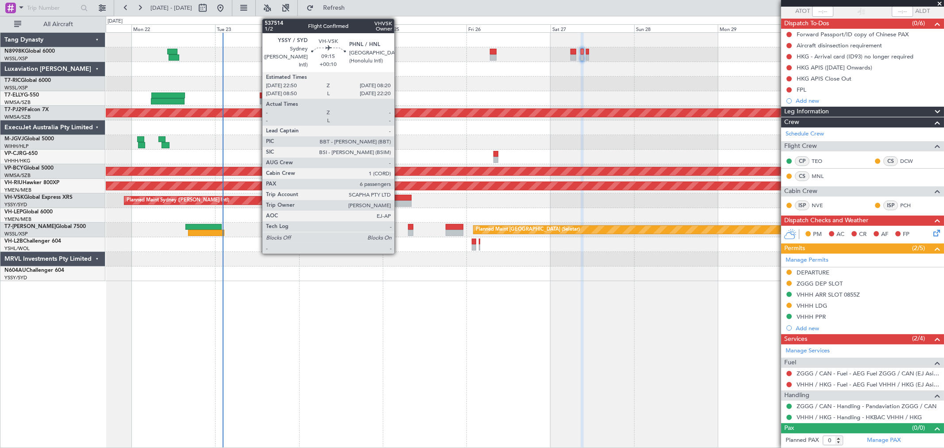
click at [399, 202] on div at bounding box center [394, 203] width 33 height 6
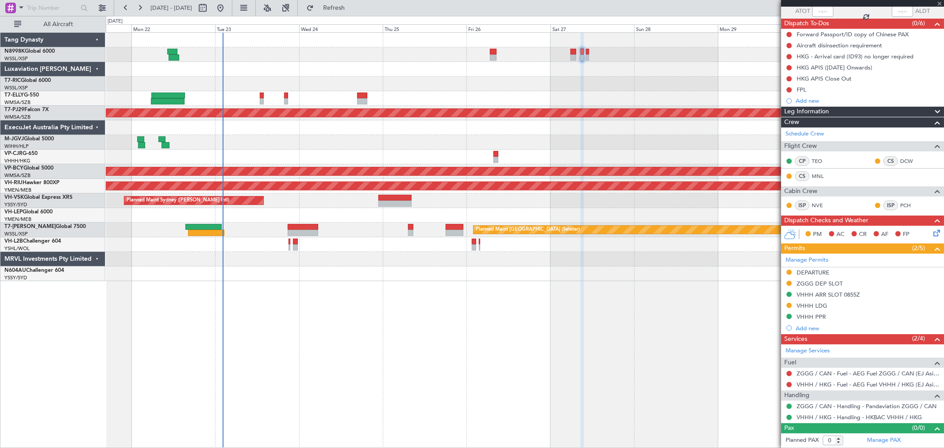
type input "+00:10"
type input "6"
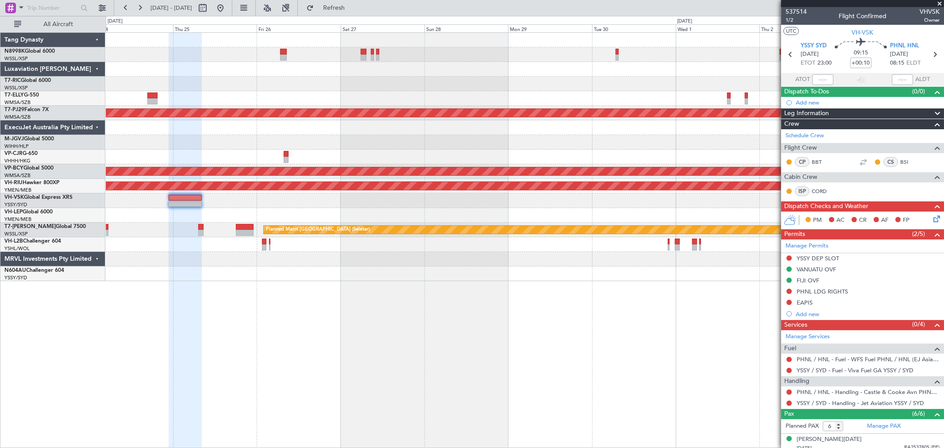
click at [476, 83] on div "Planned Maint [GEOGRAPHIC_DATA] (Sultan [PERSON_NAME]) Unplanned Maint [GEOGRAP…" at bounding box center [525, 157] width 838 height 248
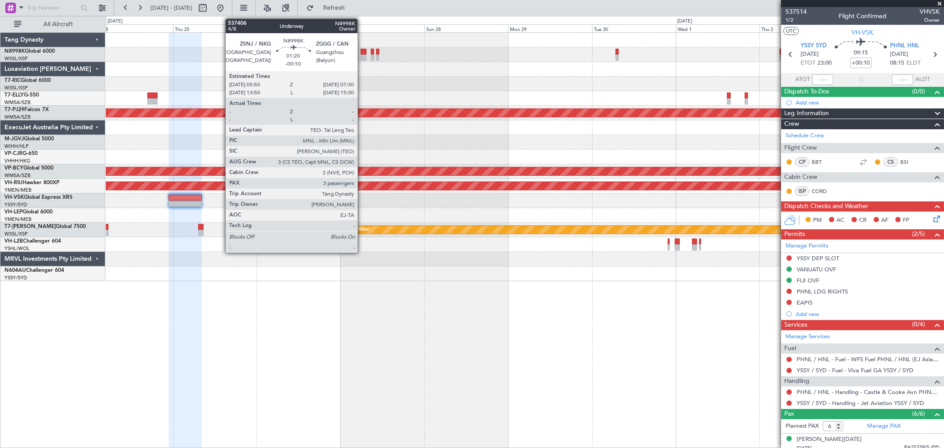
click at [362, 50] on div at bounding box center [364, 52] width 6 height 6
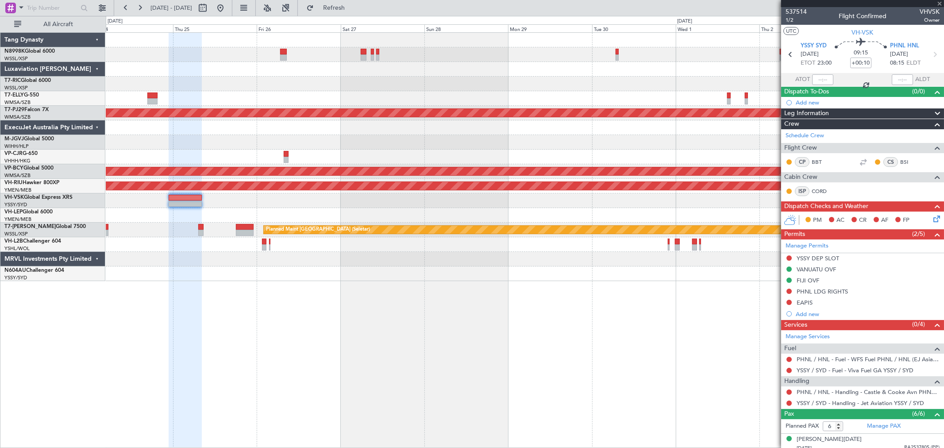
type input "-00:10"
type input "3"
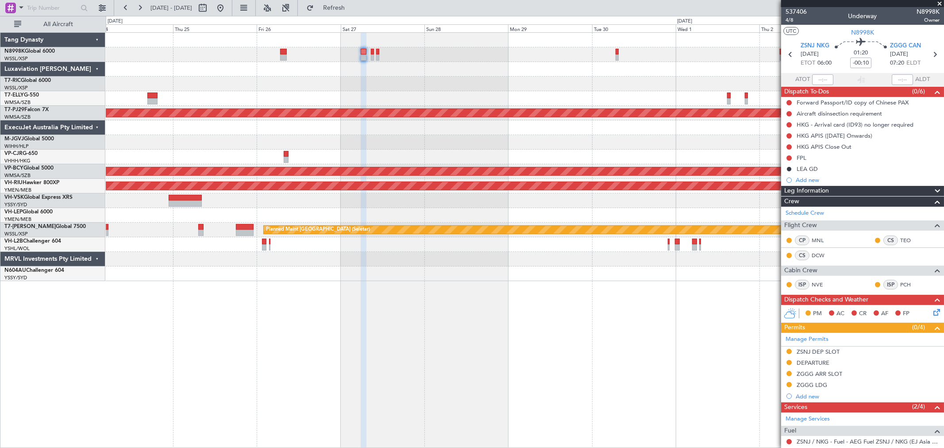
click at [595, 67] on div "Planned Maint [GEOGRAPHIC_DATA] (Sultan [PERSON_NAME]) Unplanned Maint [GEOGRAP…" at bounding box center [525, 157] width 838 height 248
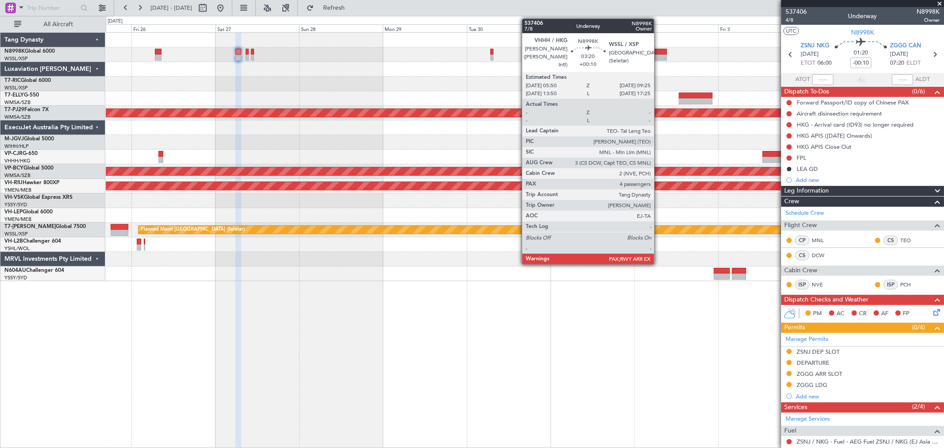
click at [659, 50] on div at bounding box center [661, 52] width 13 height 6
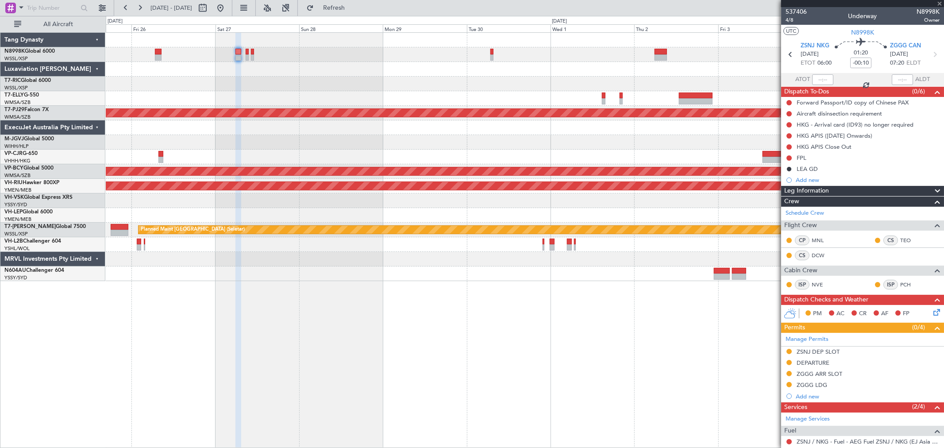
type input "+00:10"
type input "4"
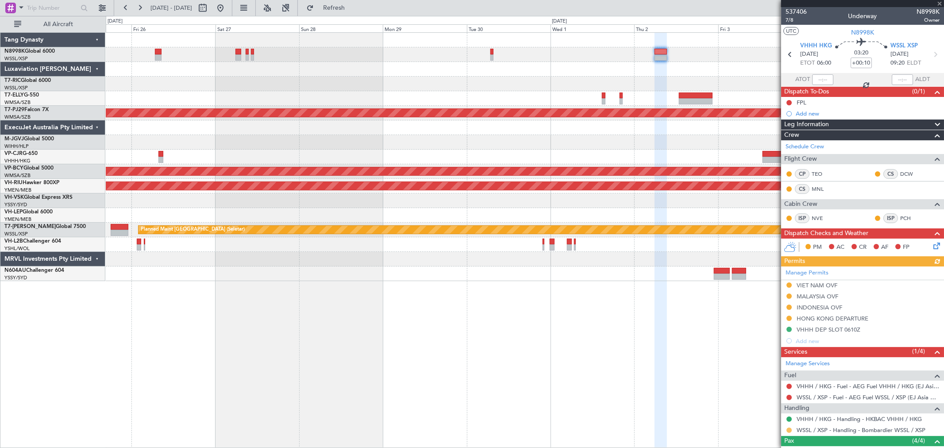
click at [788, 431] on button at bounding box center [788, 430] width 5 height 5
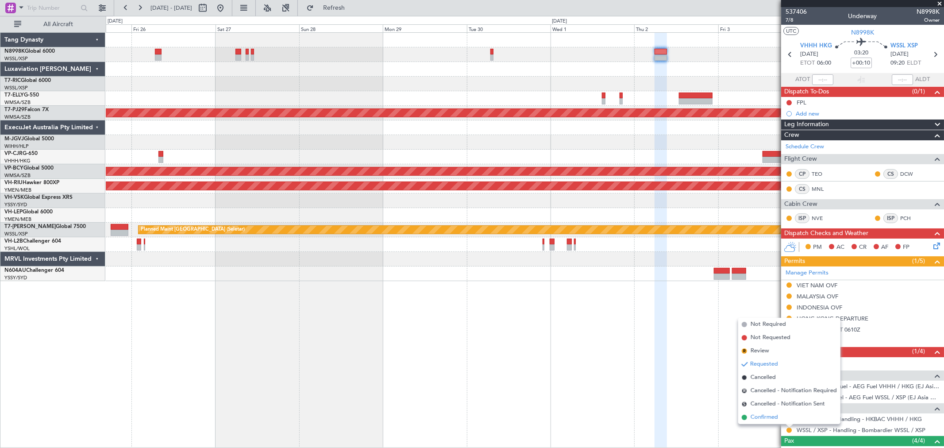
click at [773, 417] on span "Confirmed" at bounding box center [764, 417] width 27 height 9
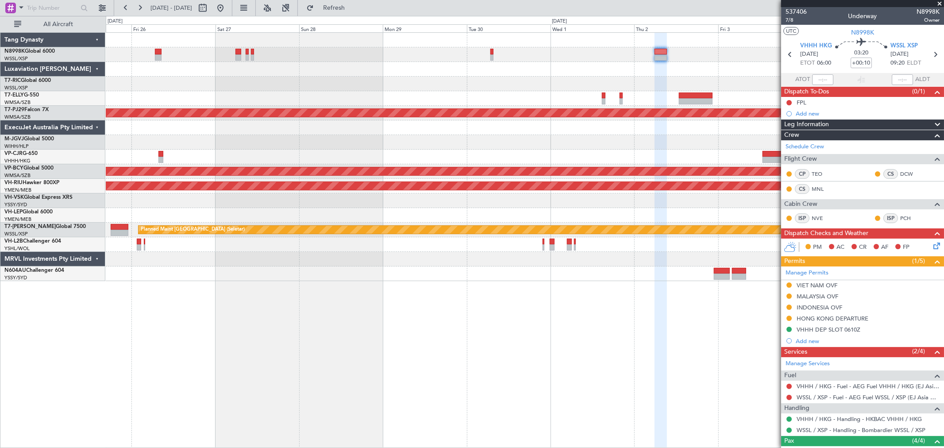
click at [574, 172] on div "Planned Maint [GEOGRAPHIC_DATA] (Sultan [PERSON_NAME]) Unplanned Maint [GEOGRAP…" at bounding box center [525, 157] width 838 height 248
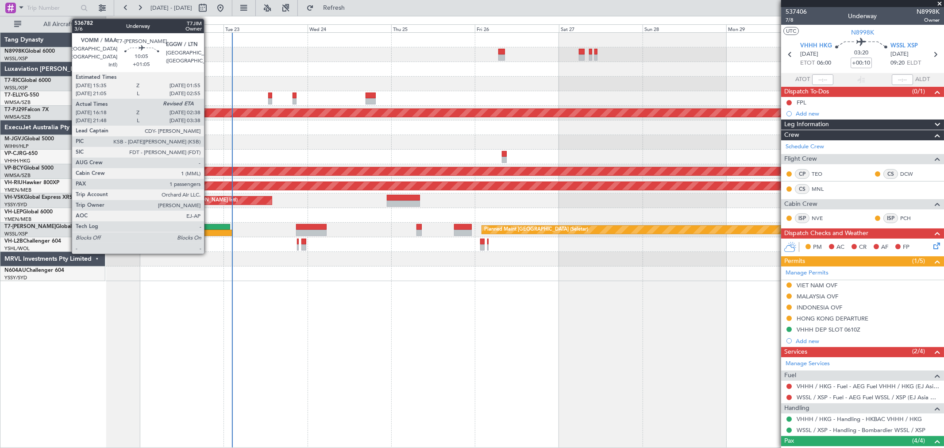
click at [208, 231] on div at bounding box center [215, 233] width 36 height 6
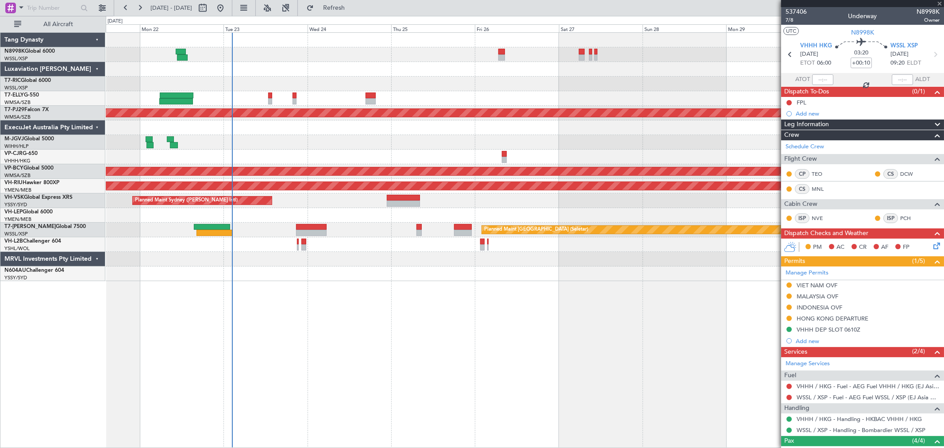
type input "+01:05"
type input "16:28"
type input "1"
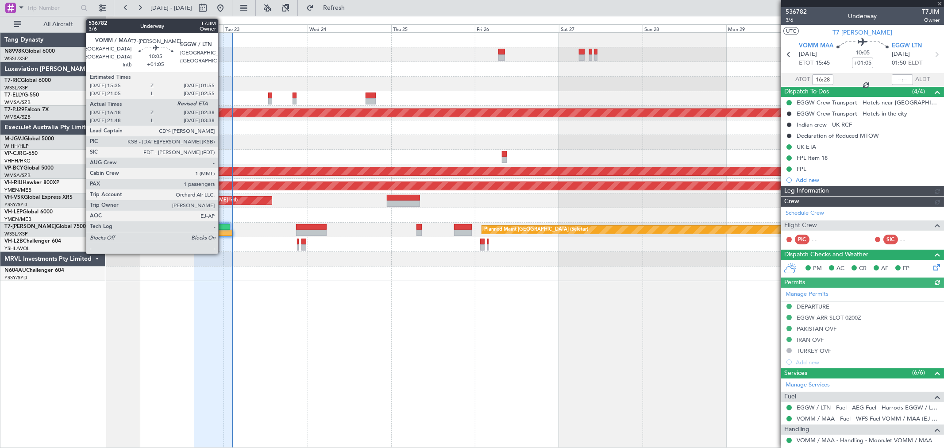
type input "[PERSON_NAME] (HHAFI)"
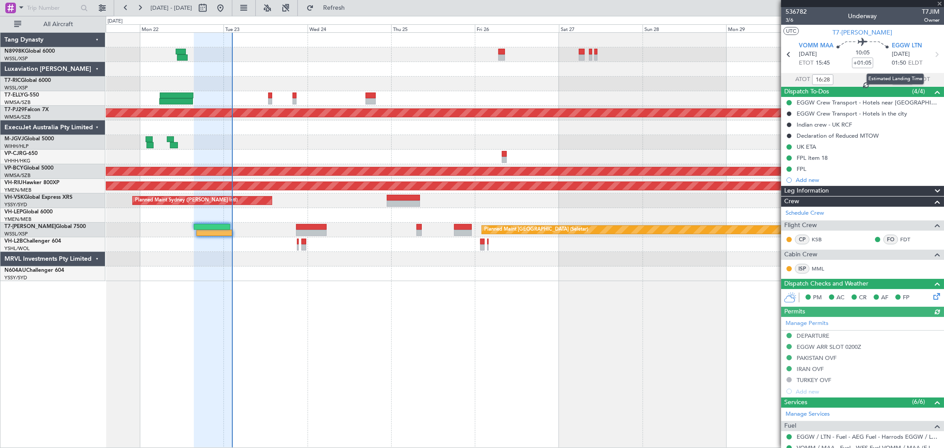
click at [898, 81] on div "Estimated Landing Time" at bounding box center [896, 78] width 58 height 11
click at [902, 80] on div at bounding box center [902, 79] width 21 height 11
click at [902, 80] on input "text" at bounding box center [902, 79] width 21 height 11
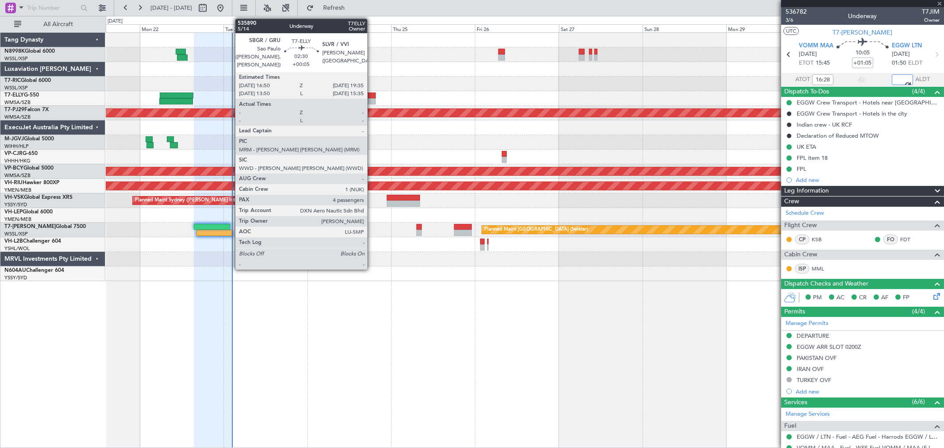
click at [372, 97] on div at bounding box center [371, 96] width 10 height 6
type input "02:23"
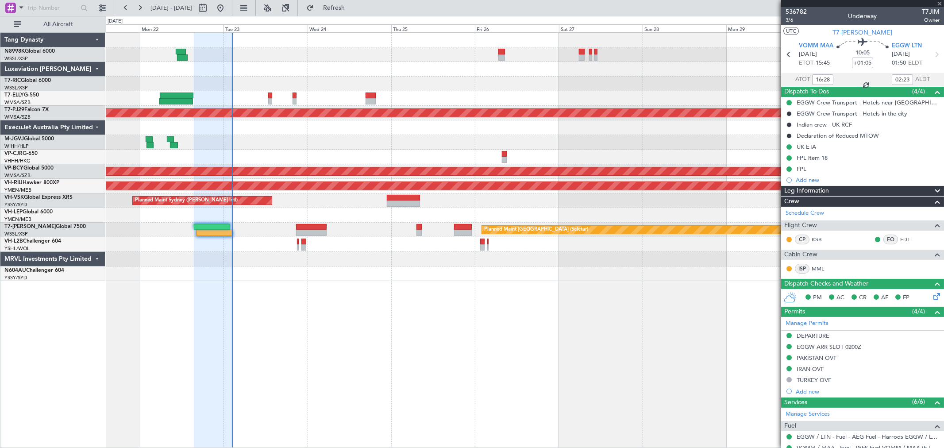
type input "+00:05"
type input "4"
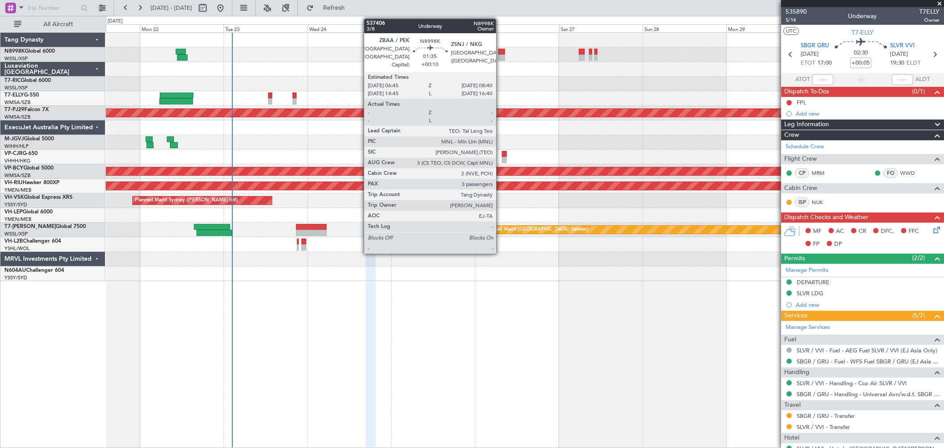
click at [500, 56] on div at bounding box center [501, 57] width 7 height 6
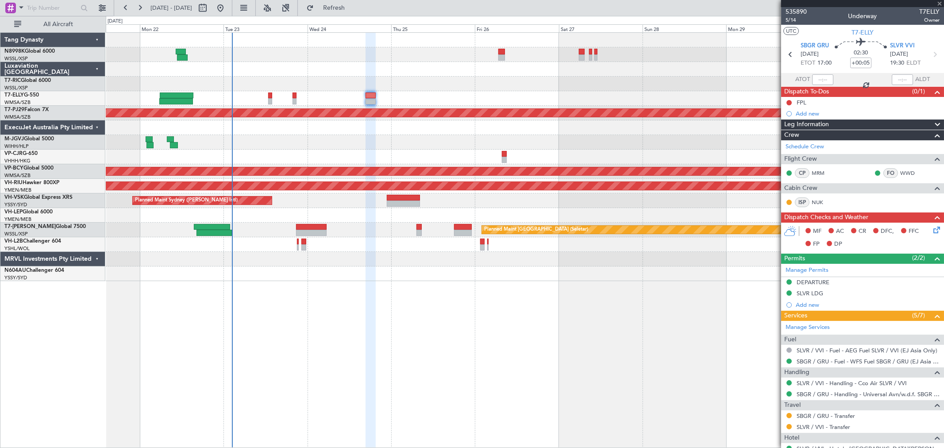
type input "+00:10"
type input "3"
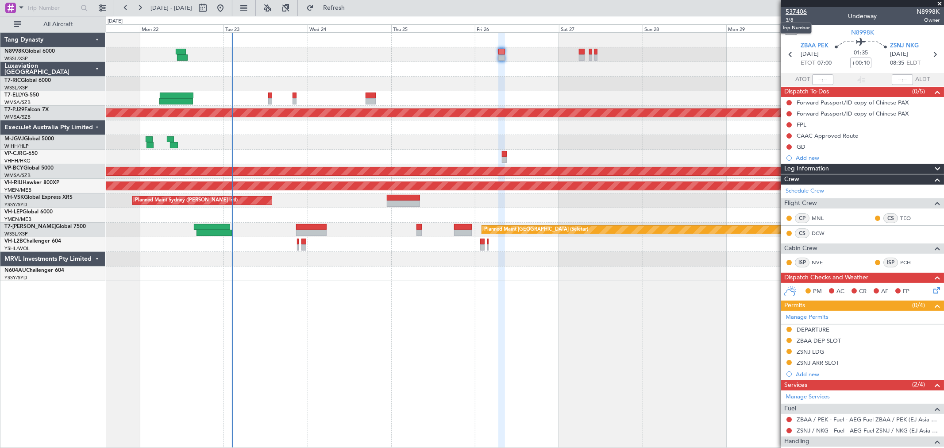
click at [797, 11] on span "537406" at bounding box center [796, 11] width 21 height 9
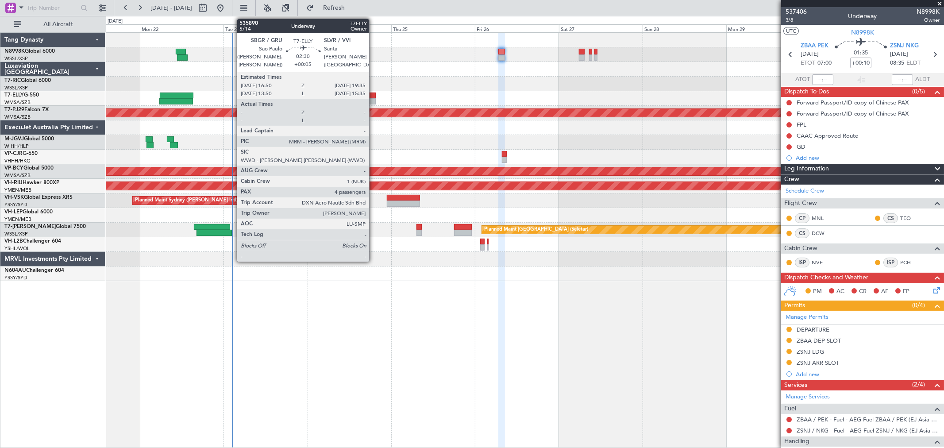
click at [374, 99] on div at bounding box center [371, 101] width 10 height 6
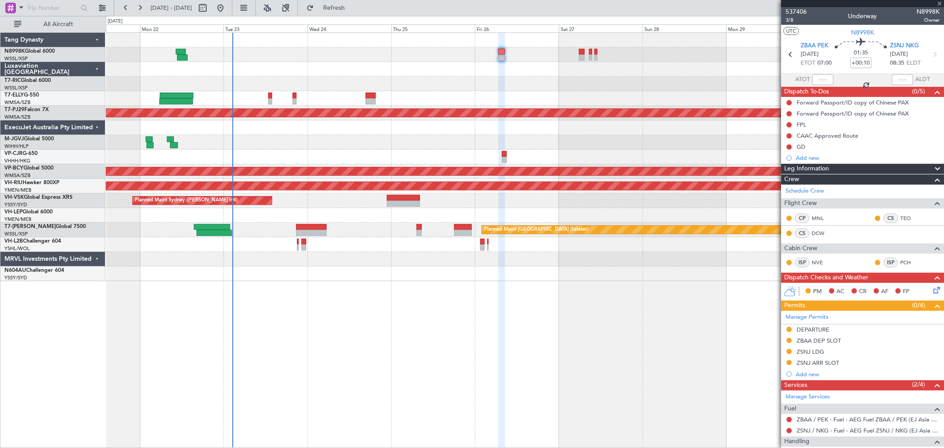
type input "+00:05"
type input "4"
